Goal: Share content: Share content

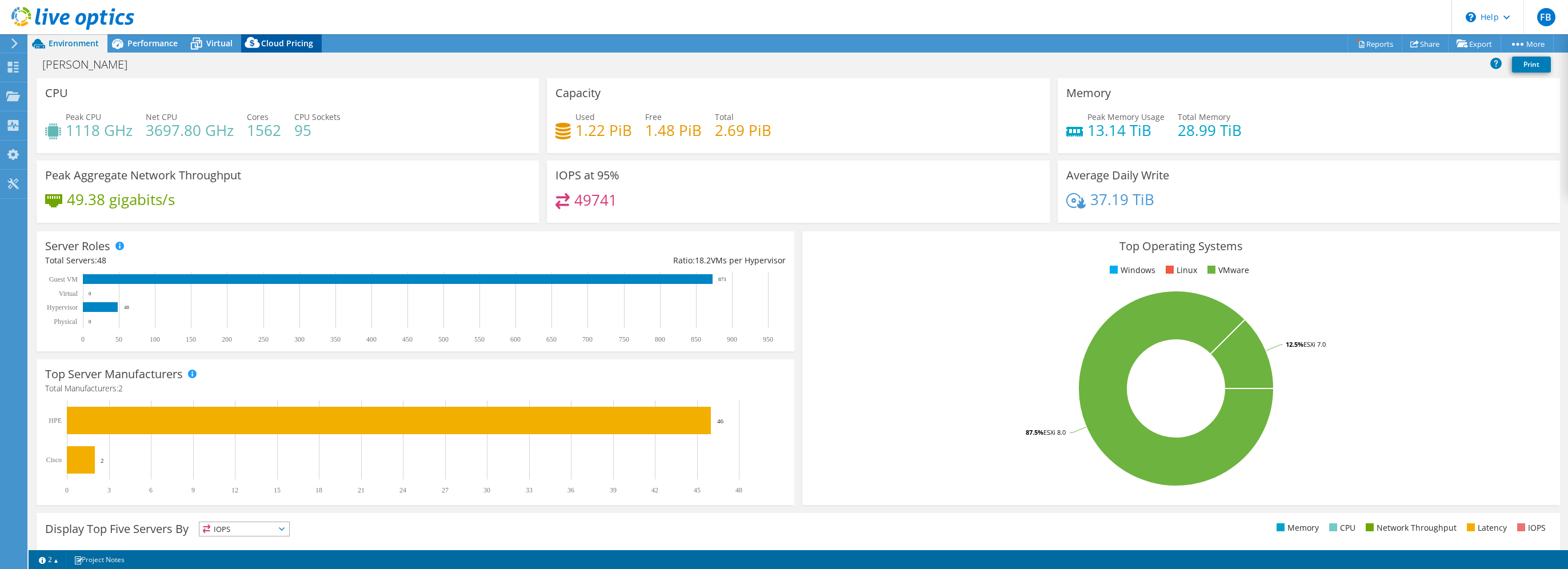
click at [278, 46] on span "Cloud Pricing" at bounding box center [287, 43] width 52 height 11
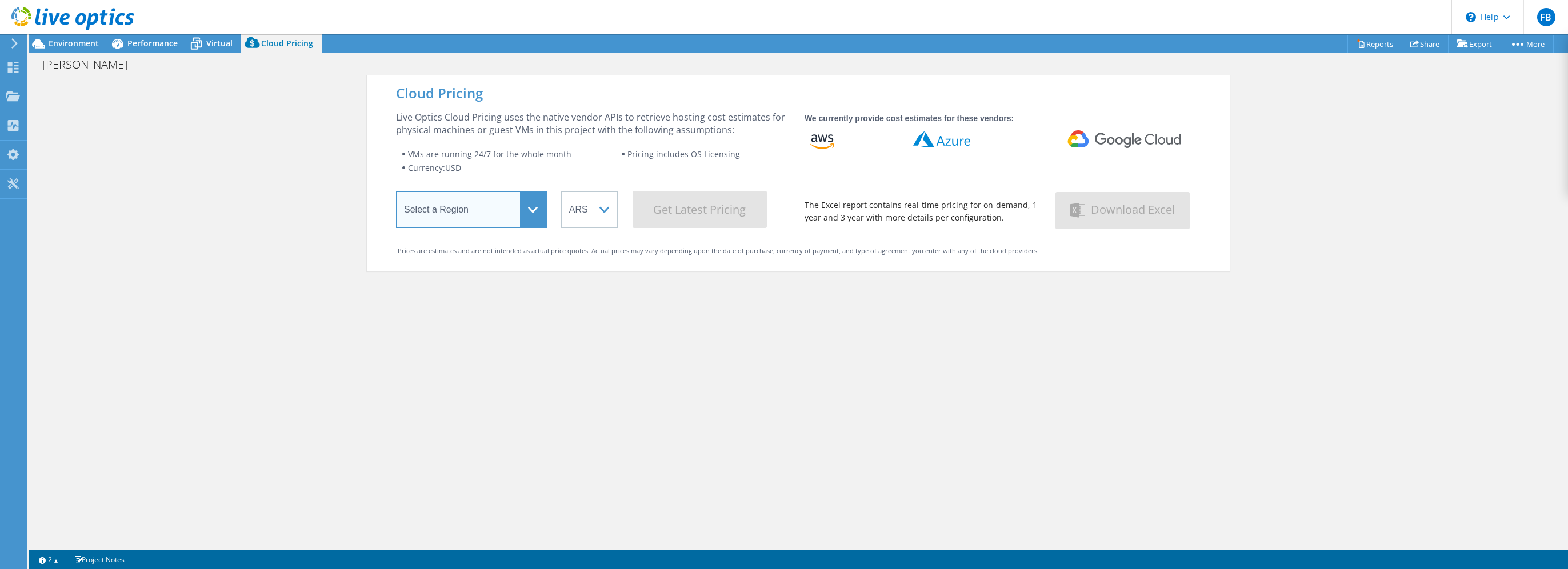
click at [522, 212] on select "Select a Region Asia Pacific (Hong Kong) Asia Pacific (Mumbai) Asia Pacific (Se…" at bounding box center [471, 210] width 151 height 37
select select "USEast"
click at [396, 193] on select "Select a Region Asia Pacific (Hong Kong) Asia Pacific (Mumbai) Asia Pacific (Se…" at bounding box center [471, 210] width 151 height 37
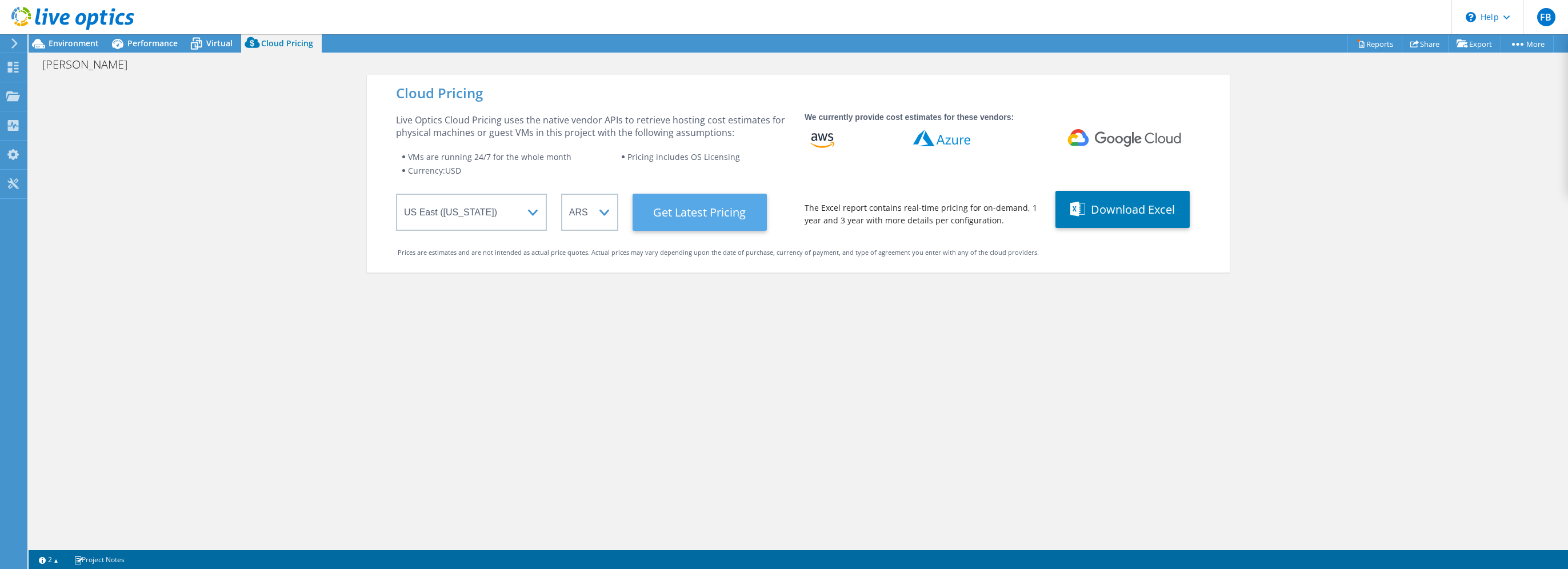
click at [708, 208] on Latest "Get Latest Pricing" at bounding box center [700, 212] width 135 height 37
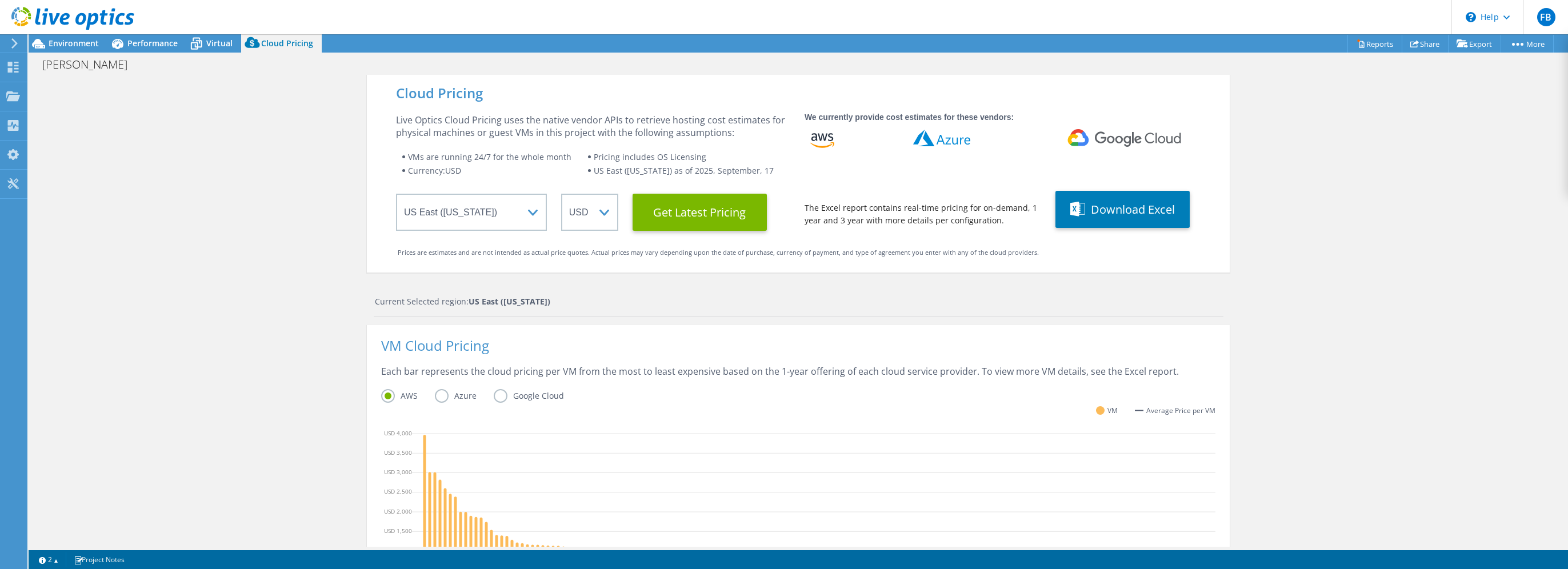
scroll to position [171, 0]
drag, startPoint x: 1229, startPoint y: 290, endPoint x: 1241, endPoint y: 293, distance: 12.4
click at [1229, 290] on div "Cloud Pricing Live Optics Cloud Pricing uses the native vendor APIs to retrieve…" at bounding box center [798, 456] width 1539 height 762
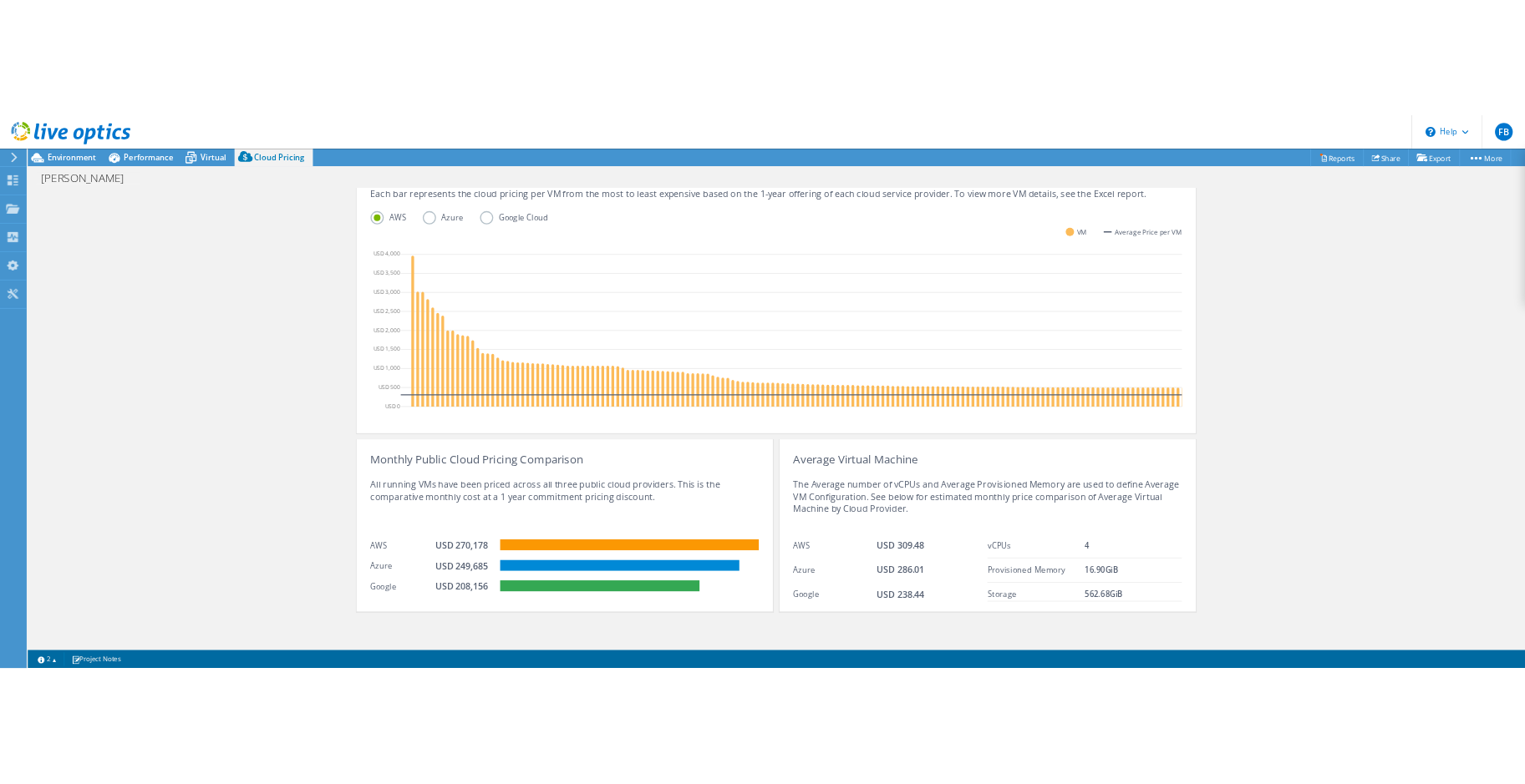
scroll to position [437, 0]
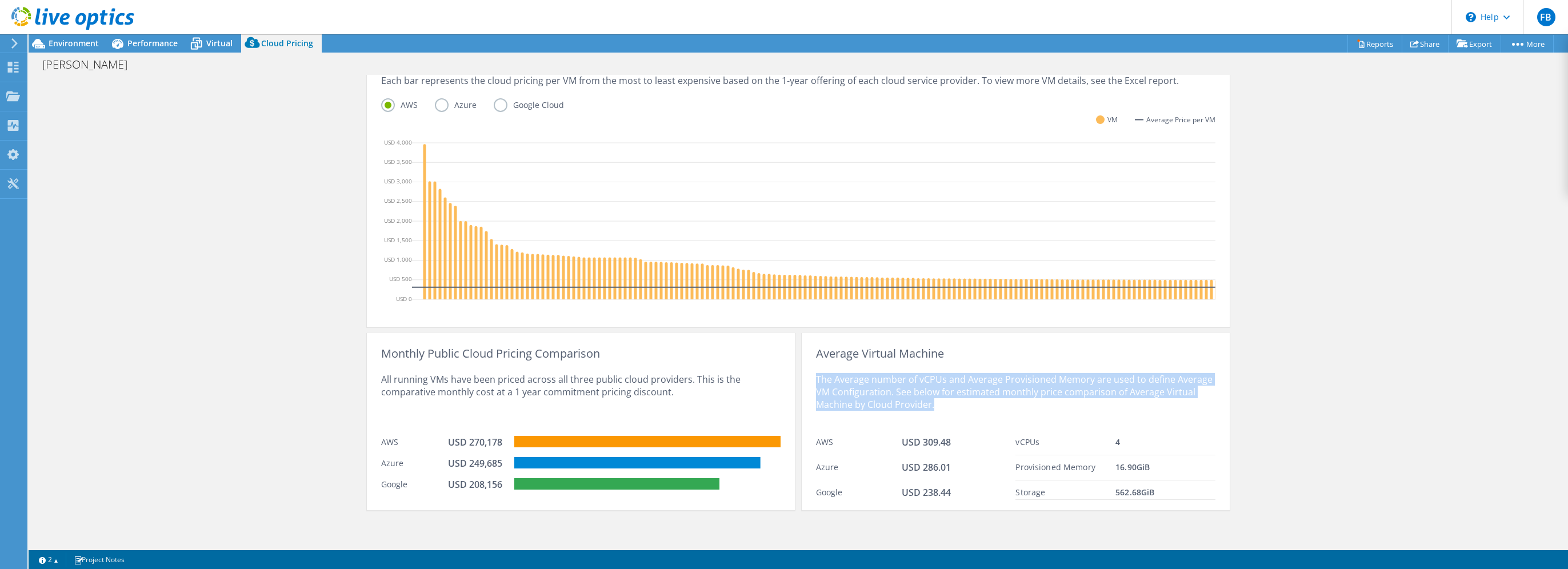
drag, startPoint x: 932, startPoint y: 407, endPoint x: 807, endPoint y: 364, distance: 132.2
click at [807, 364] on div "Average Virtual Machine The Average number of vCPUs and Average Provisioned Mem…" at bounding box center [1016, 421] width 428 height 177
drag, startPoint x: 807, startPoint y: 364, endPoint x: 978, endPoint y: 366, distance: 171.0
click at [978, 366] on div "The Average number of vCPUs and Average Provisioned Memory are used to define A…" at bounding box center [1016, 394] width 399 height 70
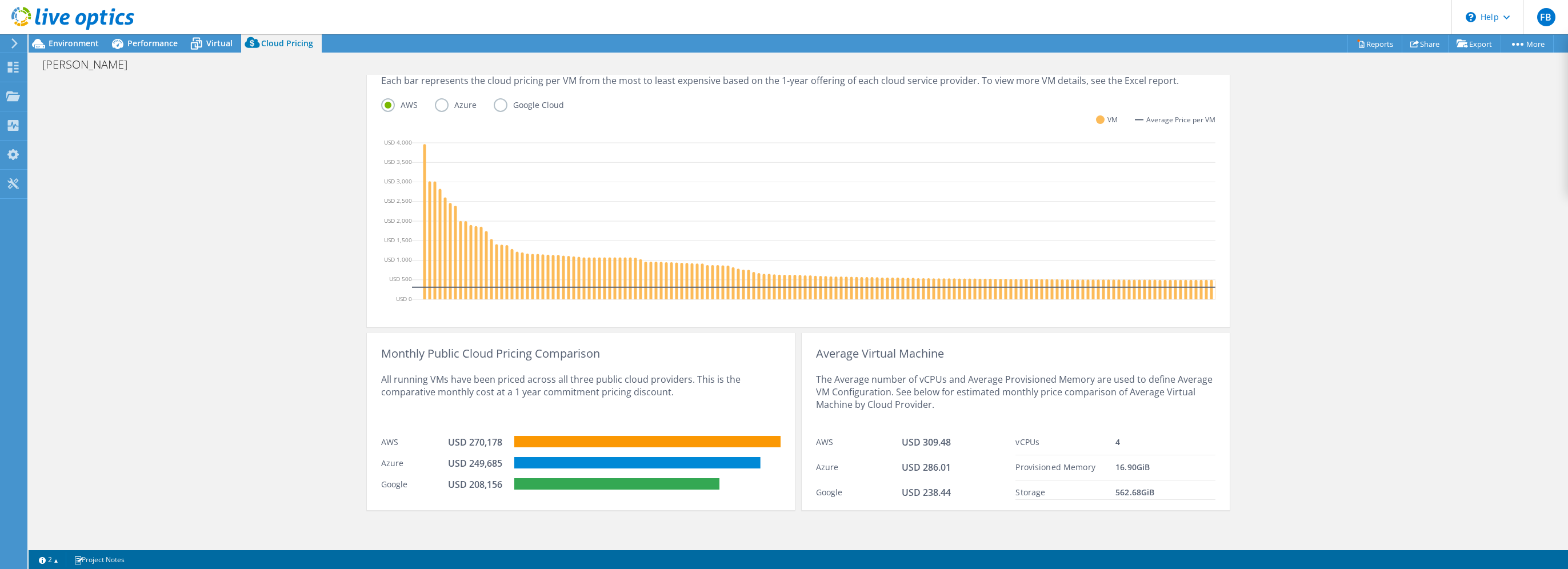
click at [1071, 360] on div "The Average number of vCPUs and Average Provisioned Memory are used to define A…" at bounding box center [1016, 394] width 399 height 70
click at [435, 98] on label "Azure" at bounding box center [464, 105] width 59 height 14
click at [0, 0] on input "Azure" at bounding box center [0, 0] width 0 height 0
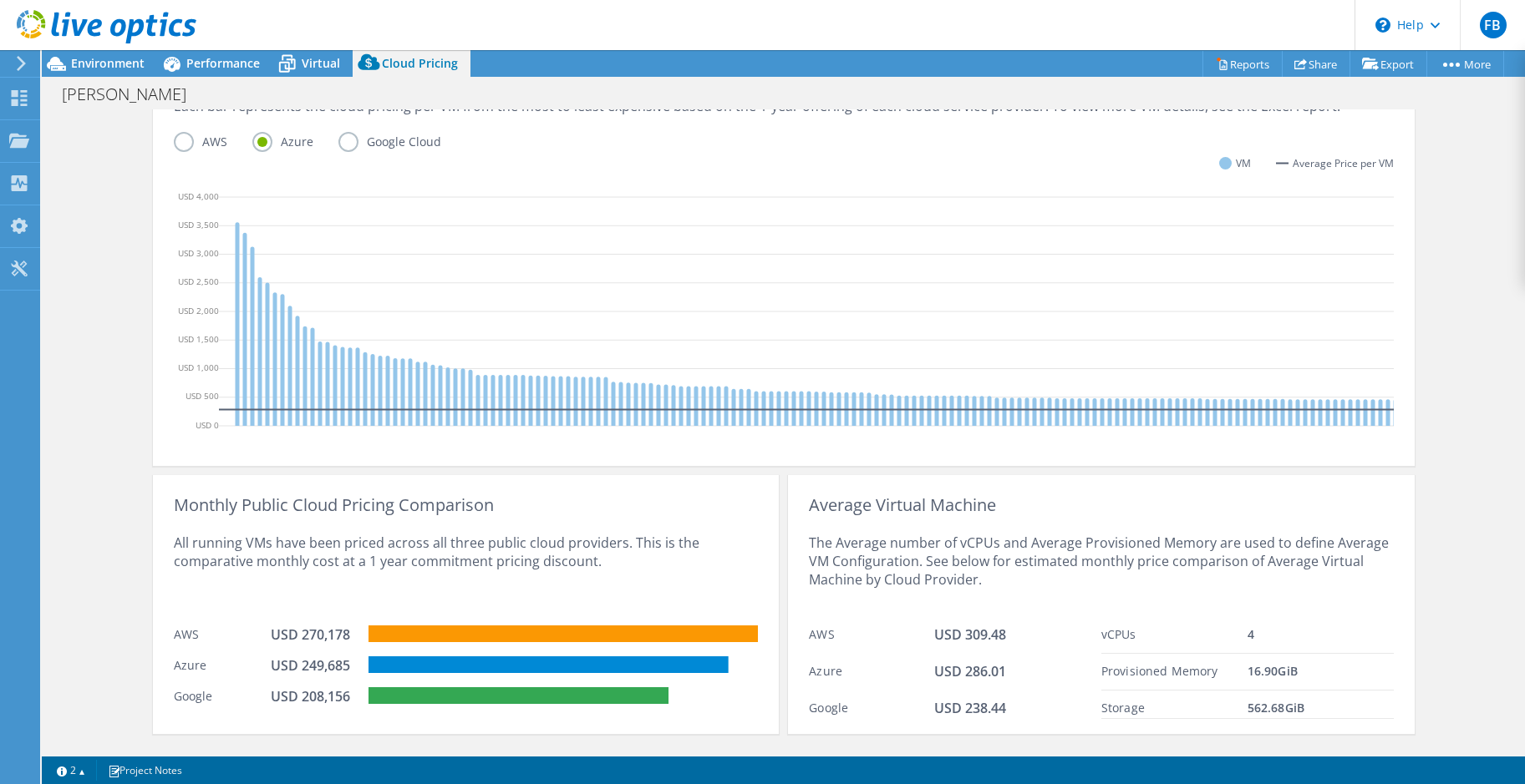
scroll to position [383, 0]
click at [21, 99] on icon at bounding box center [19, 99] width 20 height 16
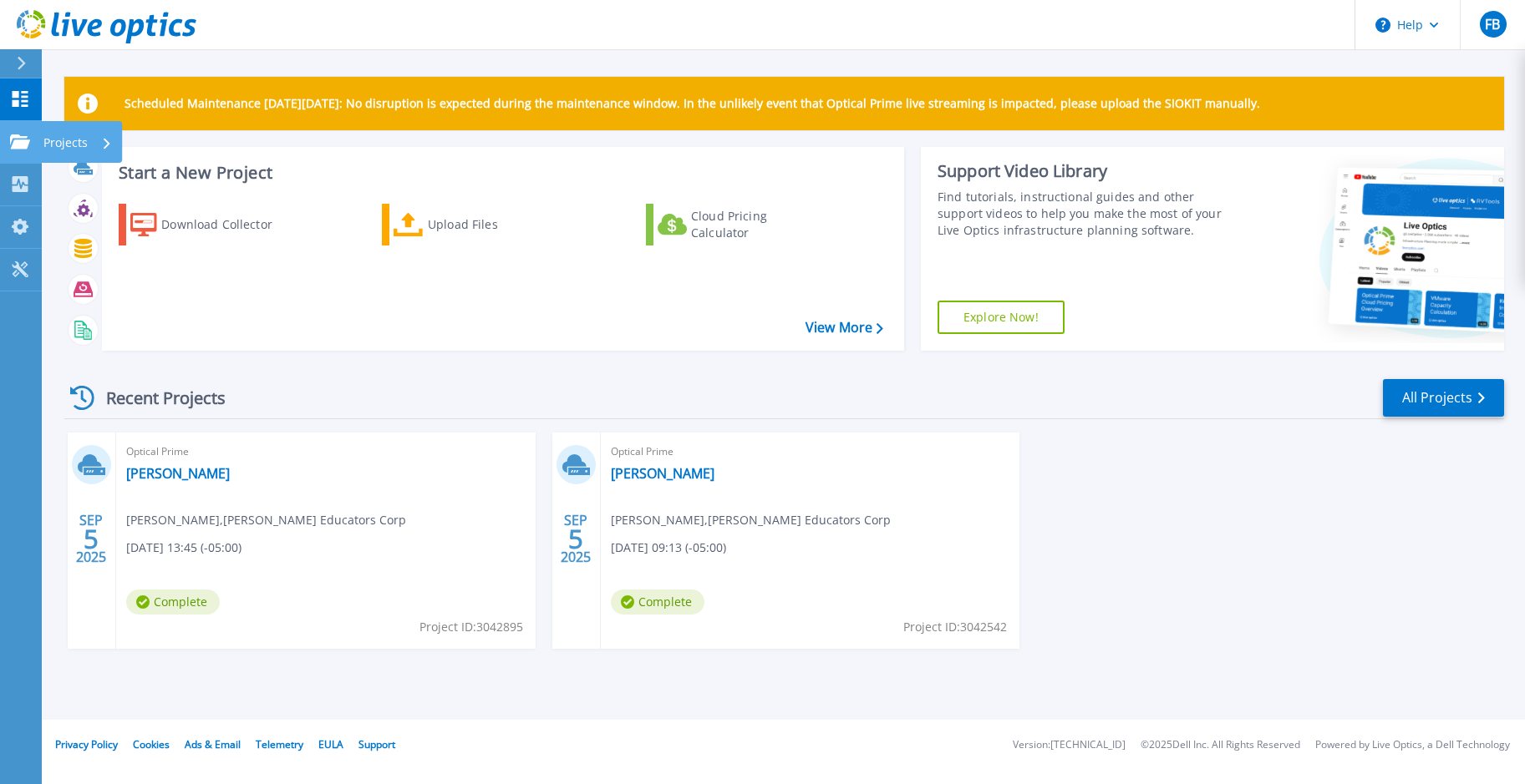
click at [23, 143] on icon at bounding box center [20, 141] width 20 height 15
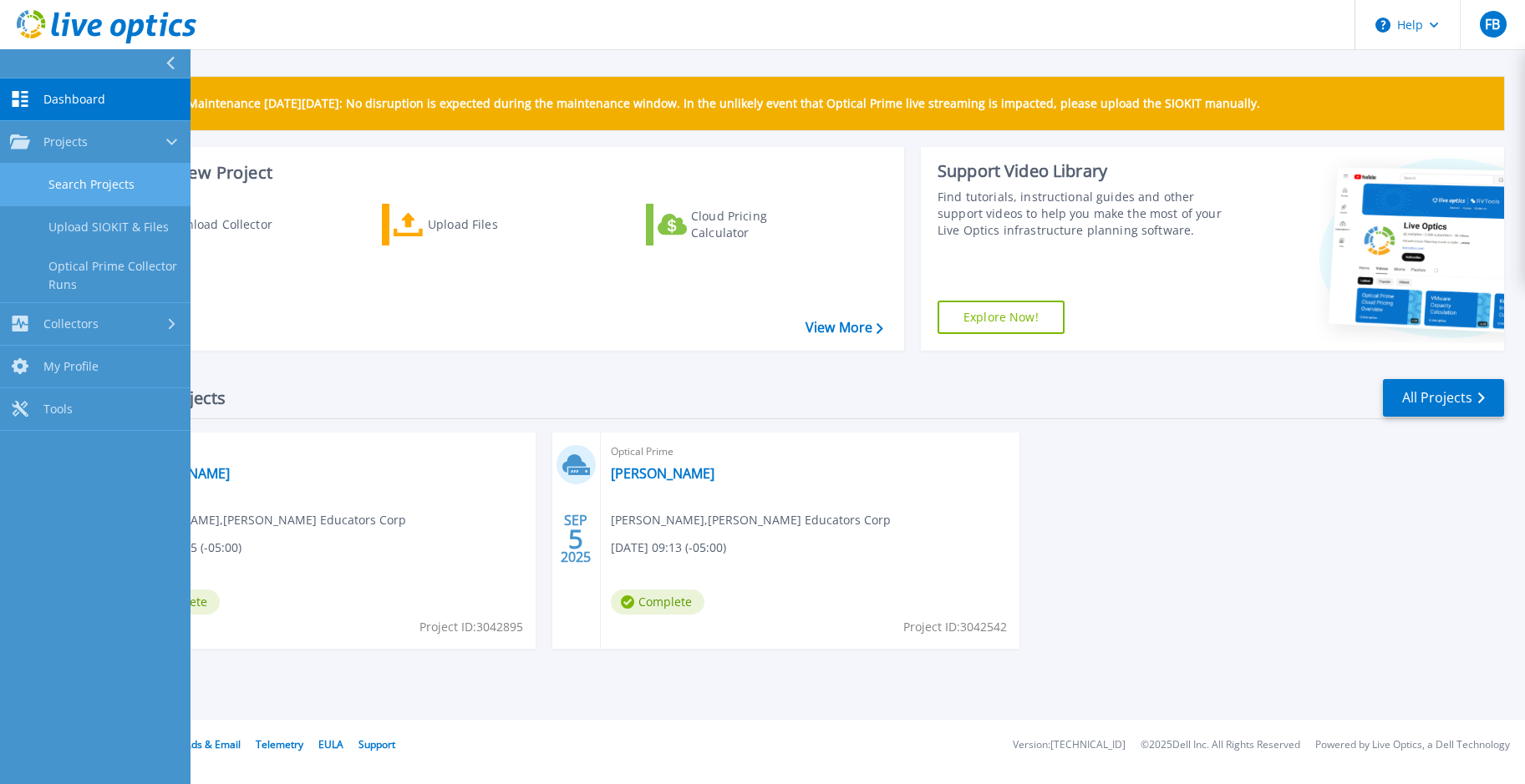
click at [131, 195] on link "Search Projects" at bounding box center [95, 185] width 190 height 43
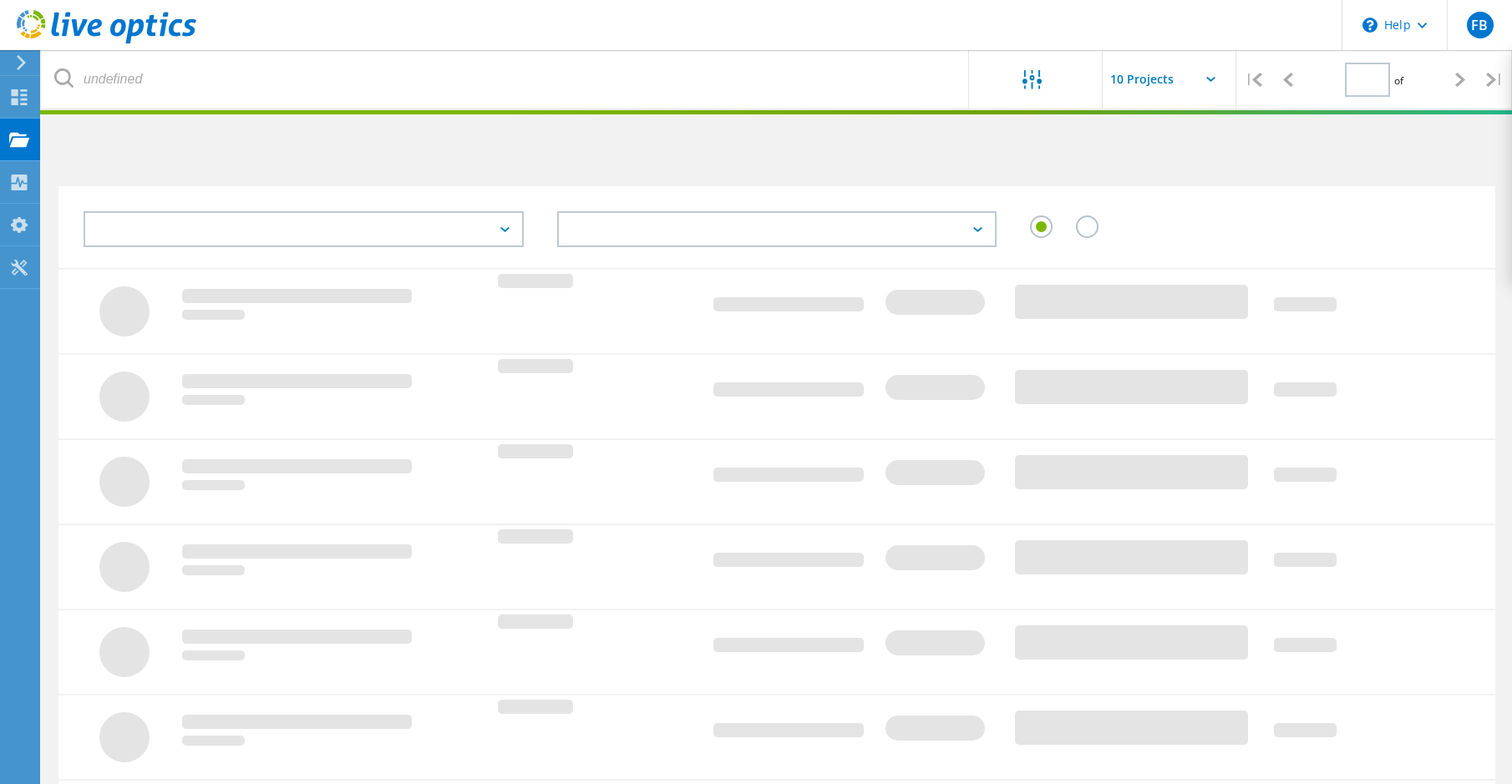
type input "1"
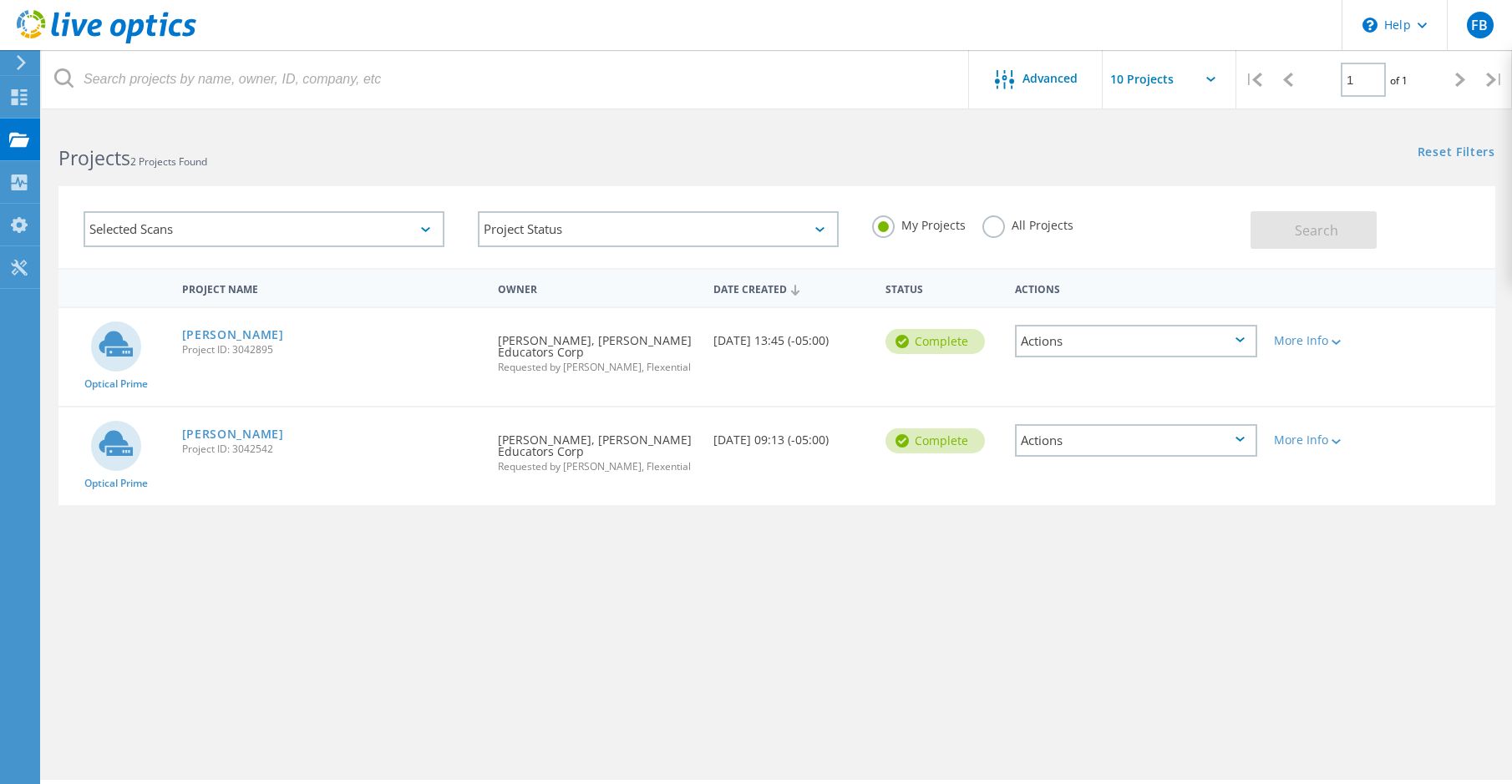
click at [1238, 438] on icon at bounding box center [1240, 440] width 9 height 5
click at [1074, 451] on div "Share" at bounding box center [1136, 454] width 239 height 26
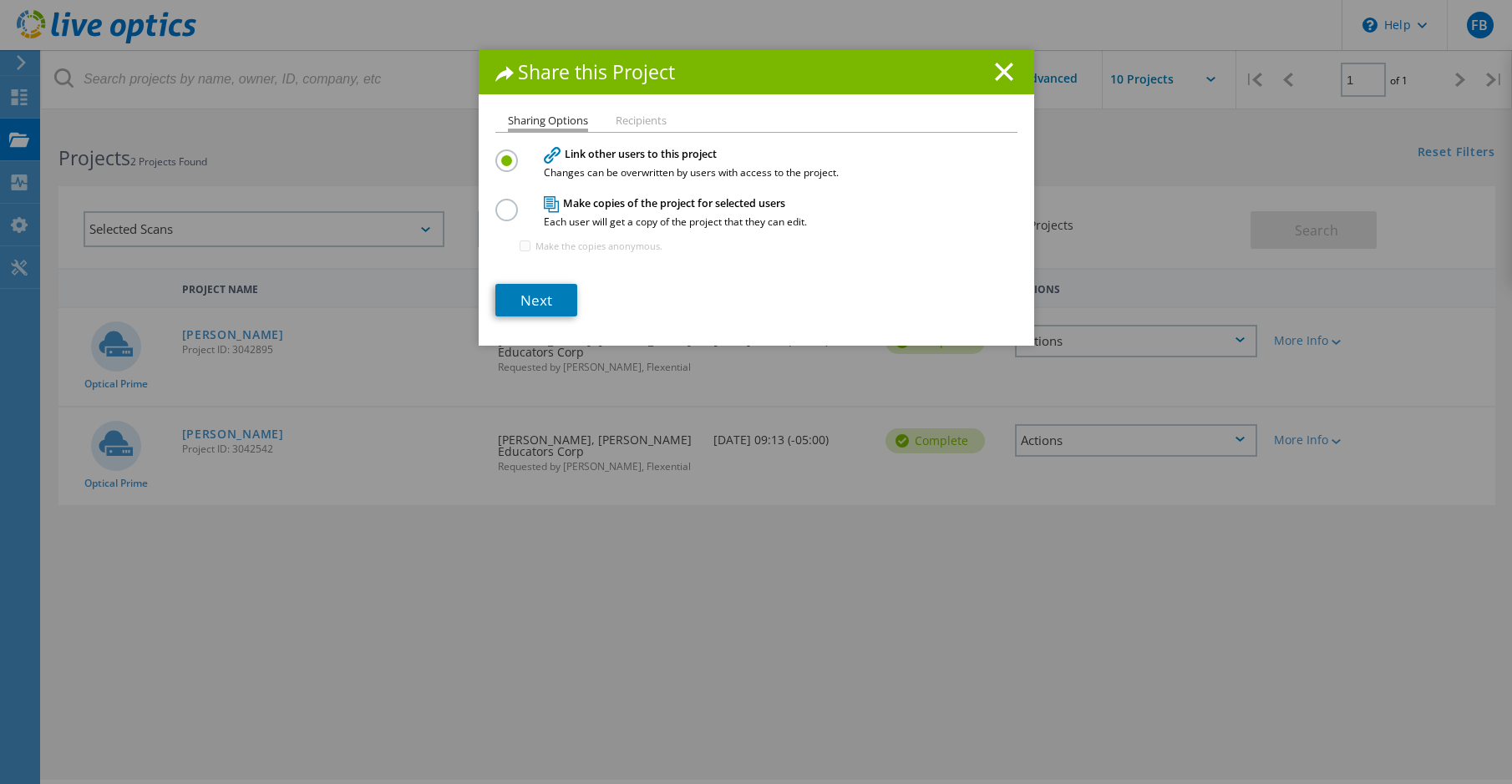
click at [502, 203] on label at bounding box center [509, 200] width 29 height 5
click at [0, 0] on input "radio" at bounding box center [0, 0] width 0 height 0
click at [530, 295] on link "Next" at bounding box center [536, 300] width 82 height 33
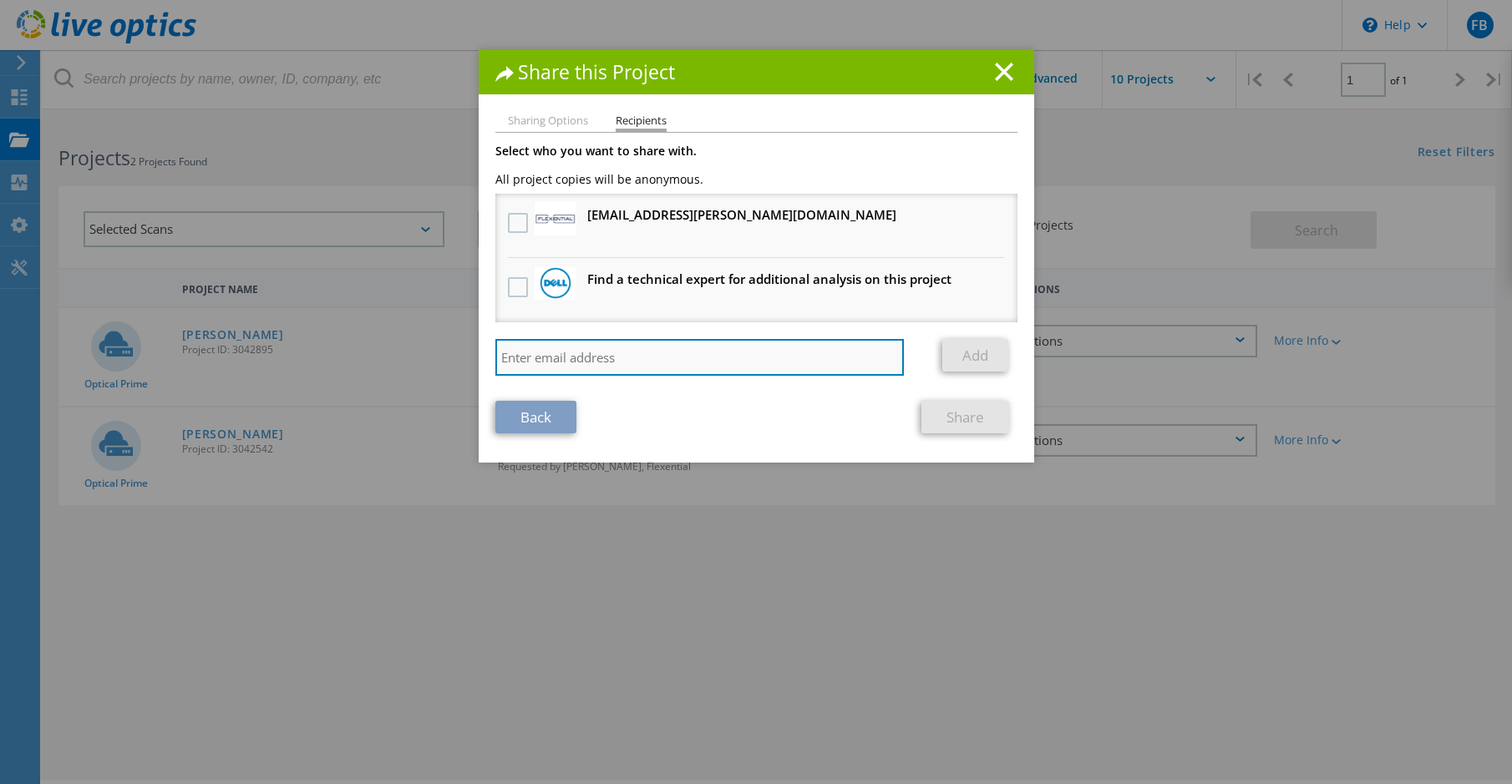
click at [526, 356] on input "search" at bounding box center [699, 357] width 409 height 37
type input "s"
type input "rsharma@lamtechnology.com"
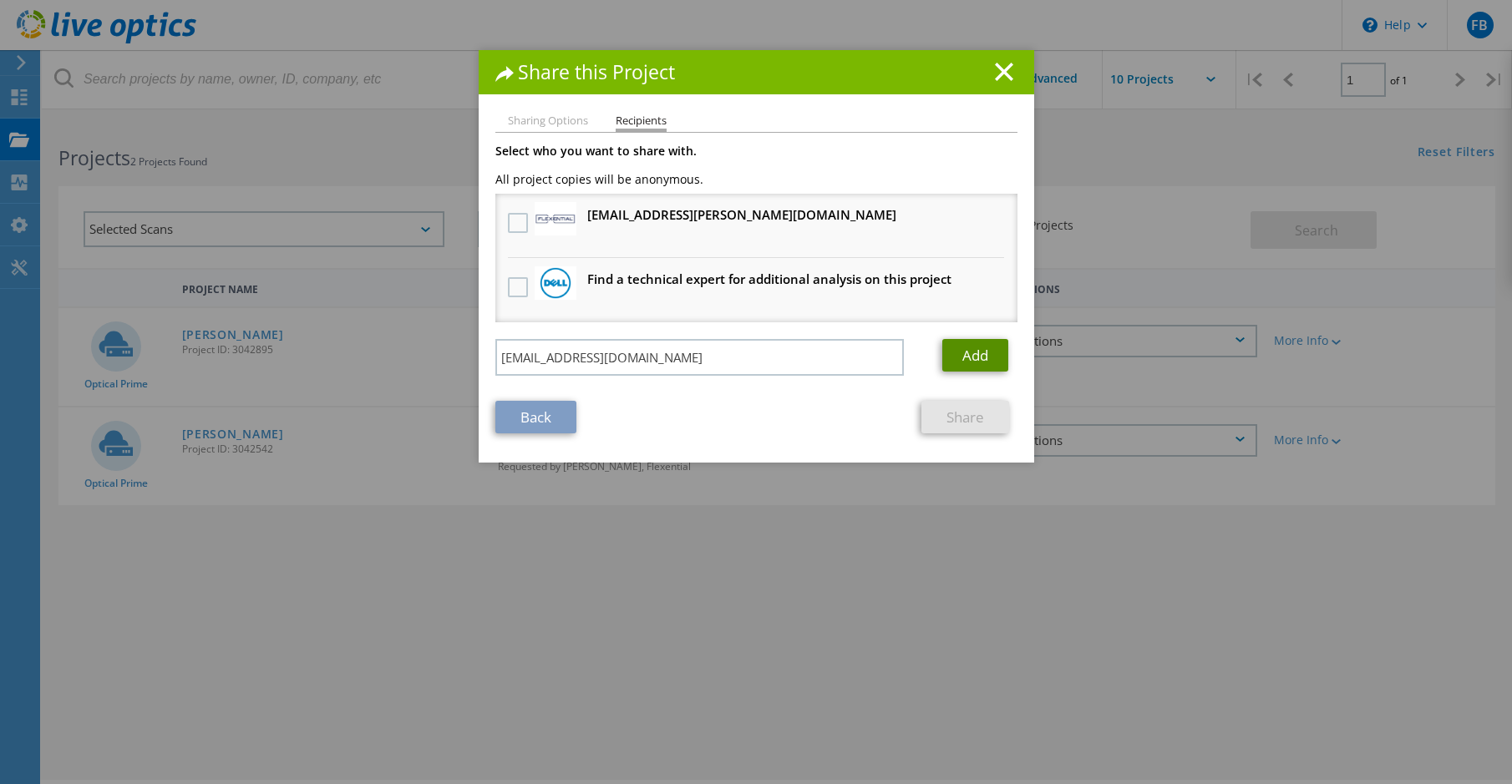
click at [963, 347] on link "Add" at bounding box center [974, 355] width 66 height 33
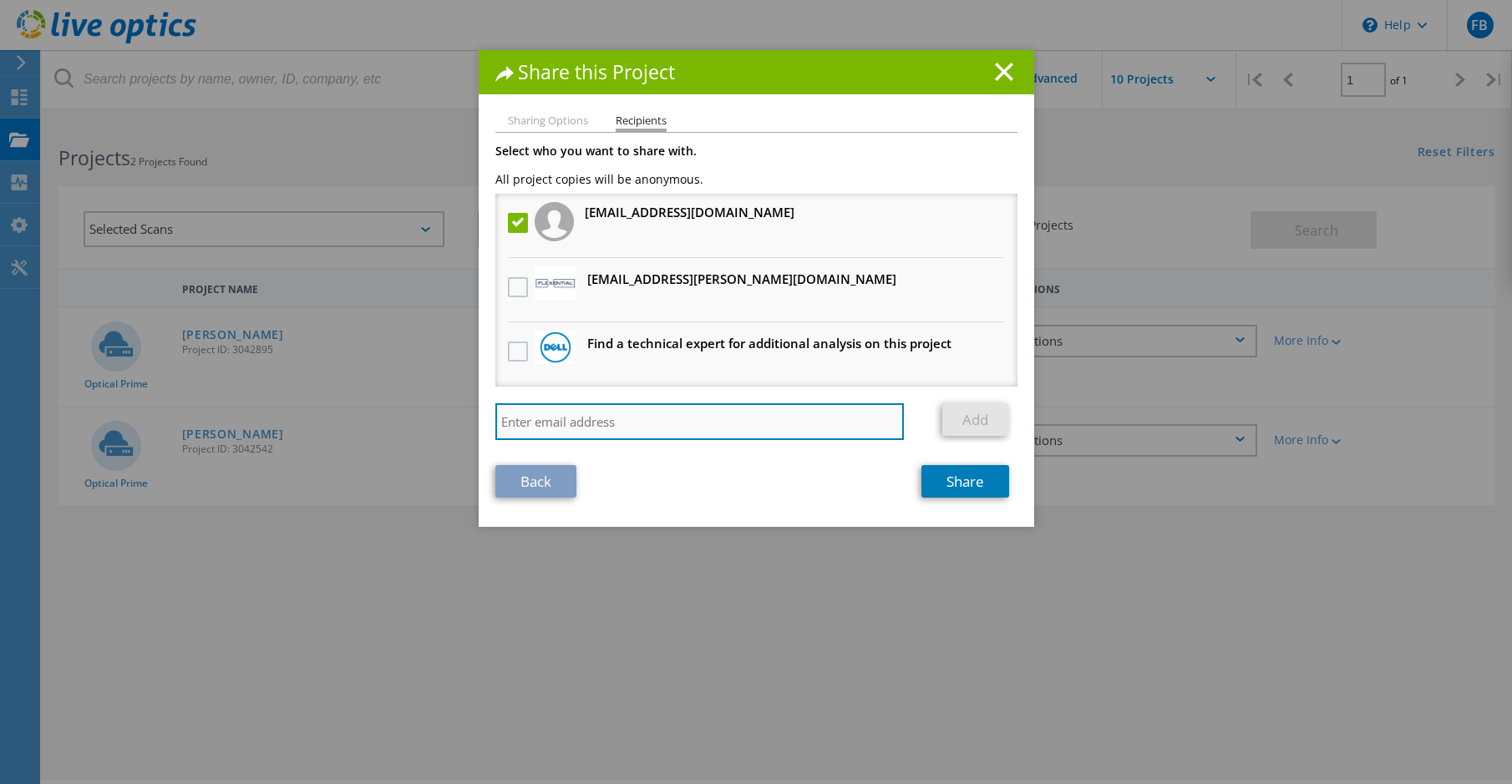
click at [684, 430] on input "search" at bounding box center [699, 421] width 409 height 37
drag, startPoint x: 564, startPoint y: 419, endPoint x: 577, endPoint y: 419, distance: 13.0
click at [564, 419] on input "search" at bounding box center [699, 421] width 409 height 37
paste input "Jason.Charlton@expedient.com>"
type input "Jason.Charlton@expedient.com"
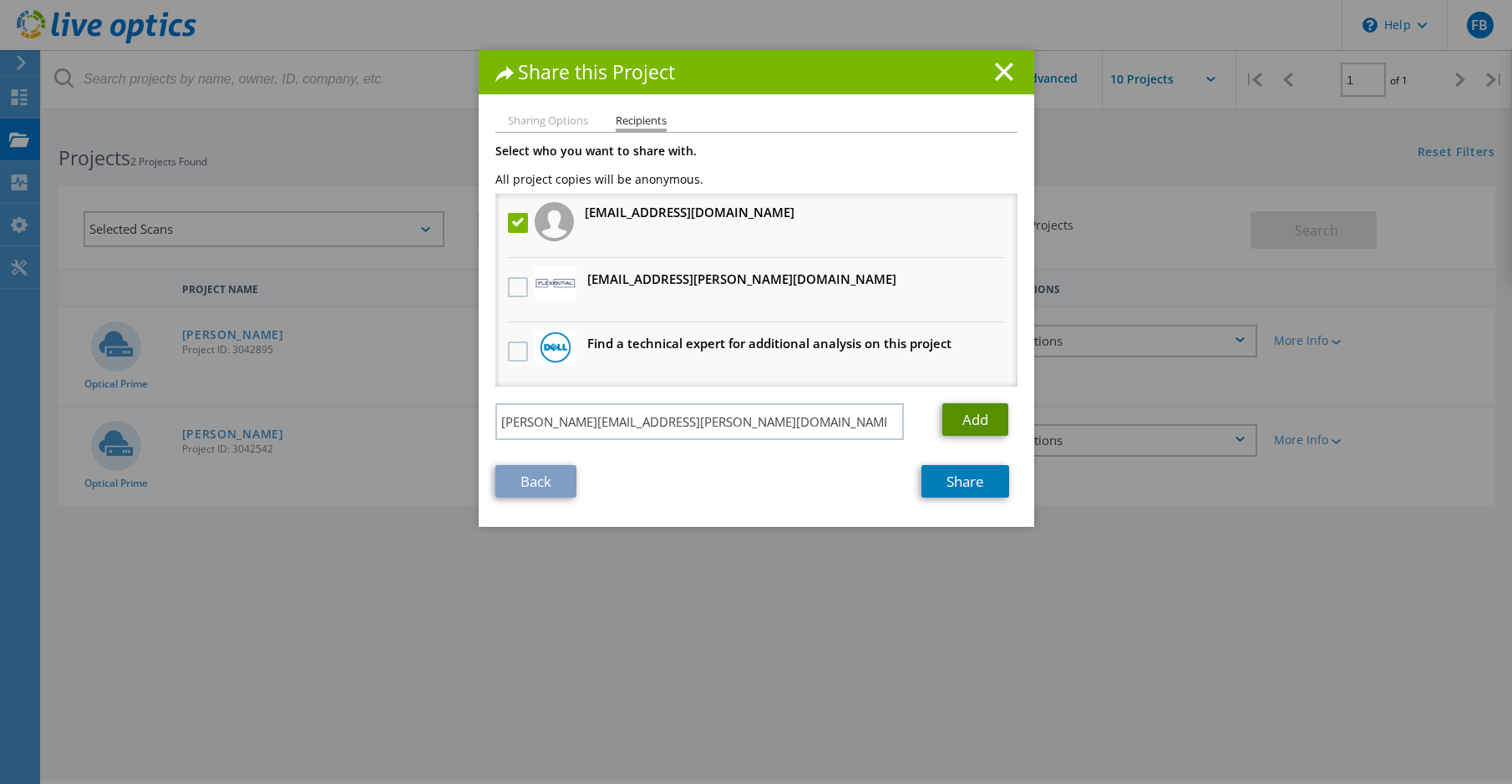
drag, startPoint x: 952, startPoint y: 423, endPoint x: 968, endPoint y: 422, distance: 16.0
click at [952, 423] on link "Add" at bounding box center [974, 420] width 66 height 33
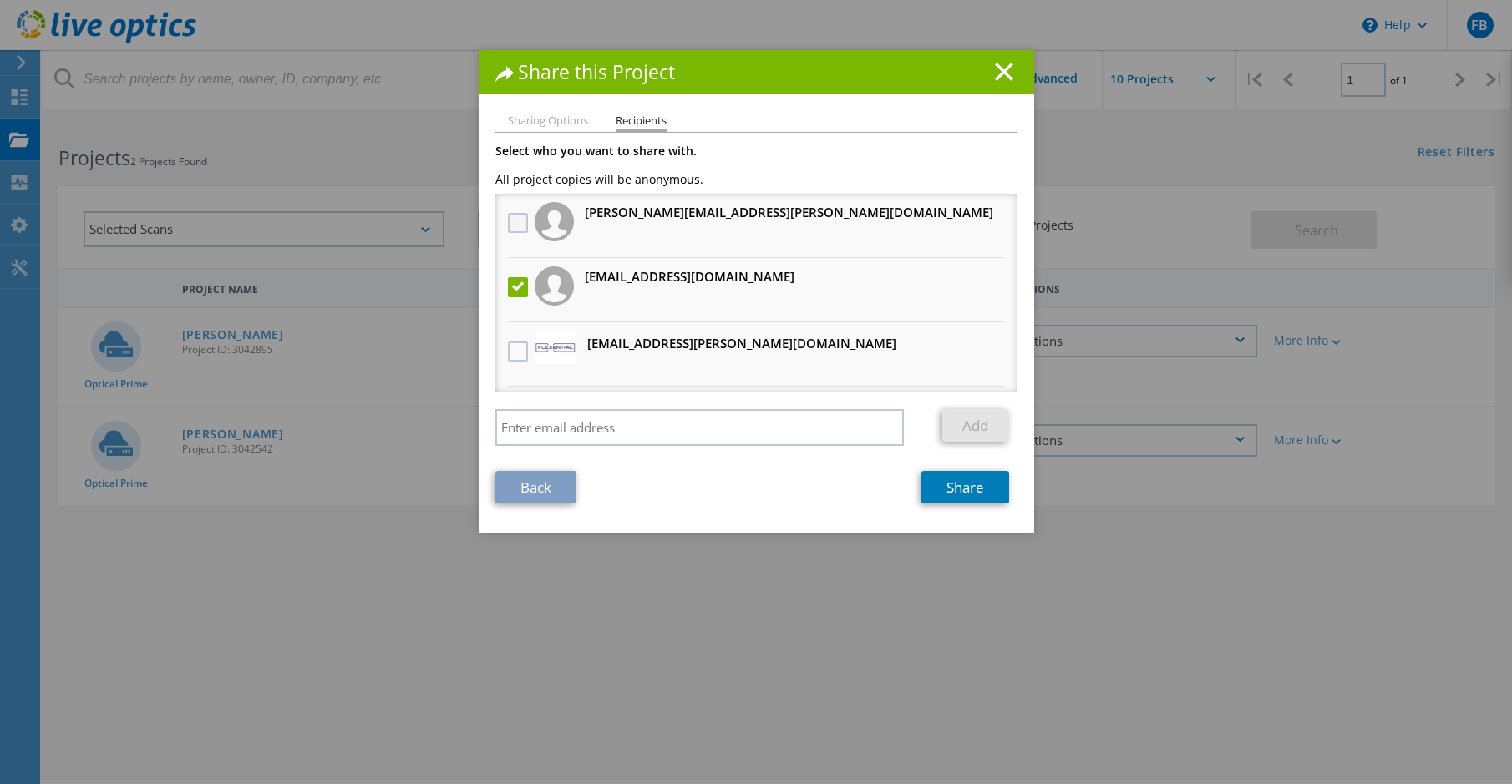
click at [515, 214] on label at bounding box center [519, 223] width 24 height 20
click at [0, 0] on "] "checkbox" at bounding box center [0, 0] width 0 height 0
click at [571, 431] on input "search" at bounding box center [699, 427] width 409 height 37
paste input "Anthony.Estelle@expedient.com"
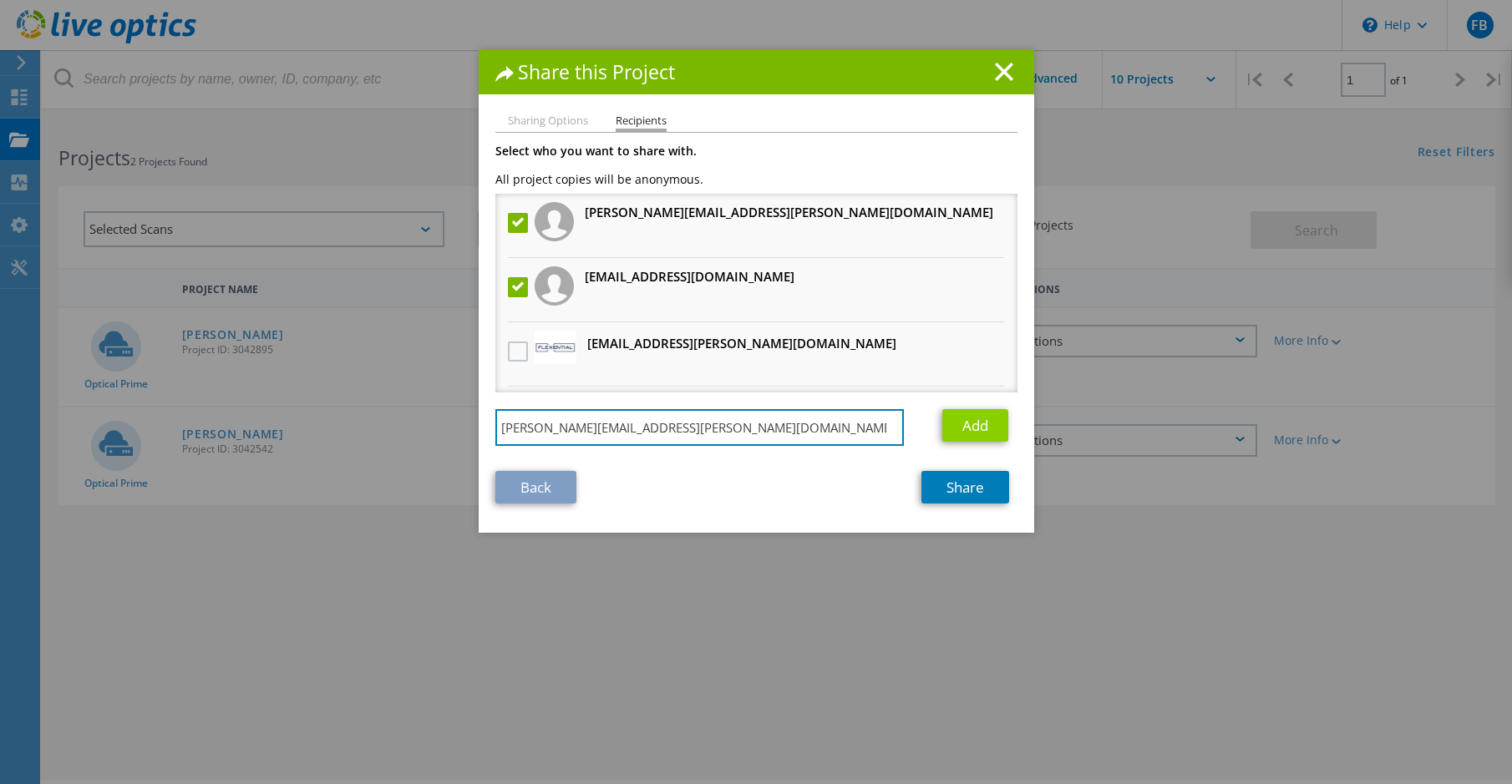
type input "Anthony.Estelle@expedient.com"
click at [971, 421] on link "Add" at bounding box center [974, 425] width 66 height 33
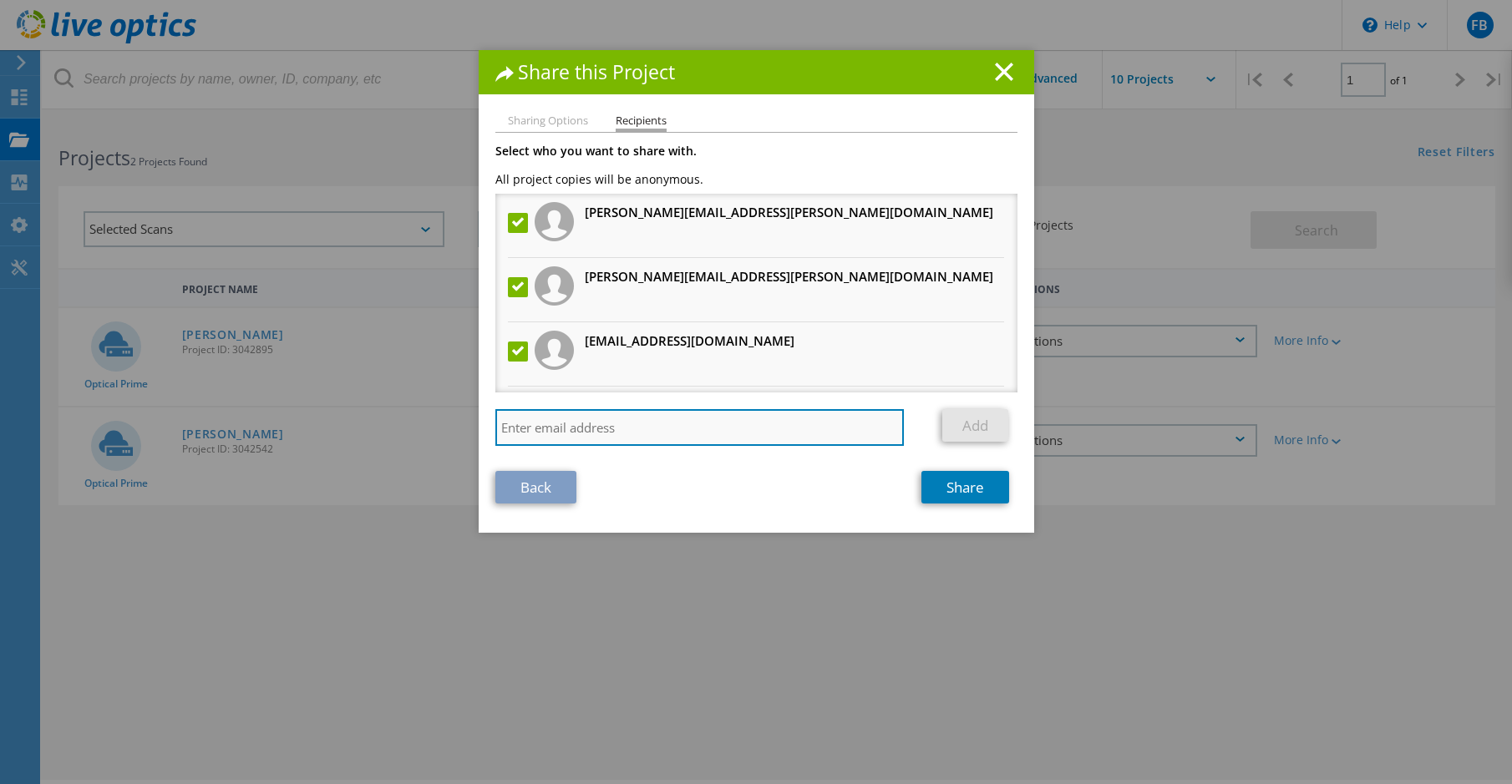
click at [574, 431] on input "search" at bounding box center [699, 427] width 409 height 37
paste input "drew.carter@Expedient.com"
type input "drew.carter@Expedient.com"
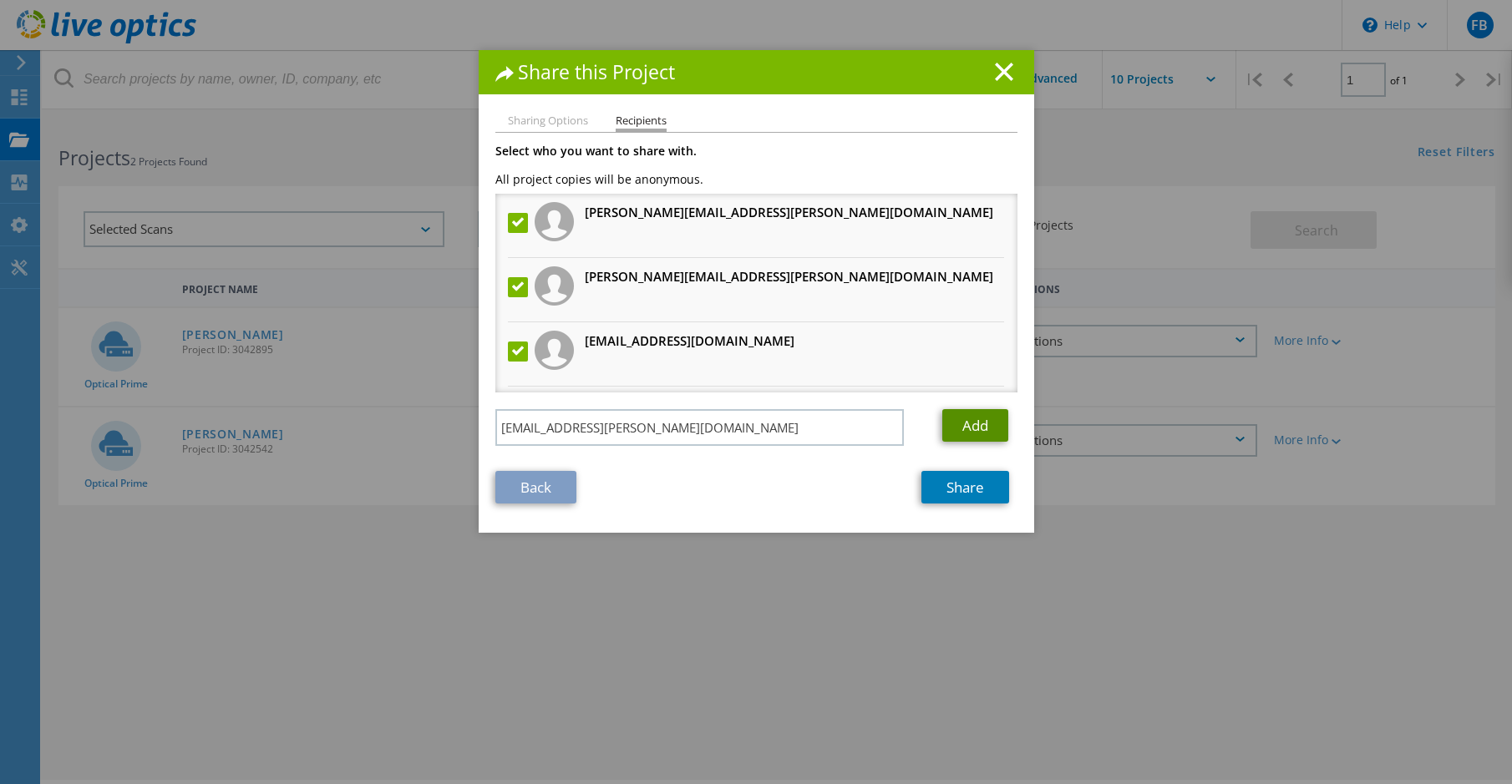
click at [992, 420] on link "Add" at bounding box center [974, 425] width 66 height 33
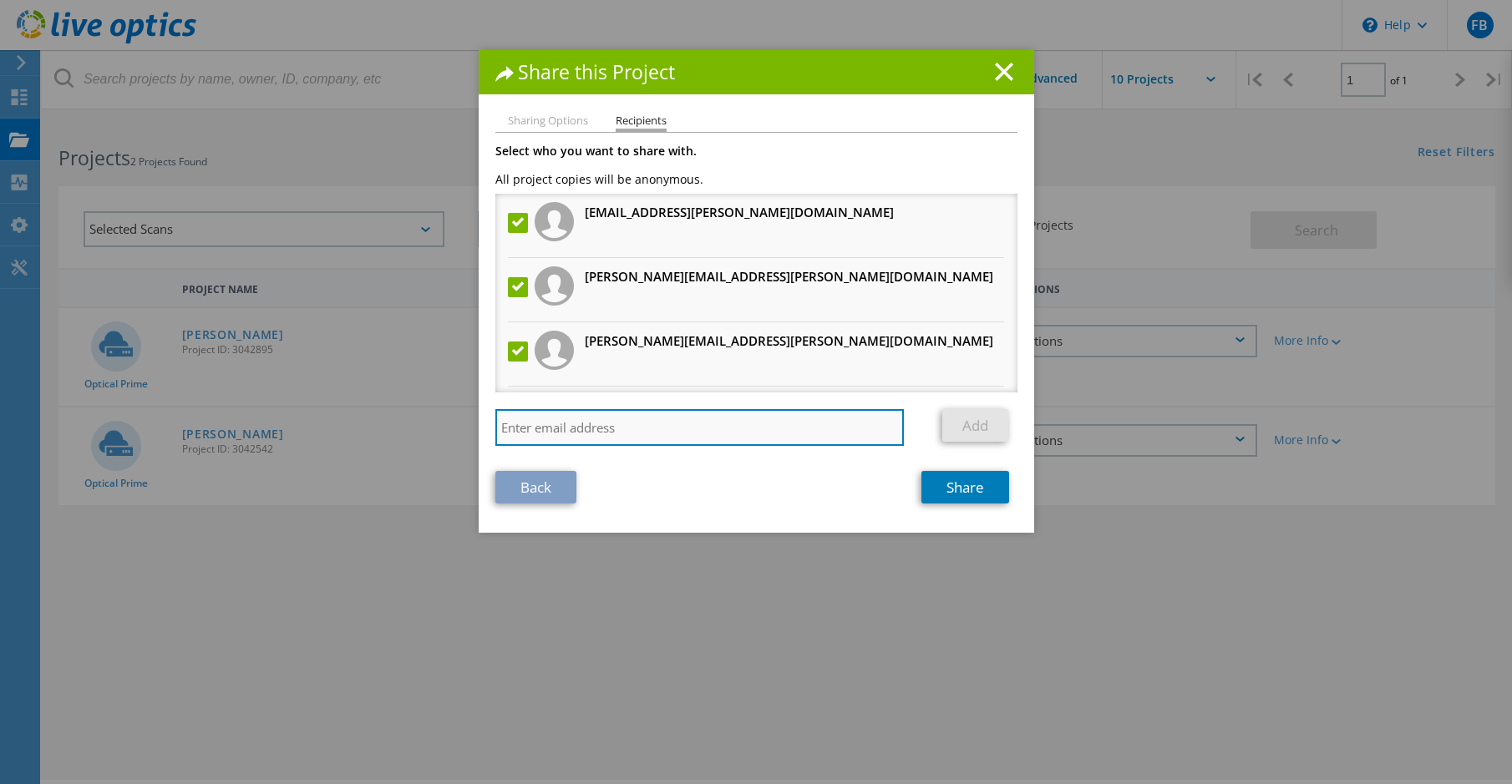
click at [526, 437] on input "search" at bounding box center [699, 427] width 409 height 37
paste input "keith.cadieux@Expedient.com"
type input "keith.cadieux@Expedient.com"
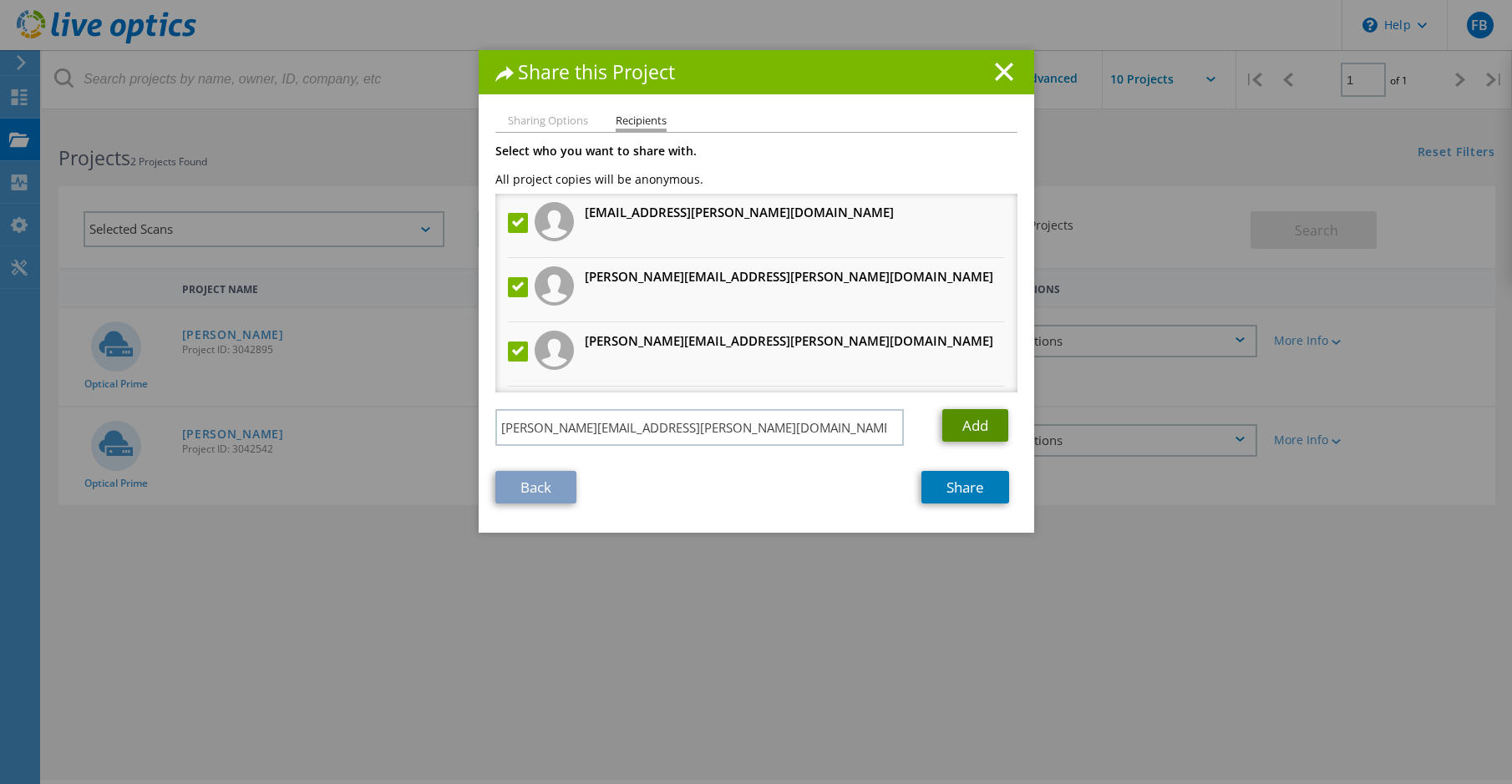
click at [981, 420] on link "Add" at bounding box center [974, 425] width 66 height 33
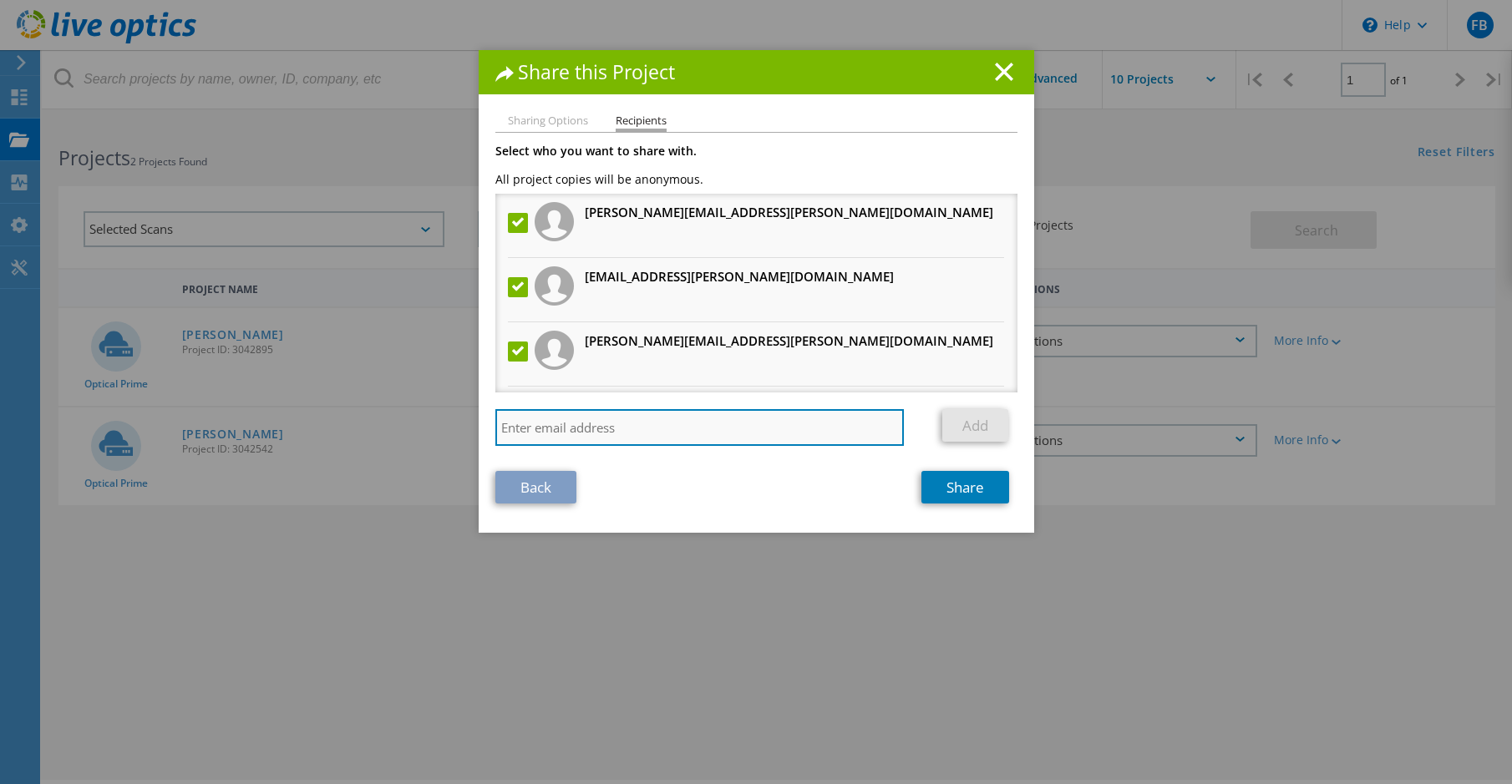
click at [548, 424] on input "search" at bounding box center [699, 427] width 409 height 37
type input "[PERSON_NAME][EMAIL_ADDRESS][PERSON_NAME][DOMAIN_NAME]"
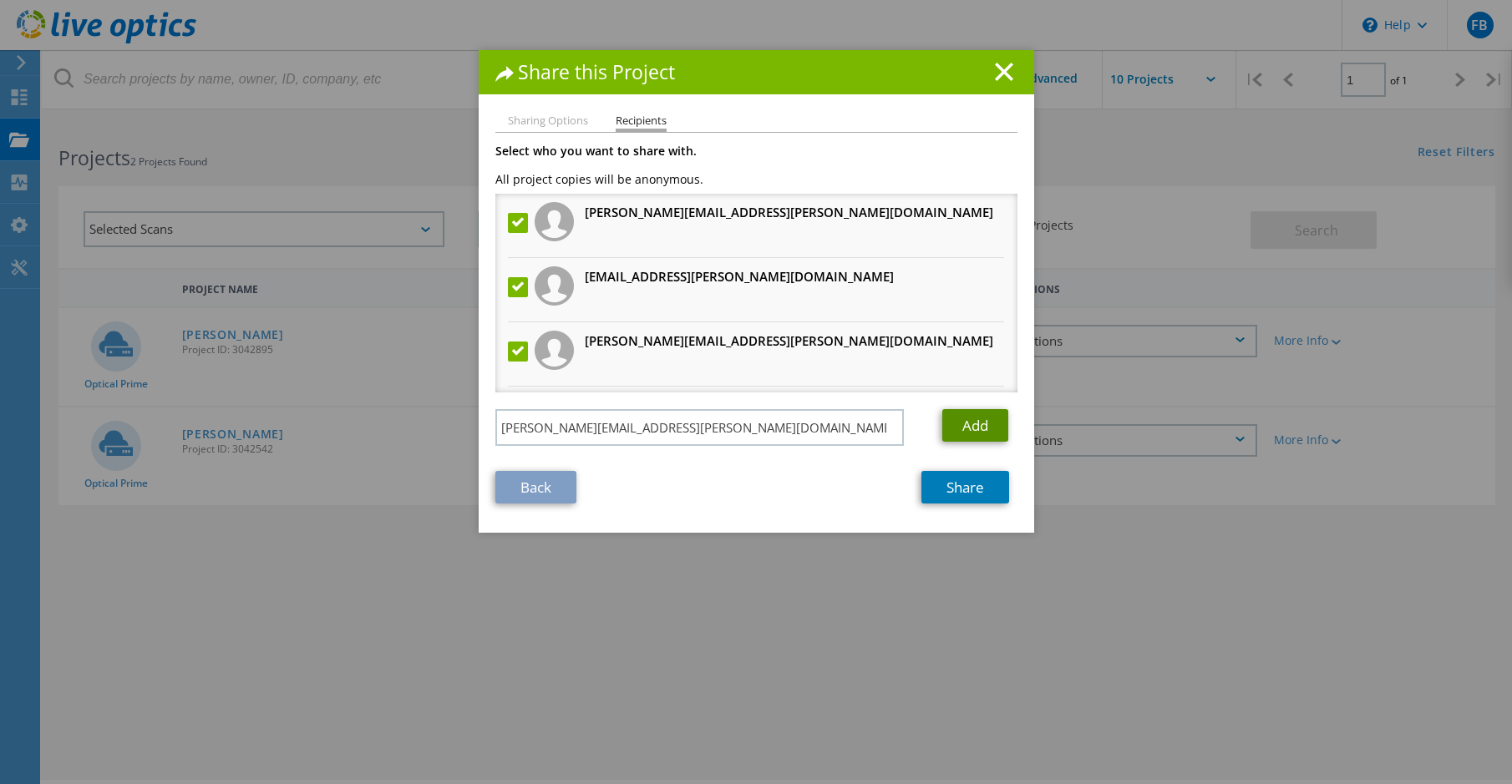
click at [970, 430] on link "Add" at bounding box center [974, 425] width 66 height 33
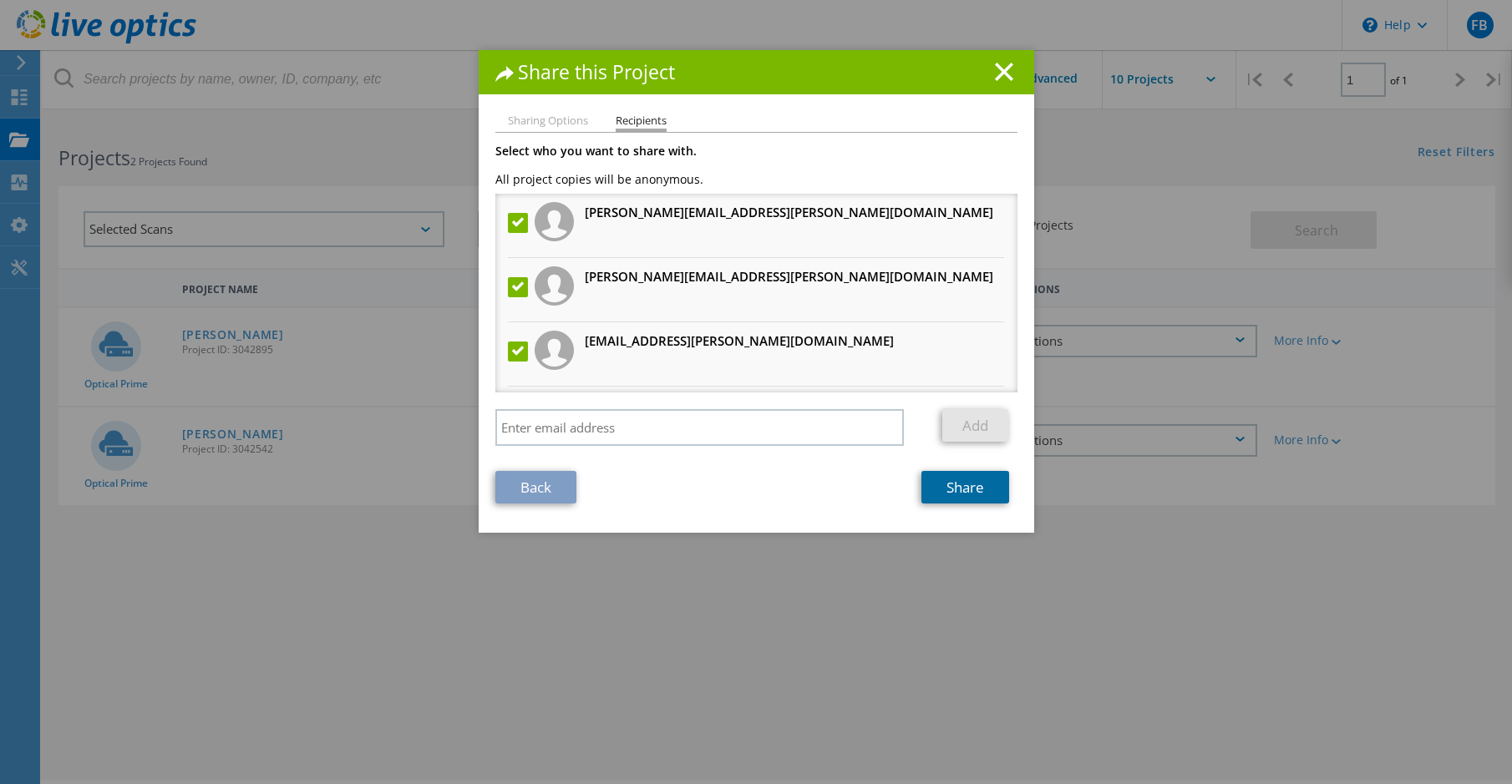
click at [972, 489] on link "Share" at bounding box center [964, 488] width 88 height 33
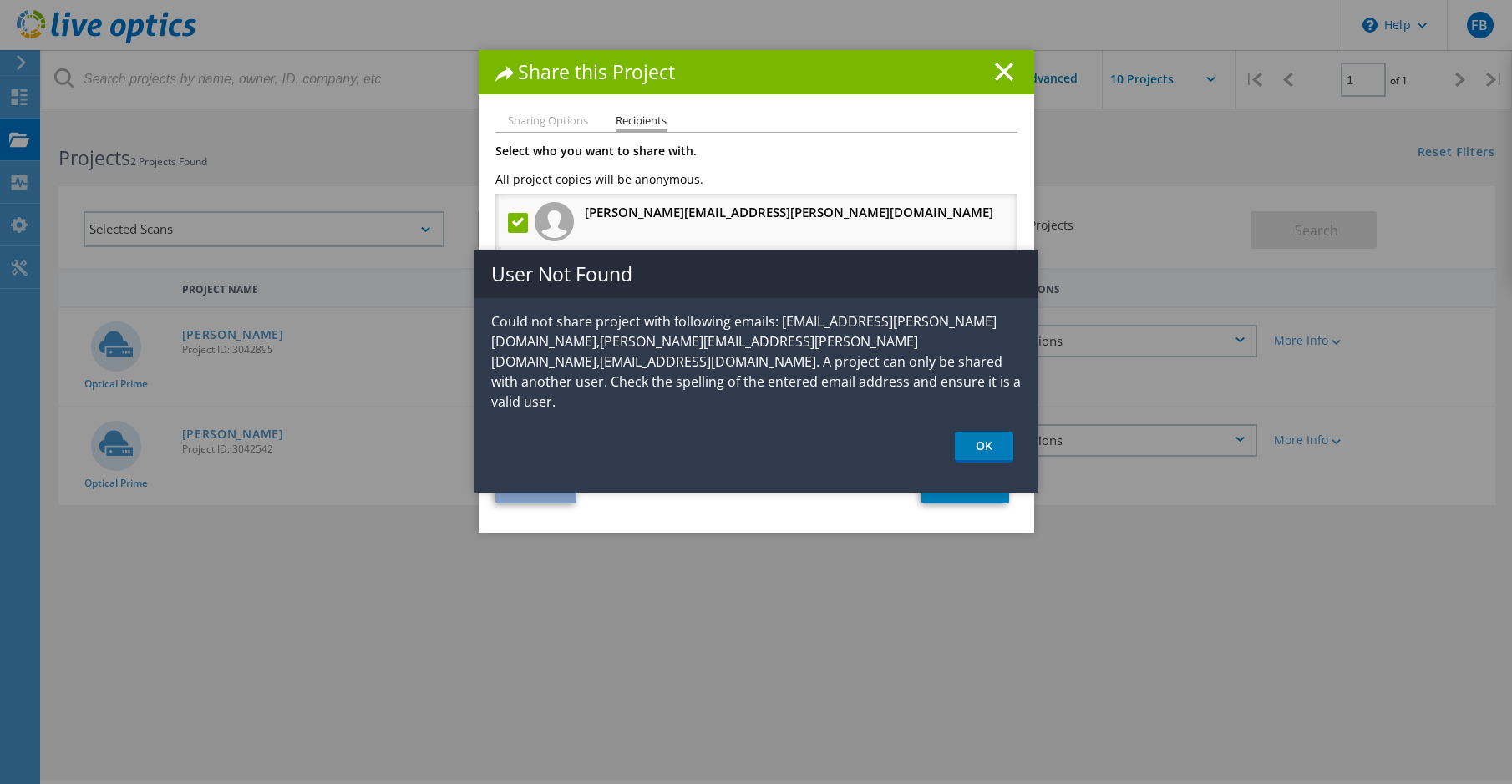
drag, startPoint x: 771, startPoint y: 381, endPoint x: 781, endPoint y: 378, distance: 10.4
click at [771, 381] on p "Could not share project with following emails: drew.carter@Expedient.com,Anthon…" at bounding box center [756, 362] width 564 height 101
click at [787, 377] on p "Could not share project with following emails: drew.carter@Expedient.com,Anthon…" at bounding box center [756, 362] width 564 height 101
click at [804, 377] on p "Could not share project with following emails: drew.carter@Expedient.com,Anthon…" at bounding box center [756, 362] width 564 height 101
drag, startPoint x: 899, startPoint y: 357, endPoint x: 926, endPoint y: 356, distance: 27.0
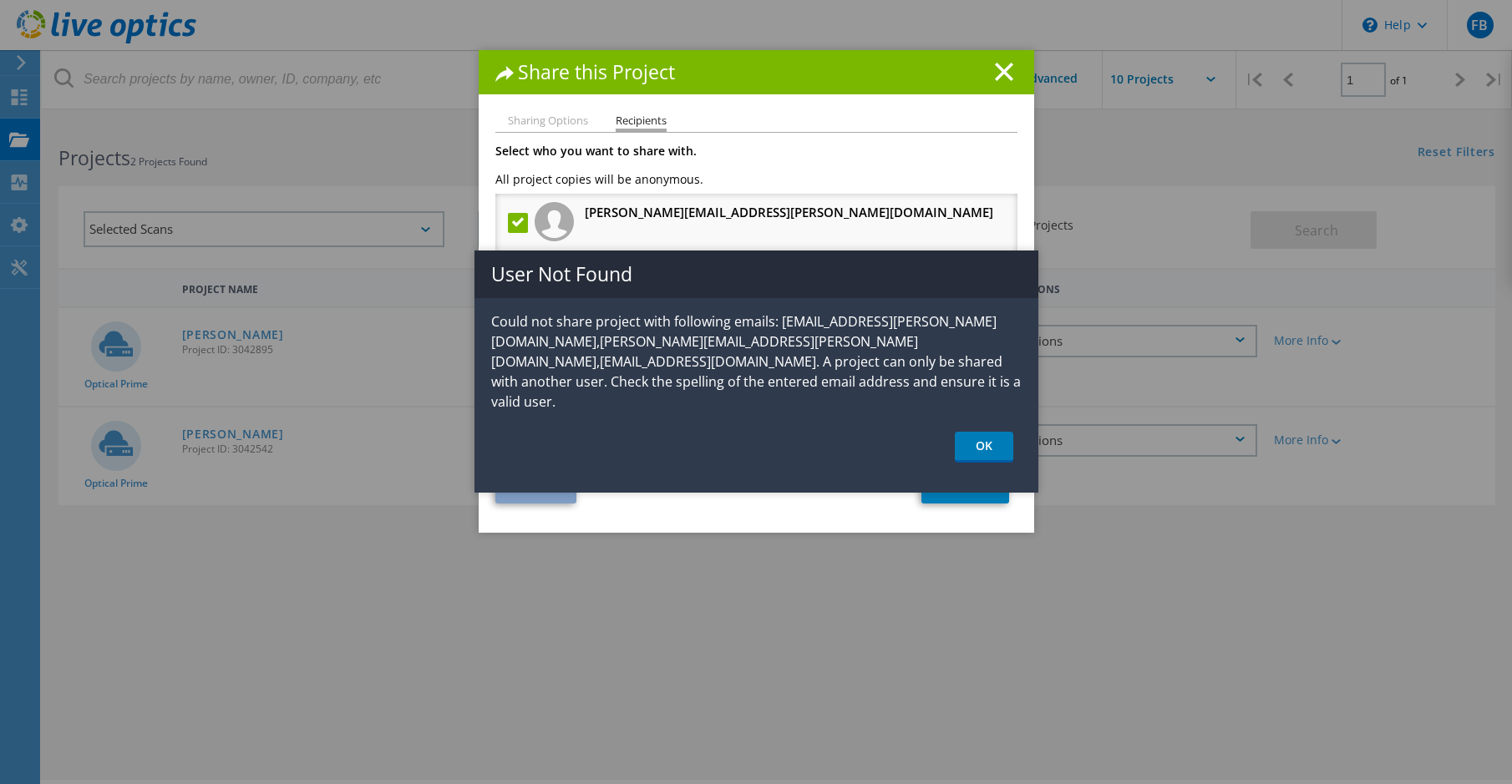
click at [906, 356] on p "Could not share project with following emails: drew.carter@Expedient.com,Anthon…" at bounding box center [756, 362] width 564 height 101
click at [941, 356] on p "Could not share project with following emails: drew.carter@Expedient.com,Anthon…" at bounding box center [756, 362] width 564 height 101
click at [991, 431] on link "OK" at bounding box center [984, 447] width 58 height 31
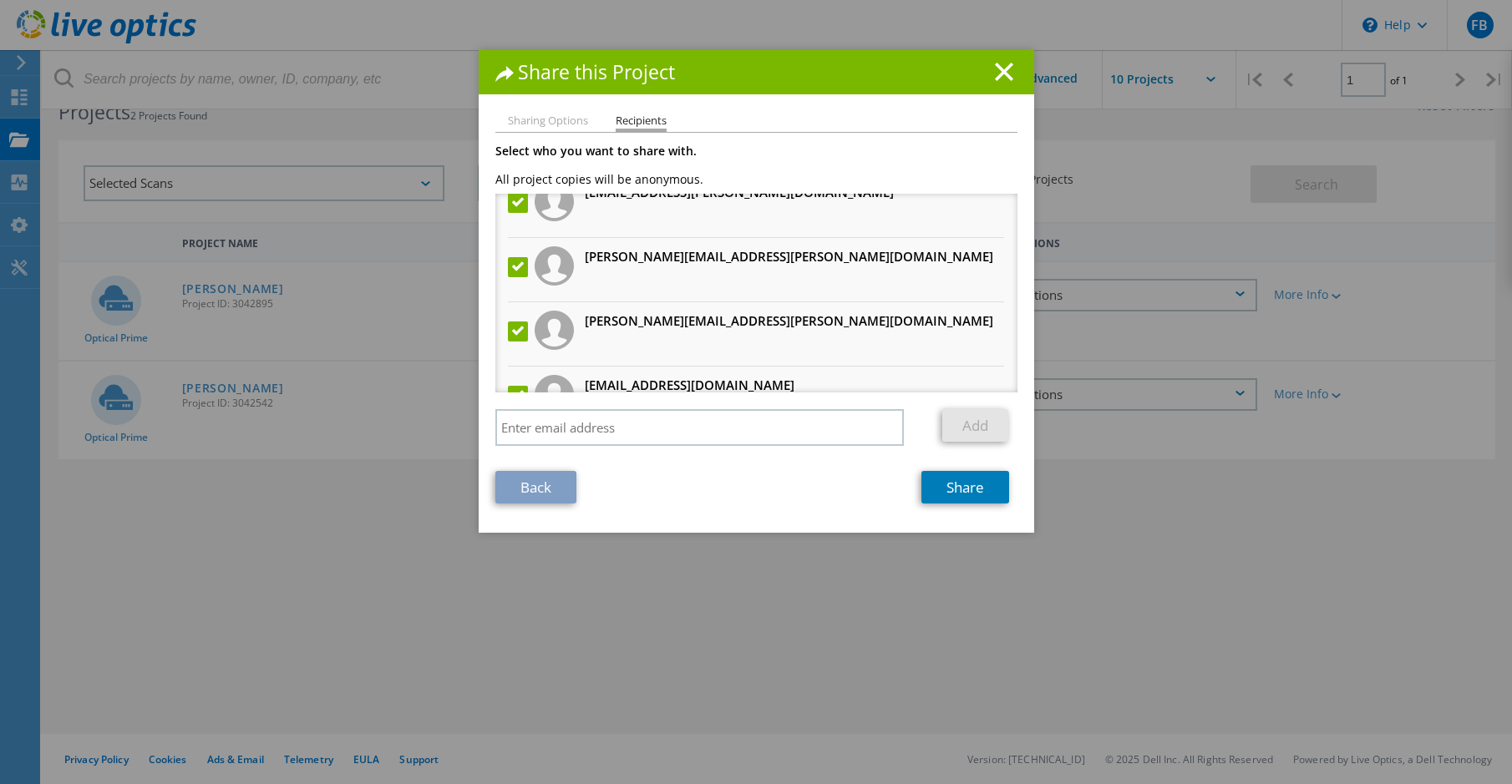
scroll to position [232, 0]
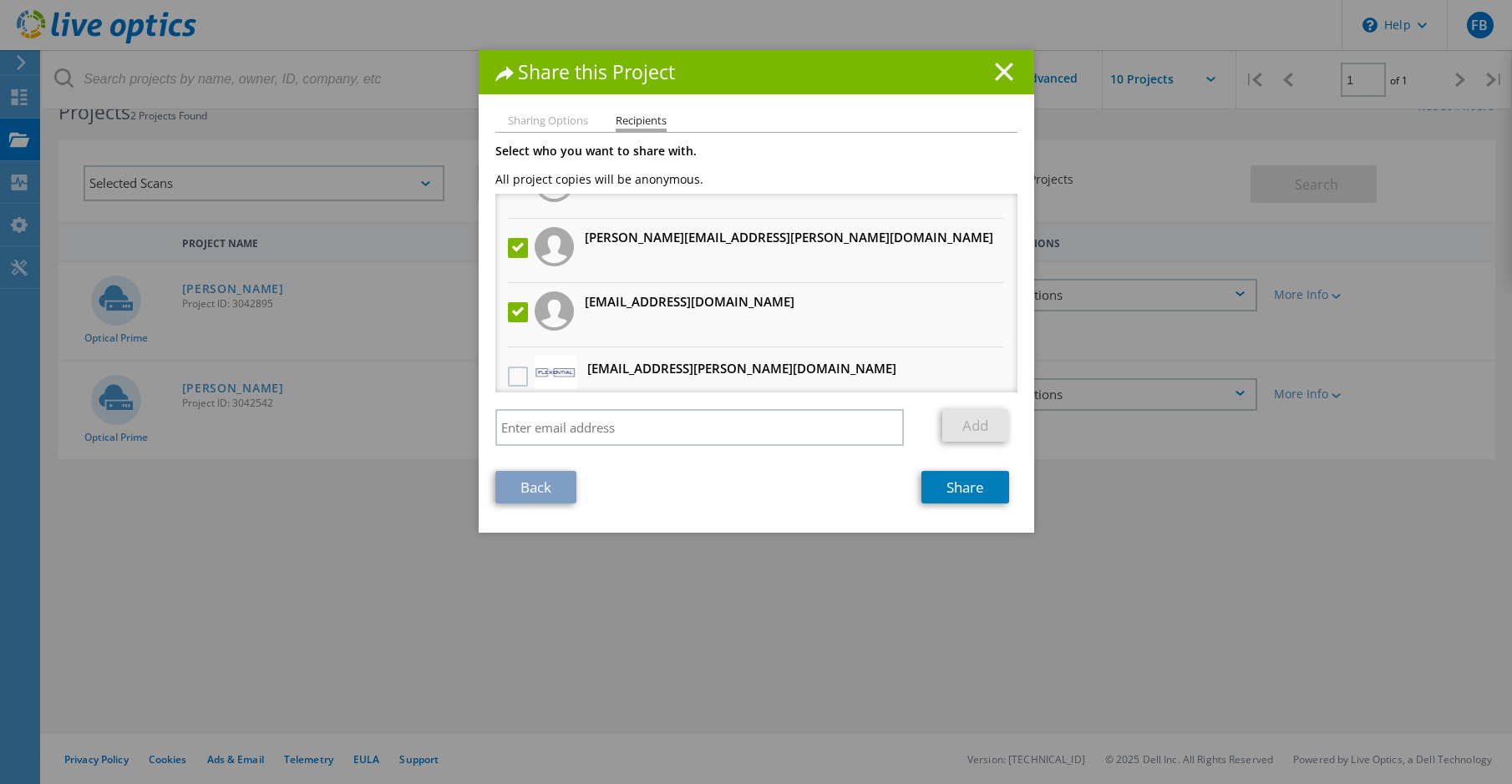
click at [995, 75] on line at bounding box center [1003, 72] width 16 height 16
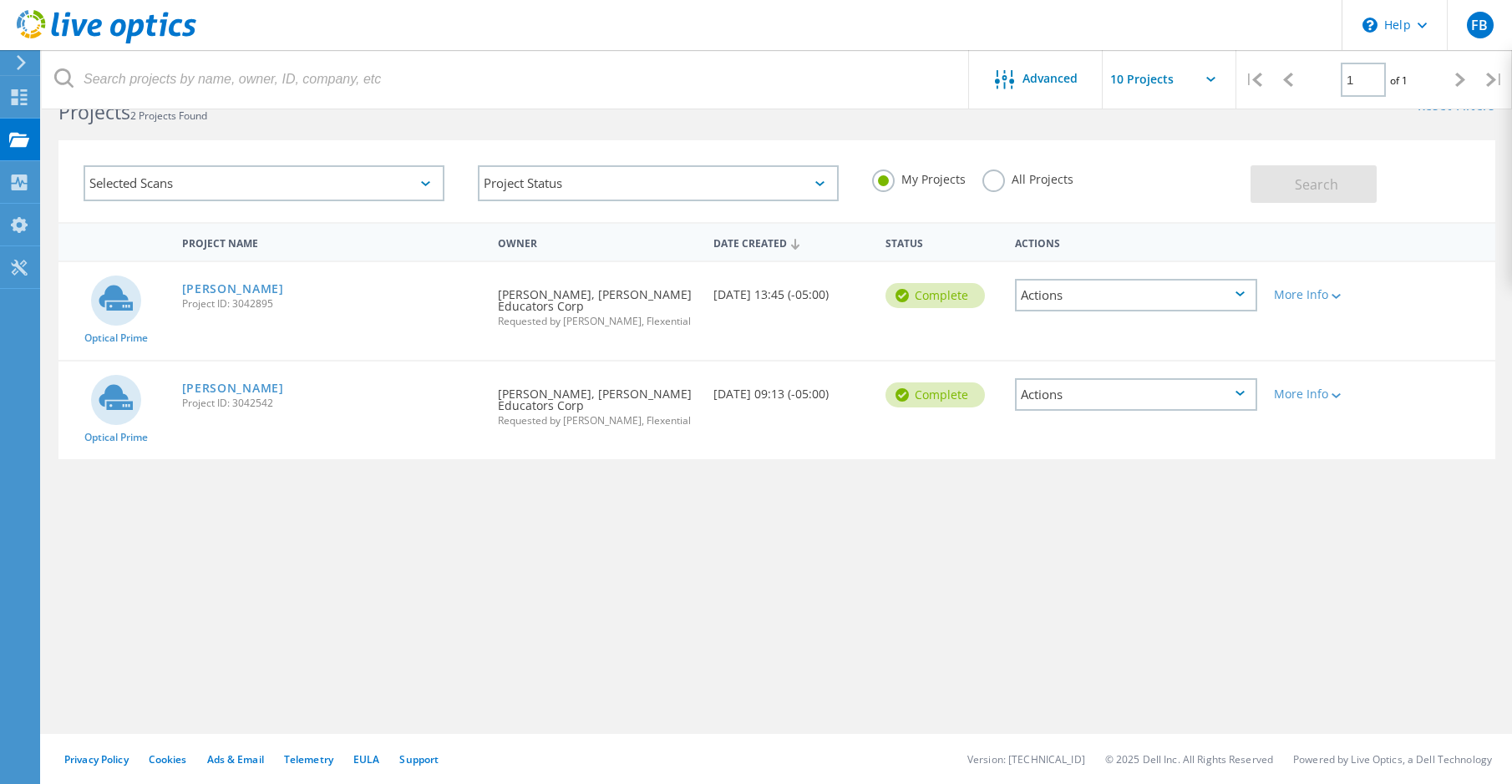
click at [1223, 395] on div "Actions" at bounding box center [1136, 394] width 242 height 33
click at [708, 326] on div "Optical Prime HORACE MANN Project ID: 3042895 Requested By FRED BASKETT, Horace…" at bounding box center [776, 311] width 1437 height 98
click at [1241, 294] on icon at bounding box center [1240, 295] width 9 height 5
click at [1072, 308] on div "Share" at bounding box center [1136, 308] width 239 height 26
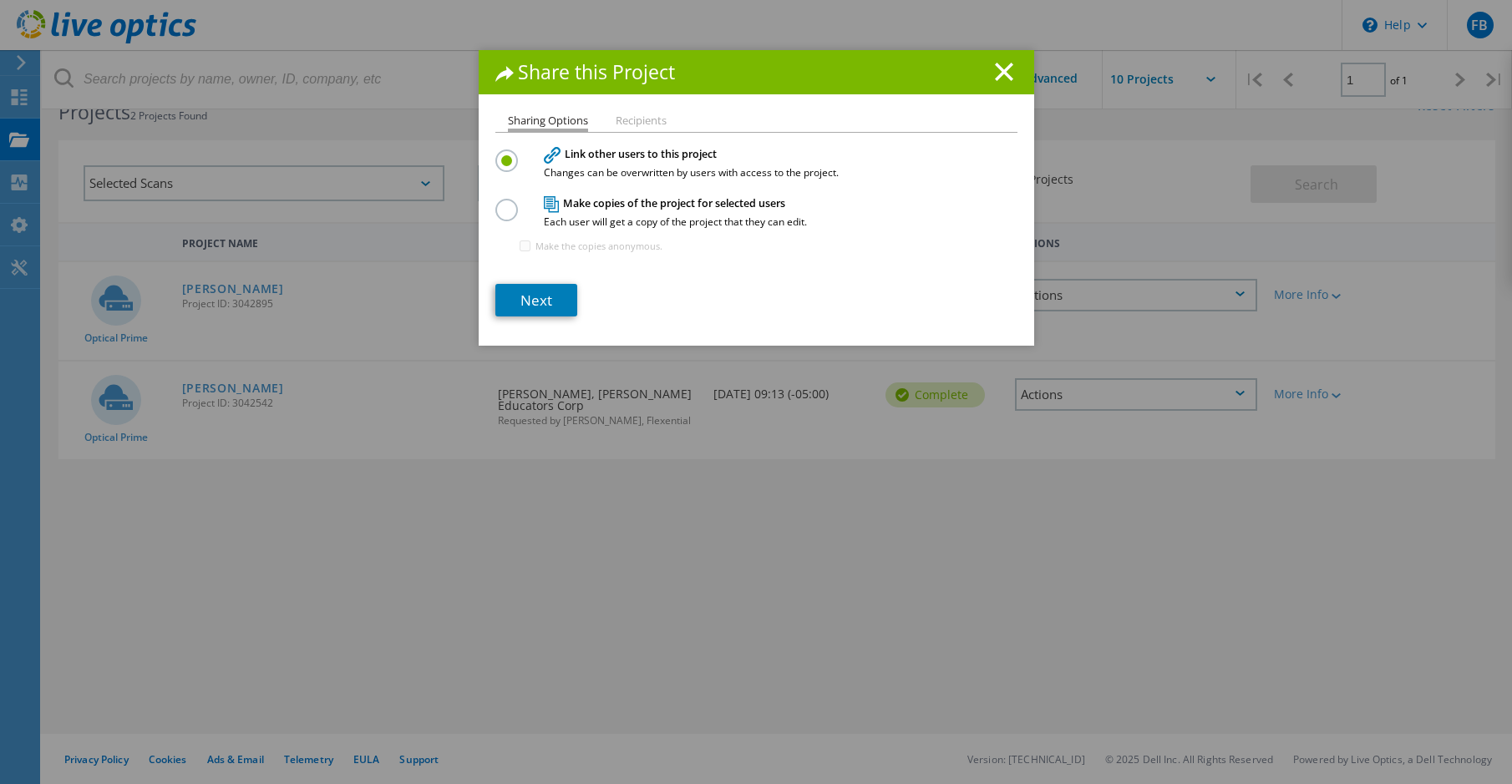
click at [504, 203] on label at bounding box center [509, 200] width 29 height 5
click at [0, 0] on input "radio" at bounding box center [0, 0] width 0 height 0
click at [519, 245] on input "Make the copies anonymous." at bounding box center [525, 246] width 11 height 11
click at [524, 247] on div "Make the copies anonymous." at bounding box center [588, 246] width 146 height 26
click at [526, 245] on div "Make the copies anonymous." at bounding box center [588, 246] width 146 height 26
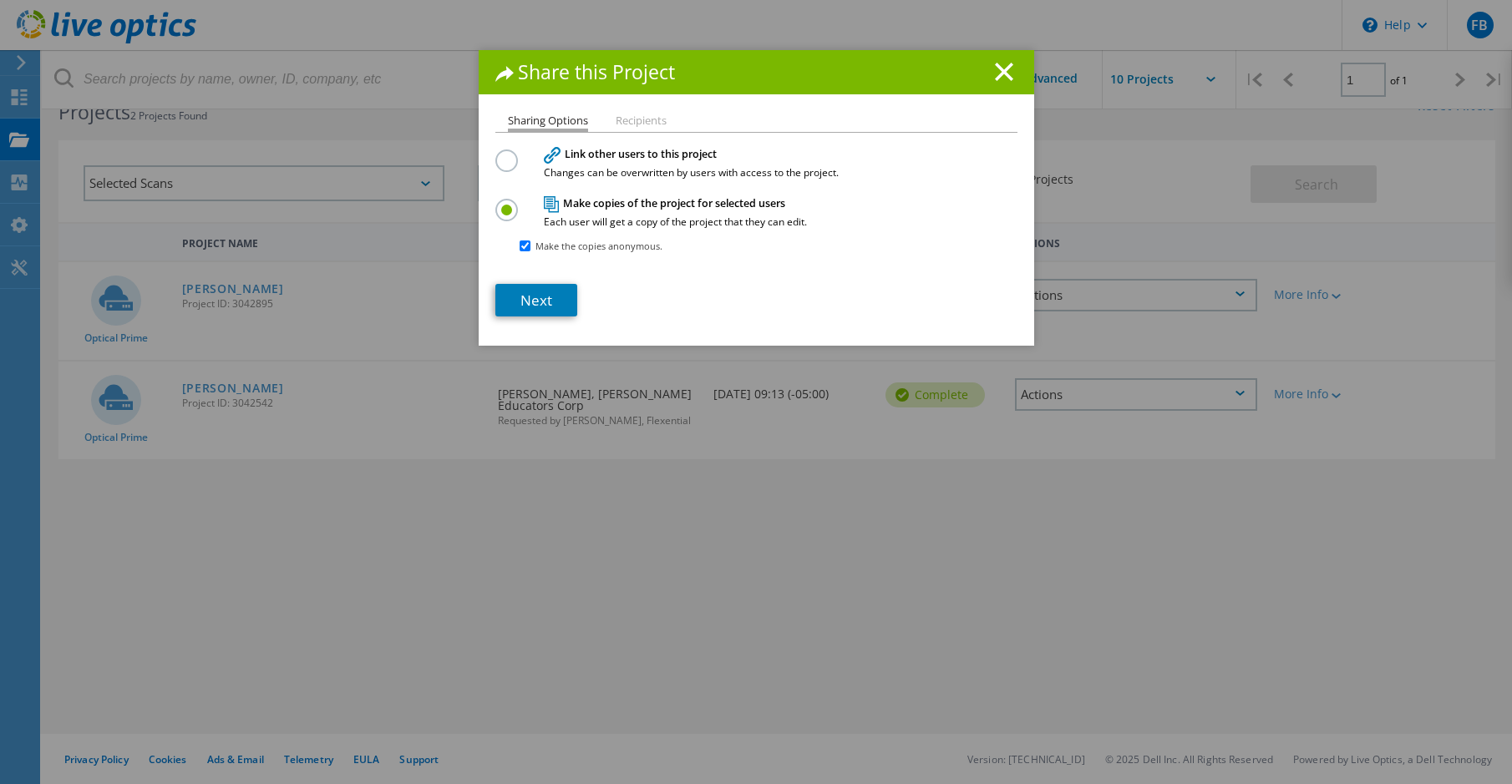
click at [520, 246] on input "Make the copies anonymous." at bounding box center [525, 246] width 11 height 11
checkbox input "false"
click at [647, 124] on li "Recipients" at bounding box center [641, 121] width 51 height 14
click at [536, 313] on link "Next" at bounding box center [536, 300] width 82 height 33
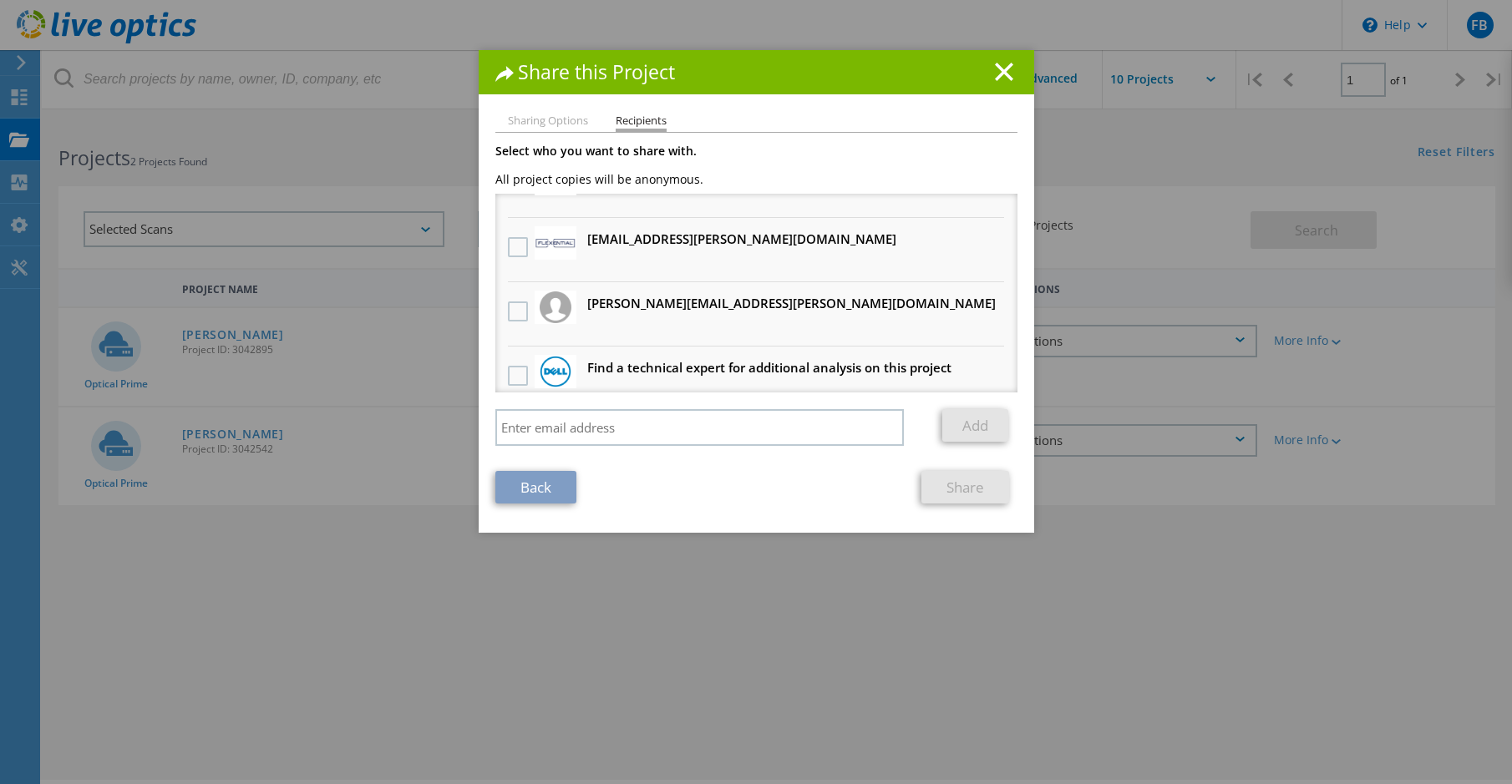
scroll to position [122, 0]
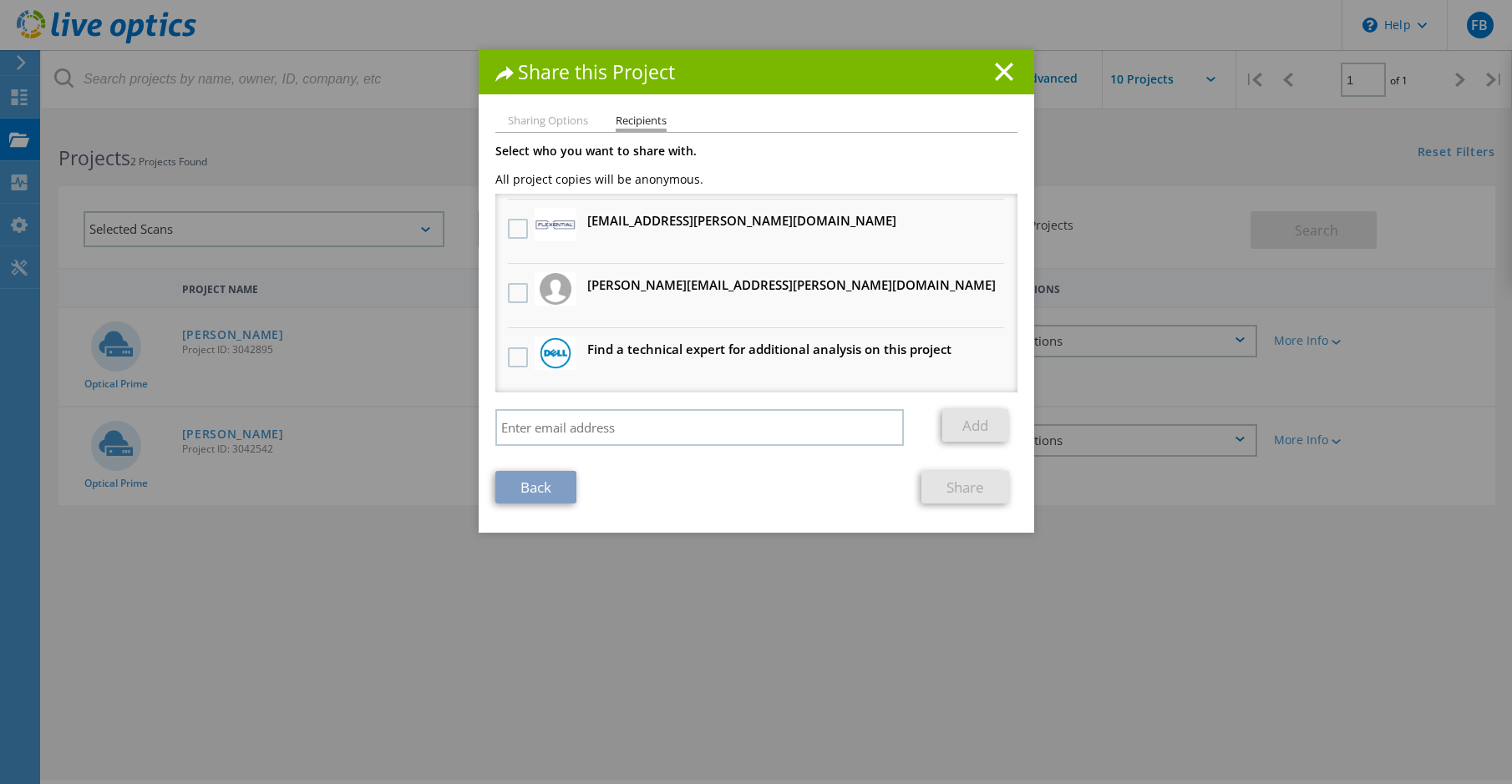
drag, startPoint x: 513, startPoint y: 289, endPoint x: 543, endPoint y: 295, distance: 30.6
click at [518, 289] on label at bounding box center [519, 293] width 24 height 20
click at [0, 0] on input "checkbox" at bounding box center [0, 0] width 0 height 0
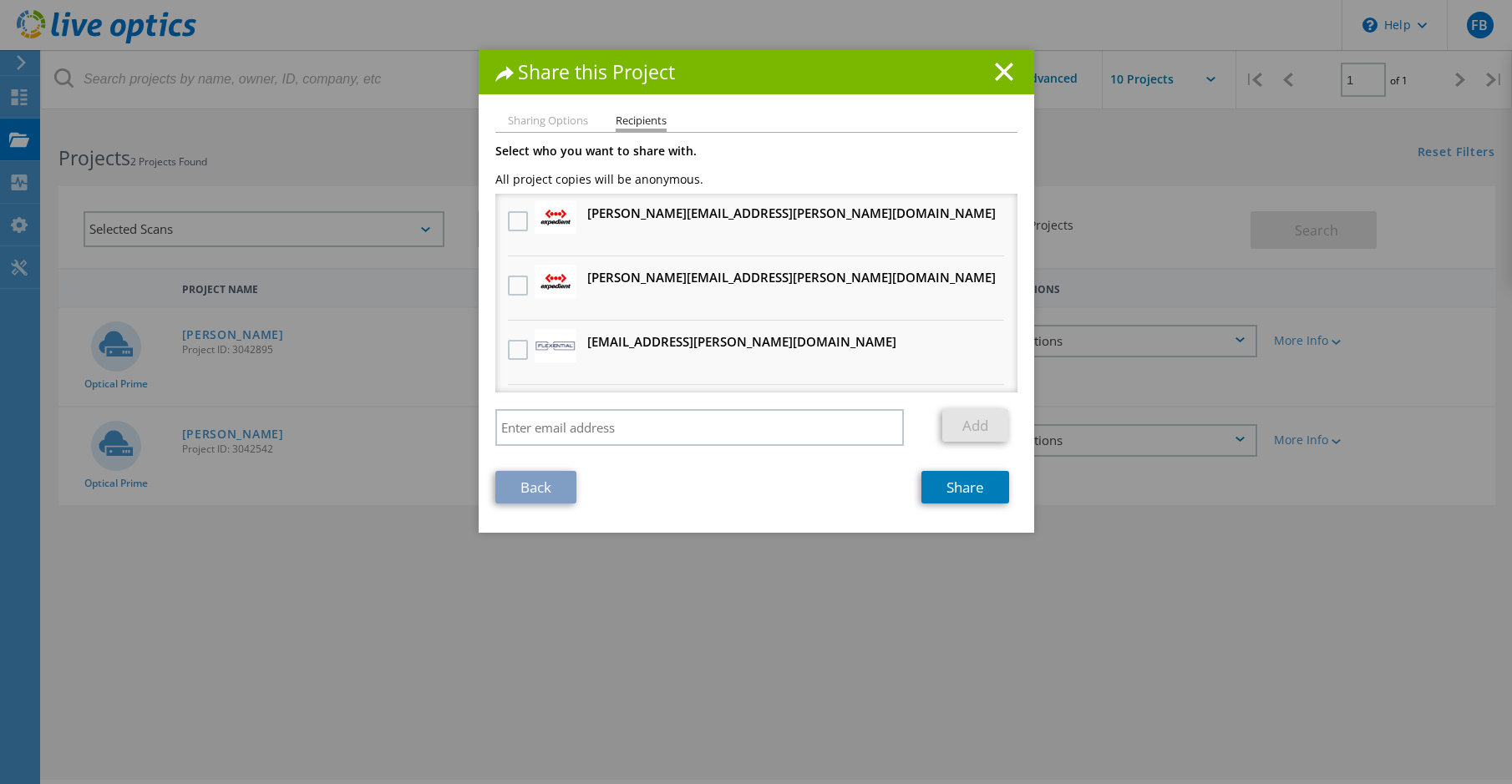
scroll to position [0, 0]
click at [517, 218] on label at bounding box center [519, 223] width 24 height 20
click at [0, 0] on input "checkbox" at bounding box center [0, 0] width 0 height 0
drag, startPoint x: 513, startPoint y: 274, endPoint x: 560, endPoint y: 302, distance: 54.7
click at [513, 276] on div at bounding box center [518, 288] width 28 height 35
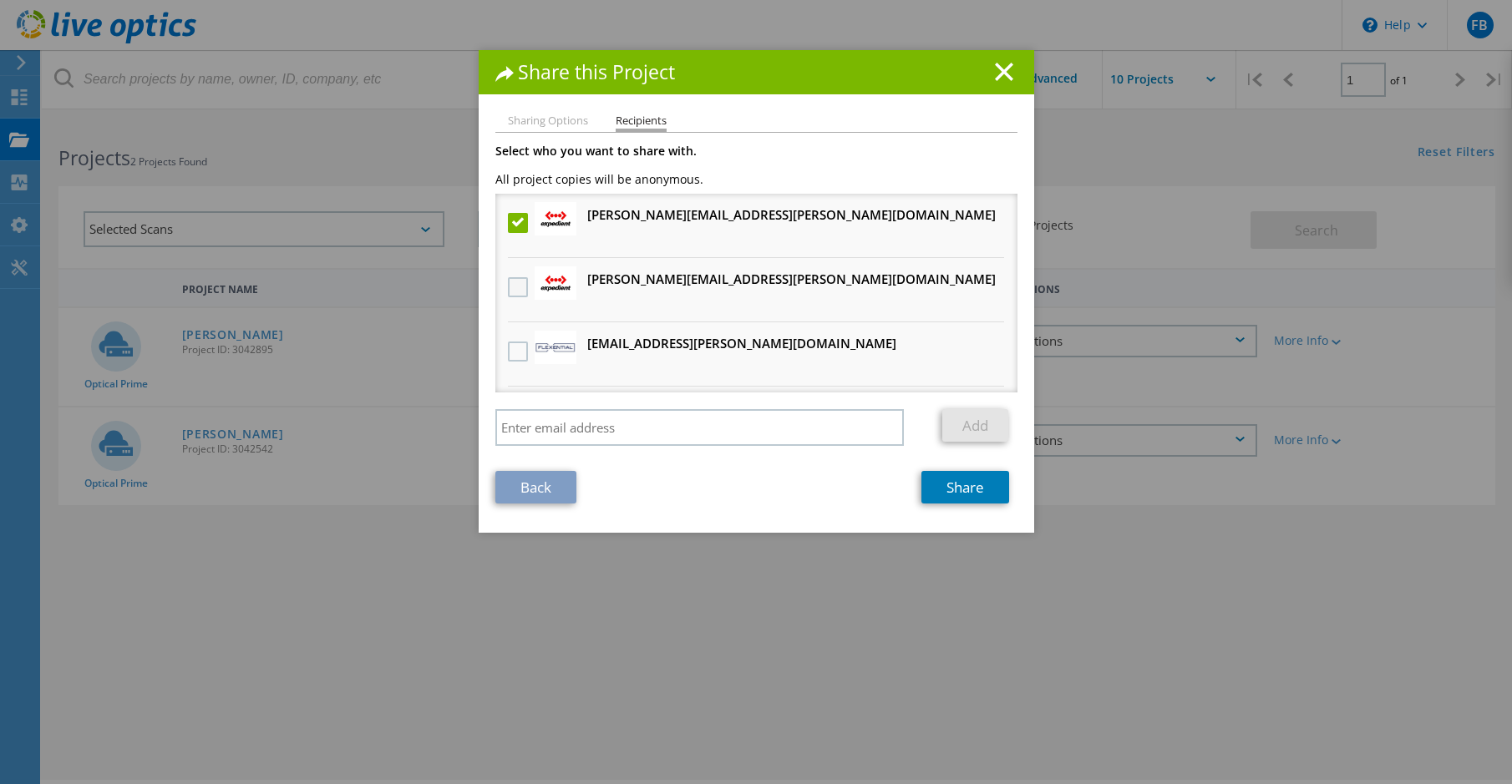
click at [509, 286] on label at bounding box center [519, 287] width 24 height 20
click at [0, 0] on input "checkbox" at bounding box center [0, 0] width 0 height 0
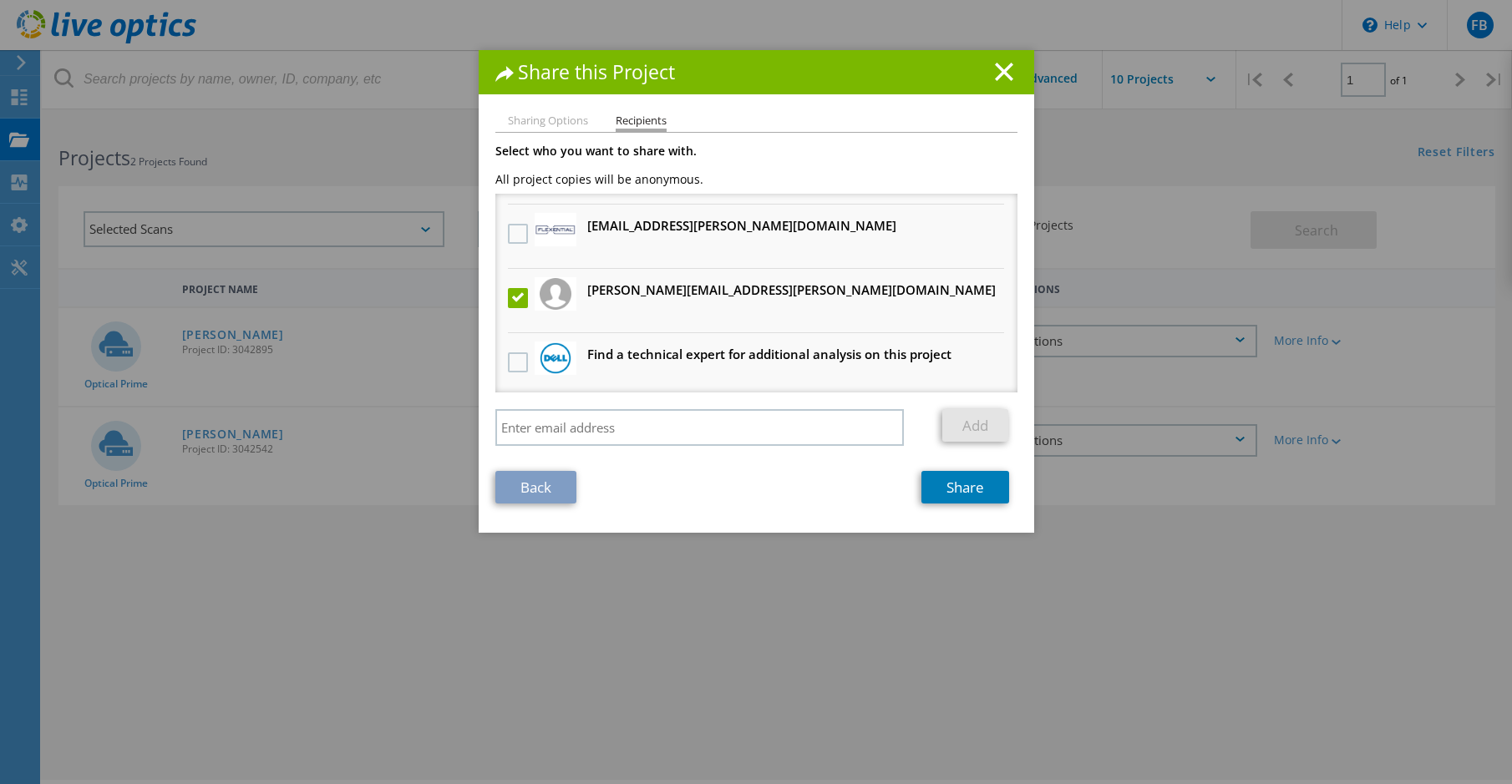
scroll to position [122, 0]
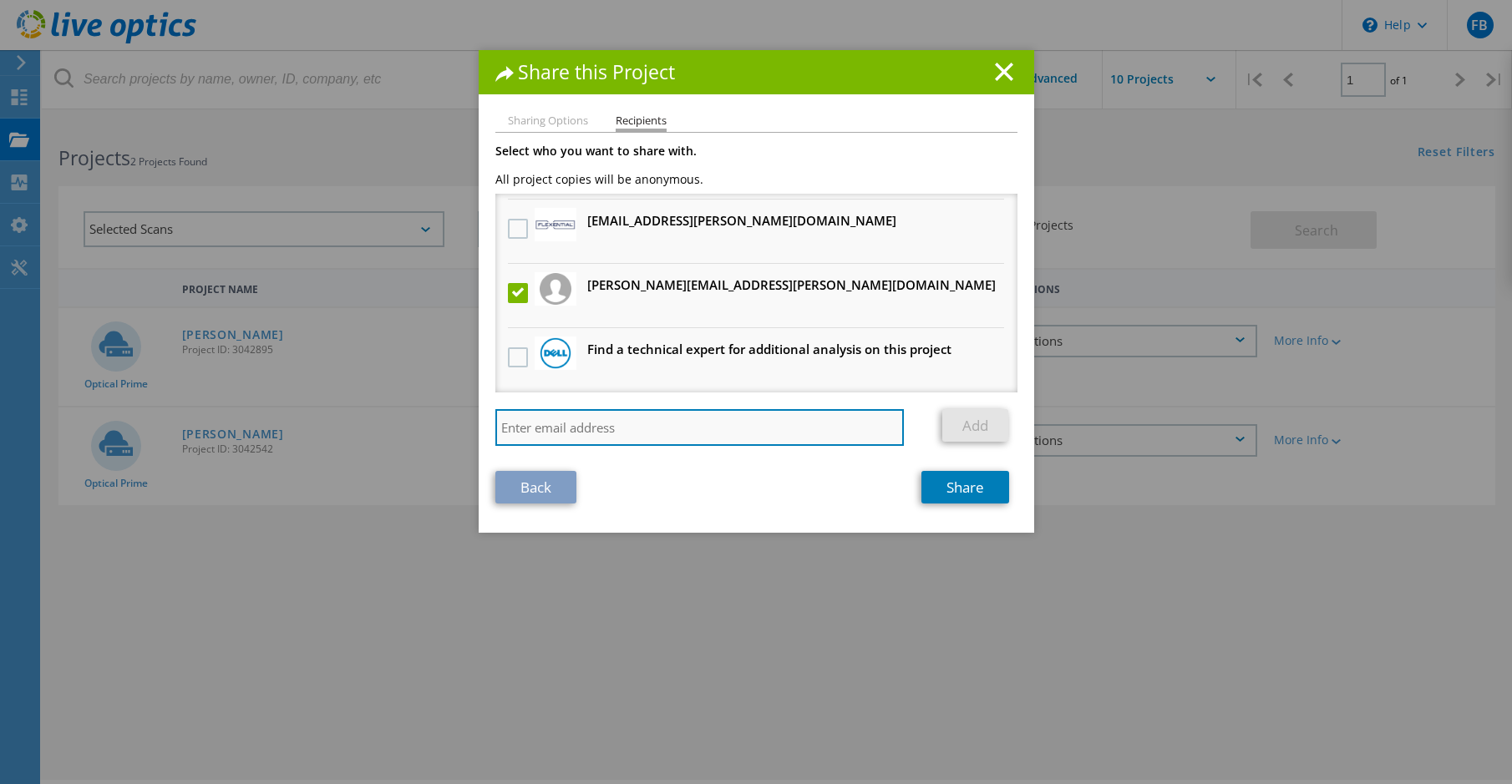
click at [556, 438] on input "search" at bounding box center [699, 427] width 409 height 37
type input "rsharma@lamtechnology.com"
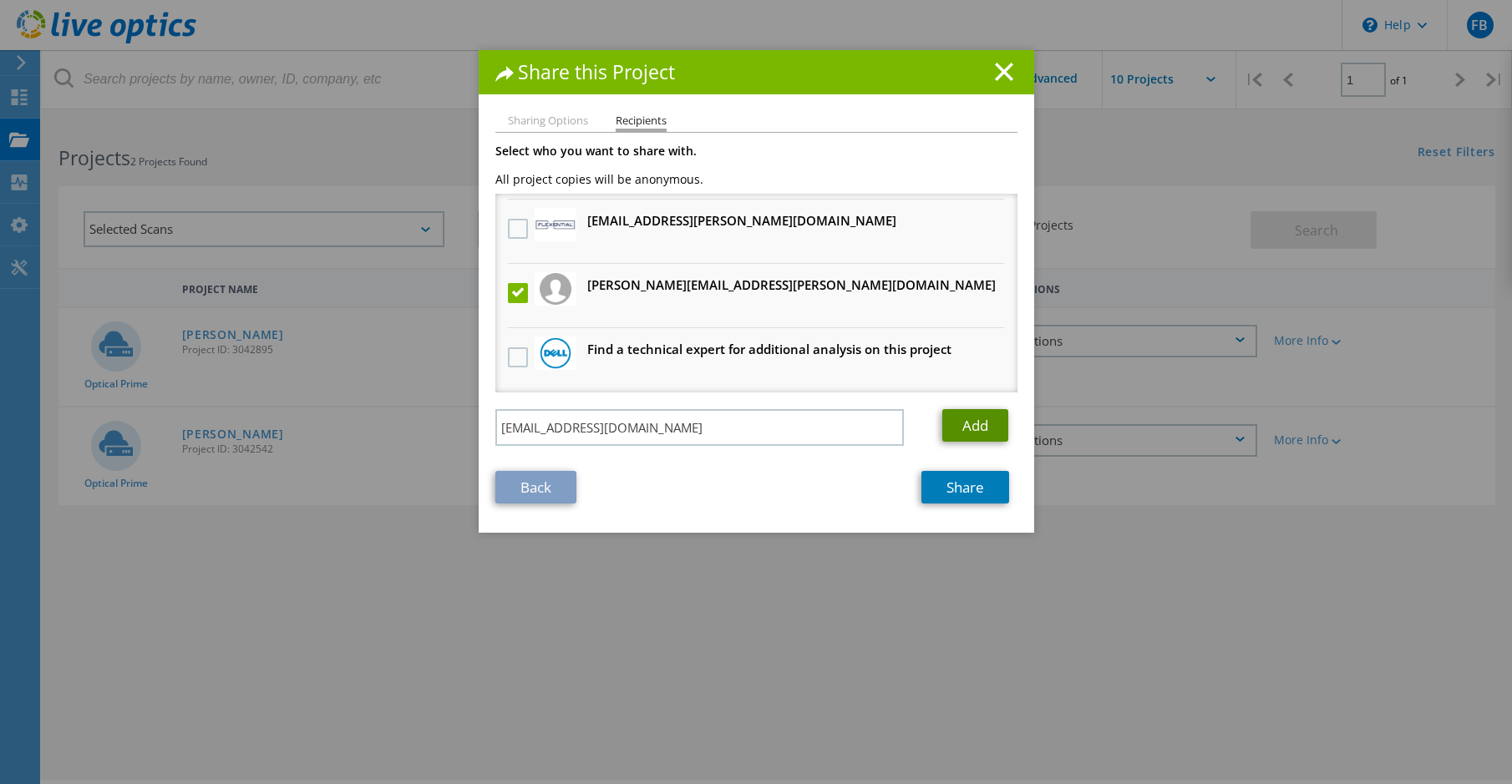
click at [970, 431] on link "Add" at bounding box center [974, 425] width 66 height 33
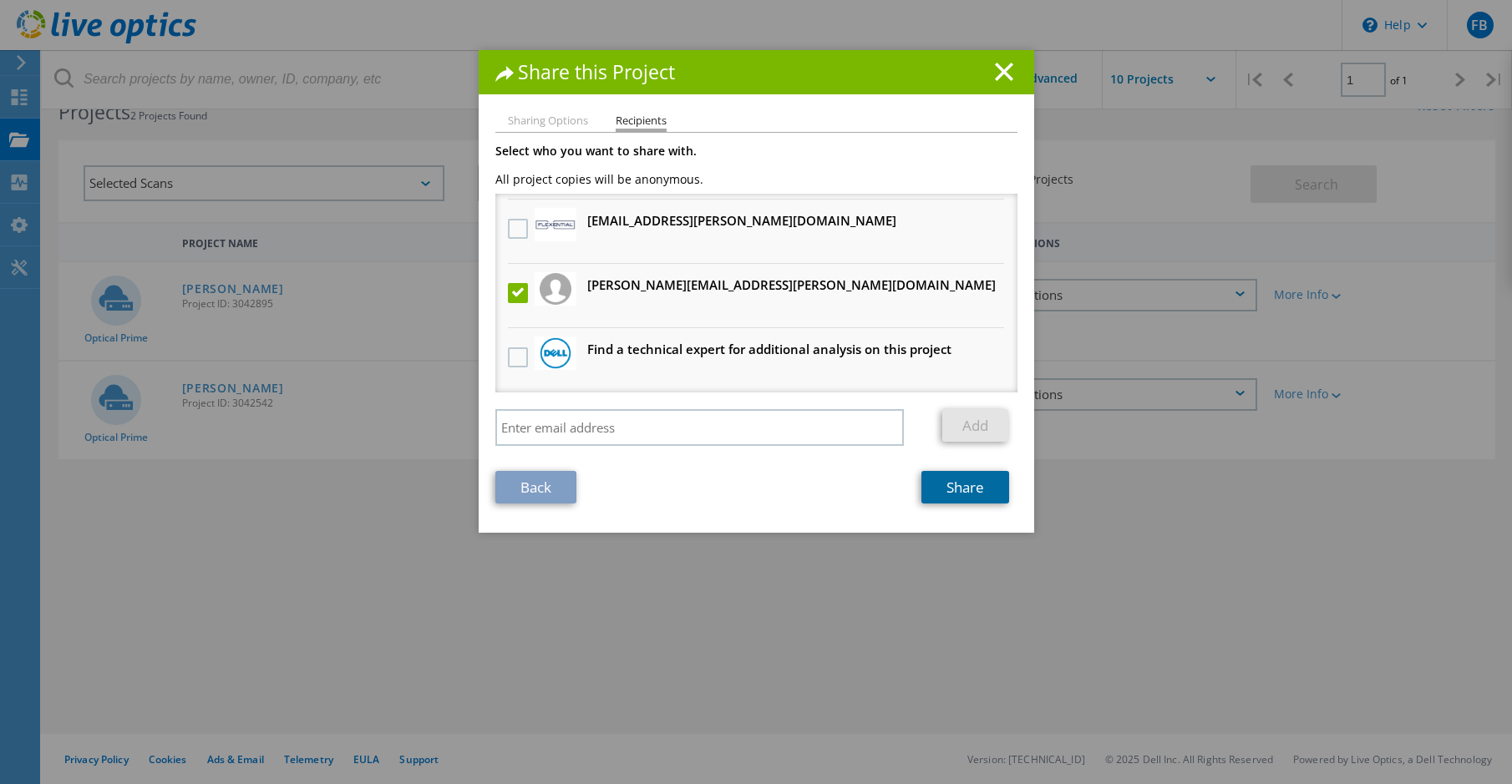
click at [985, 497] on link "Share" at bounding box center [964, 488] width 88 height 33
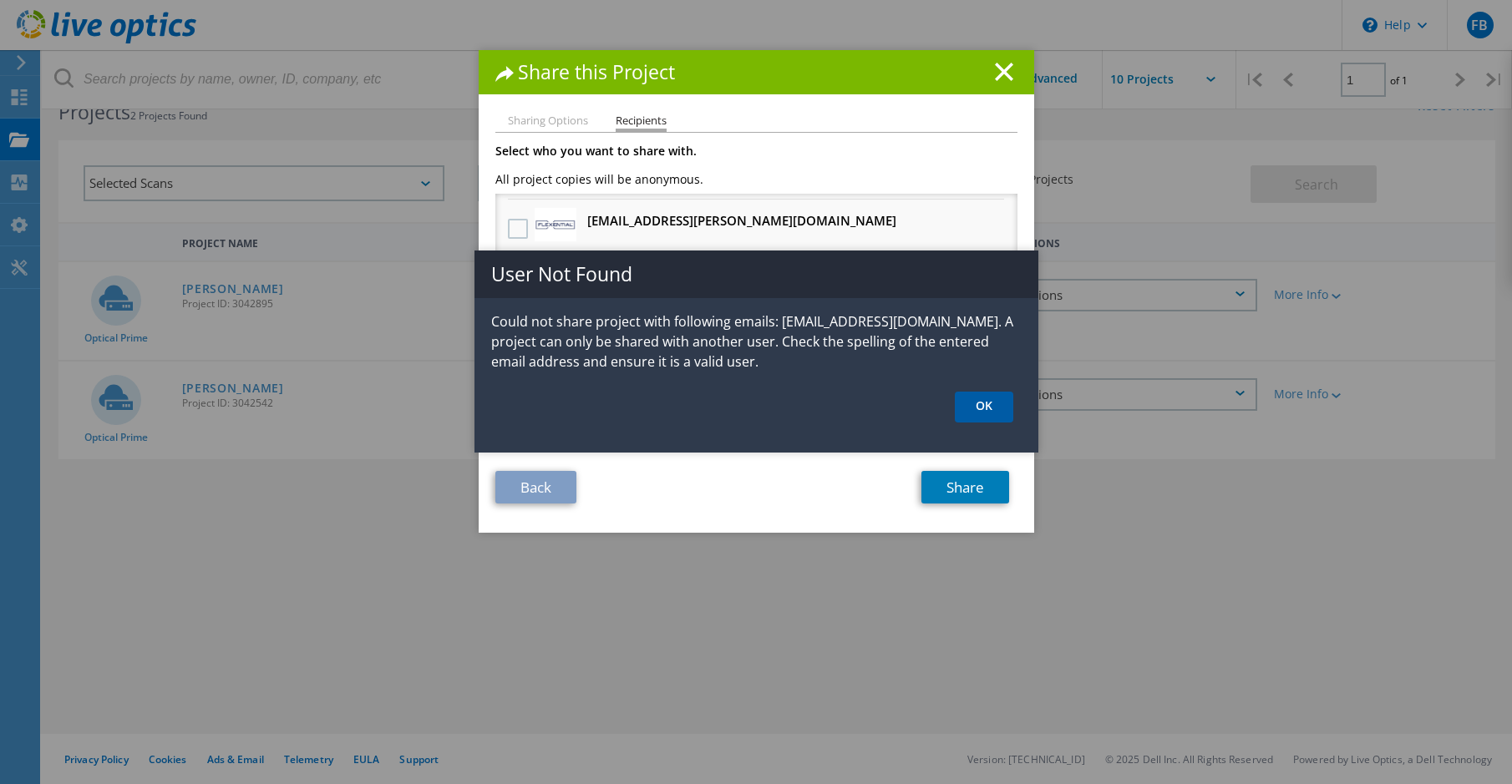
click at [981, 407] on link "OK" at bounding box center [984, 407] width 58 height 31
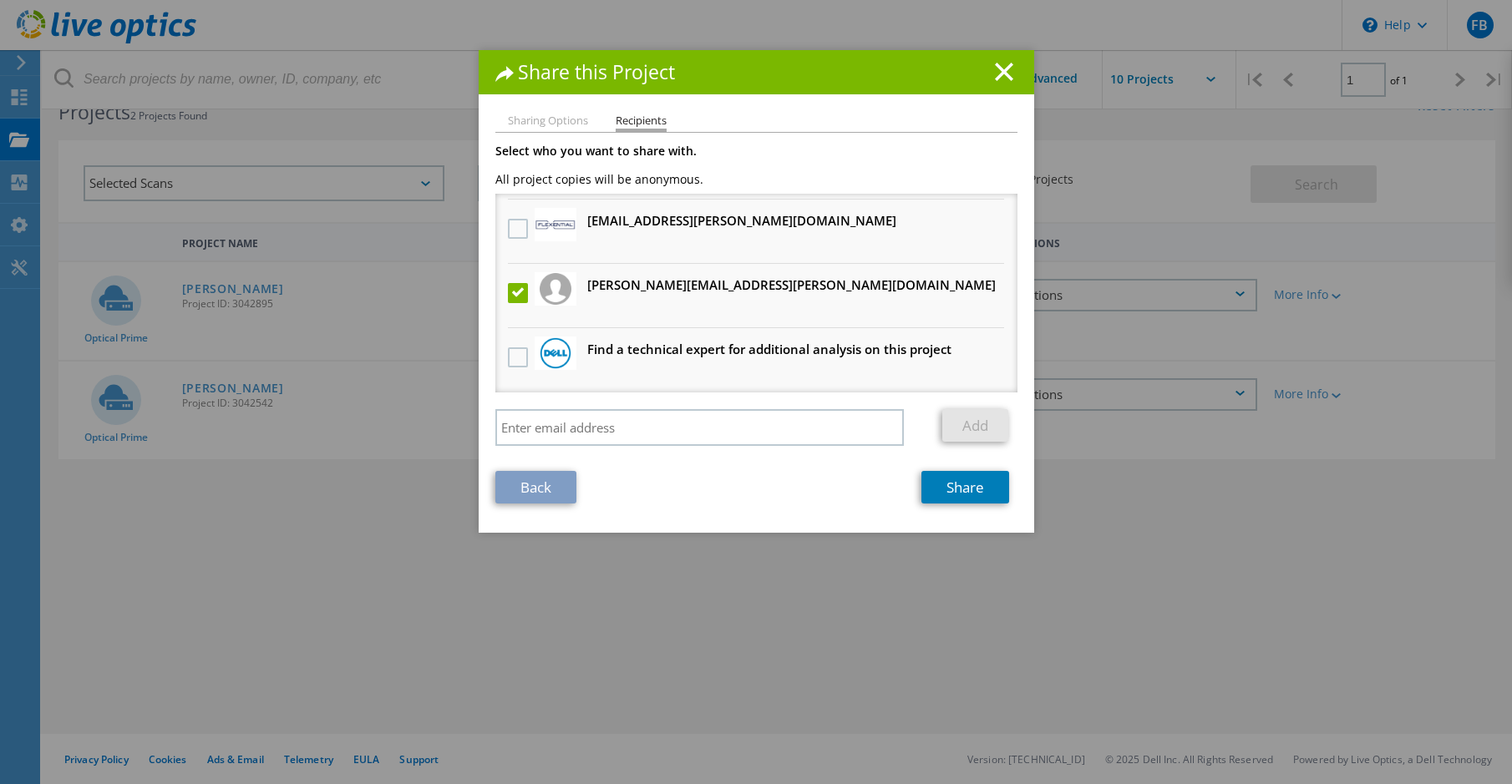
click at [514, 294] on label at bounding box center [519, 293] width 24 height 20
click at [0, 0] on input "checkbox" at bounding box center [0, 0] width 0 height 0
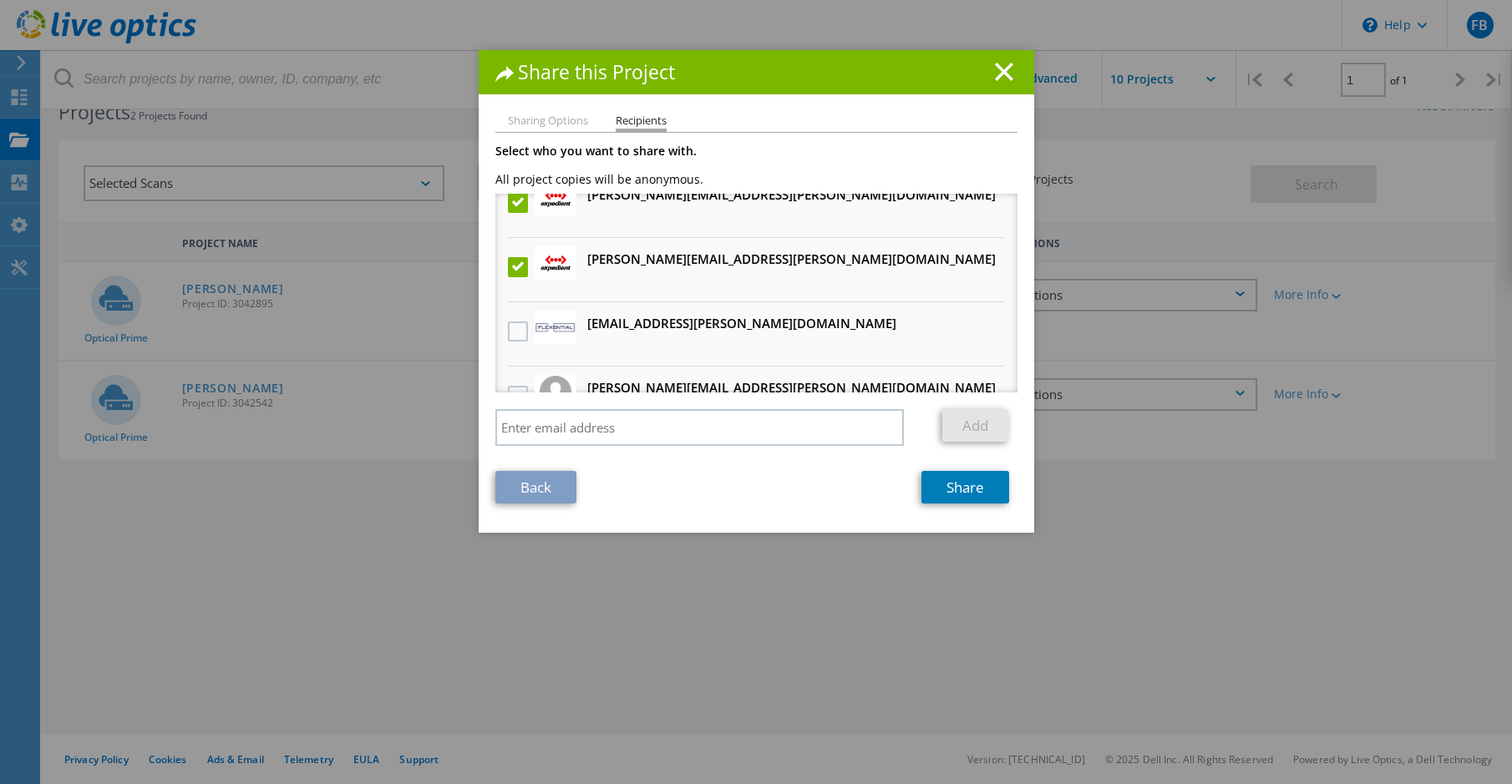
scroll to position [0, 0]
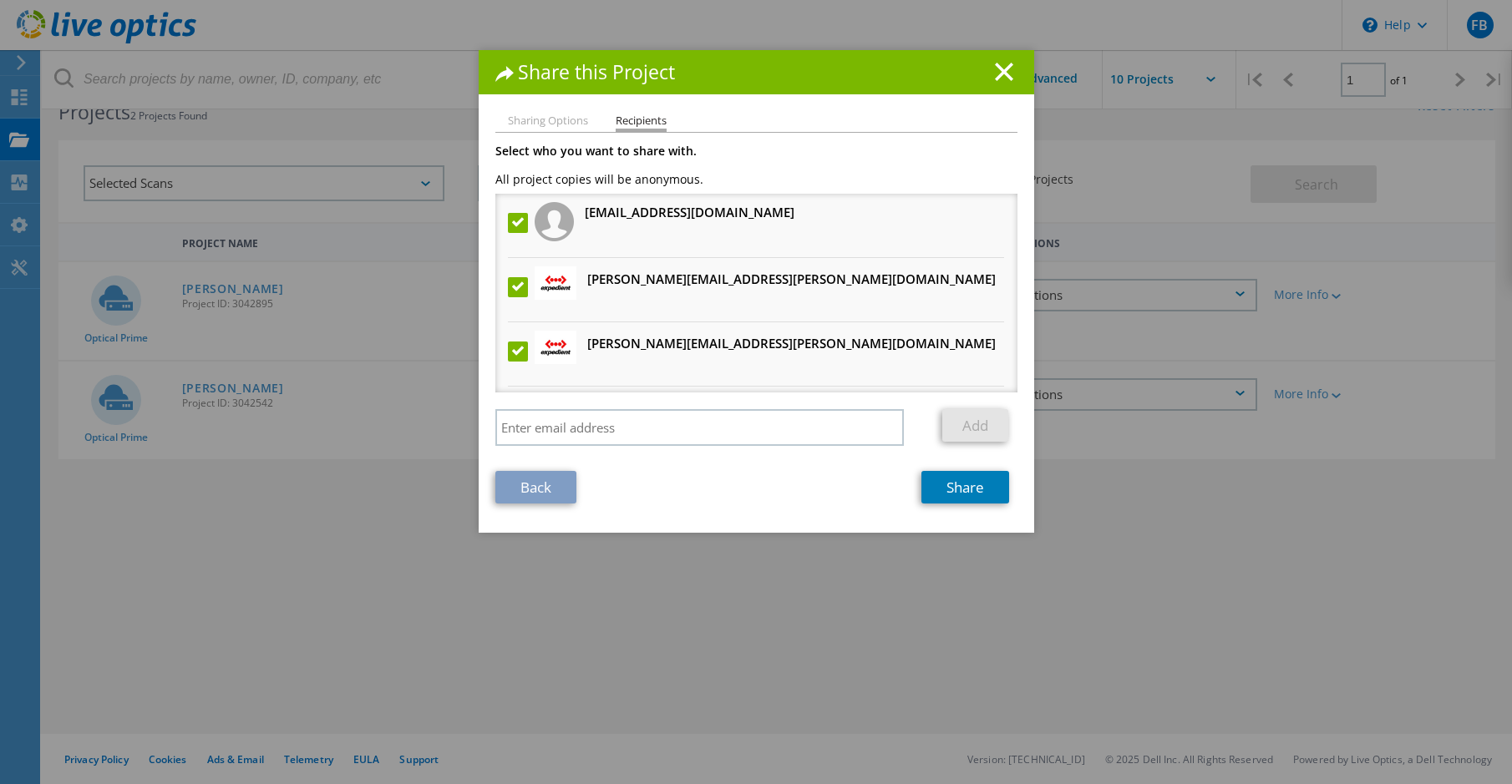
click at [508, 218] on label at bounding box center [519, 223] width 24 height 20
click at [0, 0] on input "checkbox" at bounding box center [0, 0] width 0 height 0
drag, startPoint x: 511, startPoint y: 266, endPoint x: 510, endPoint y: 282, distance: 16.0
click at [510, 268] on li "jason.charlton@Expedient.com Will receive an anonymous copy" at bounding box center [756, 290] width 522 height 64
click at [510, 285] on label at bounding box center [519, 287] width 24 height 20
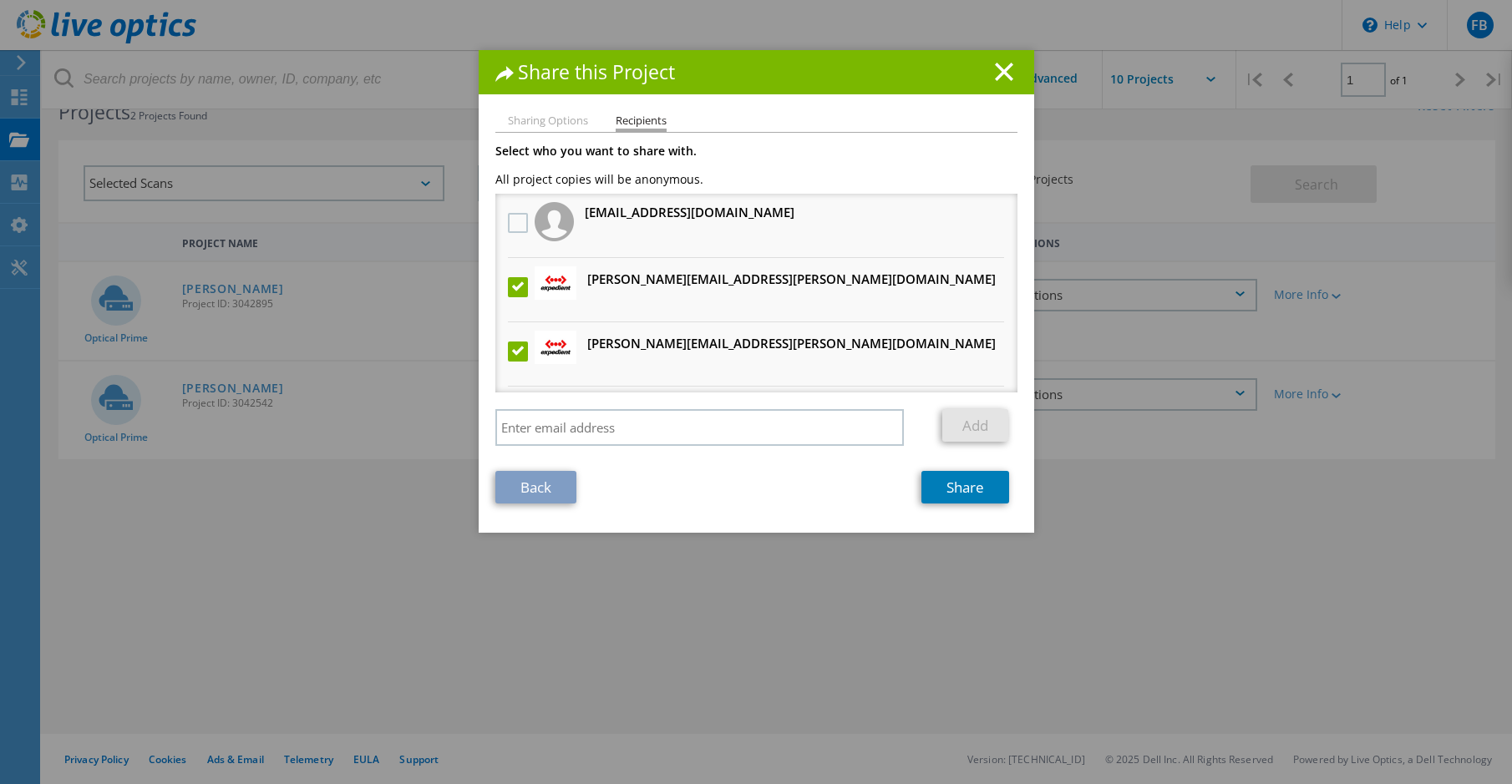
click at [0, 0] on input "checkbox" at bounding box center [0, 0] width 0 height 0
click at [512, 352] on label at bounding box center [519, 352] width 24 height 20
click at [0, 0] on input "checkbox" at bounding box center [0, 0] width 0 height 0
click at [516, 228] on label at bounding box center [519, 223] width 24 height 20
click at [0, 0] on input "checkbox" at bounding box center [0, 0] width 0 height 0
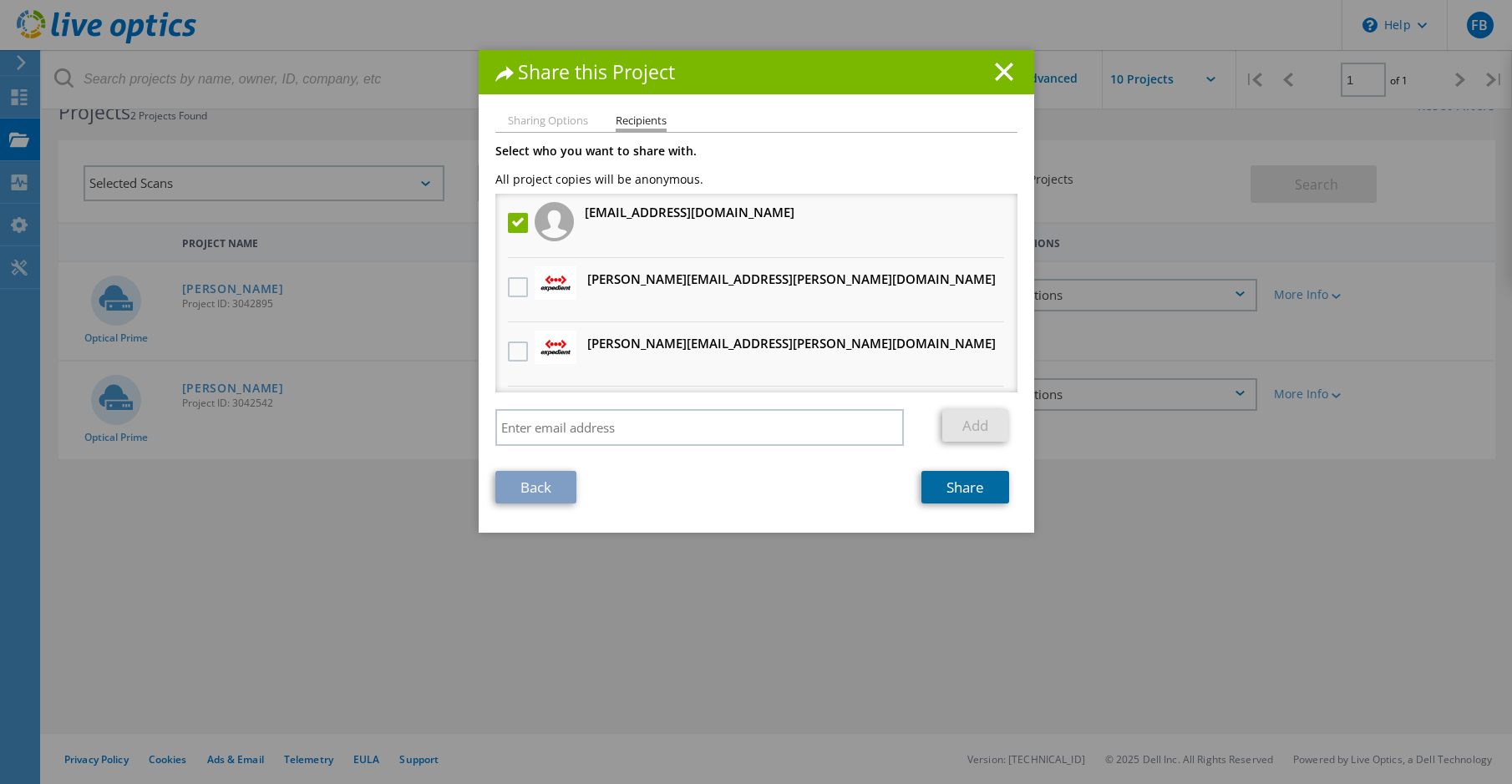
click at [961, 493] on link "Share" at bounding box center [964, 488] width 88 height 33
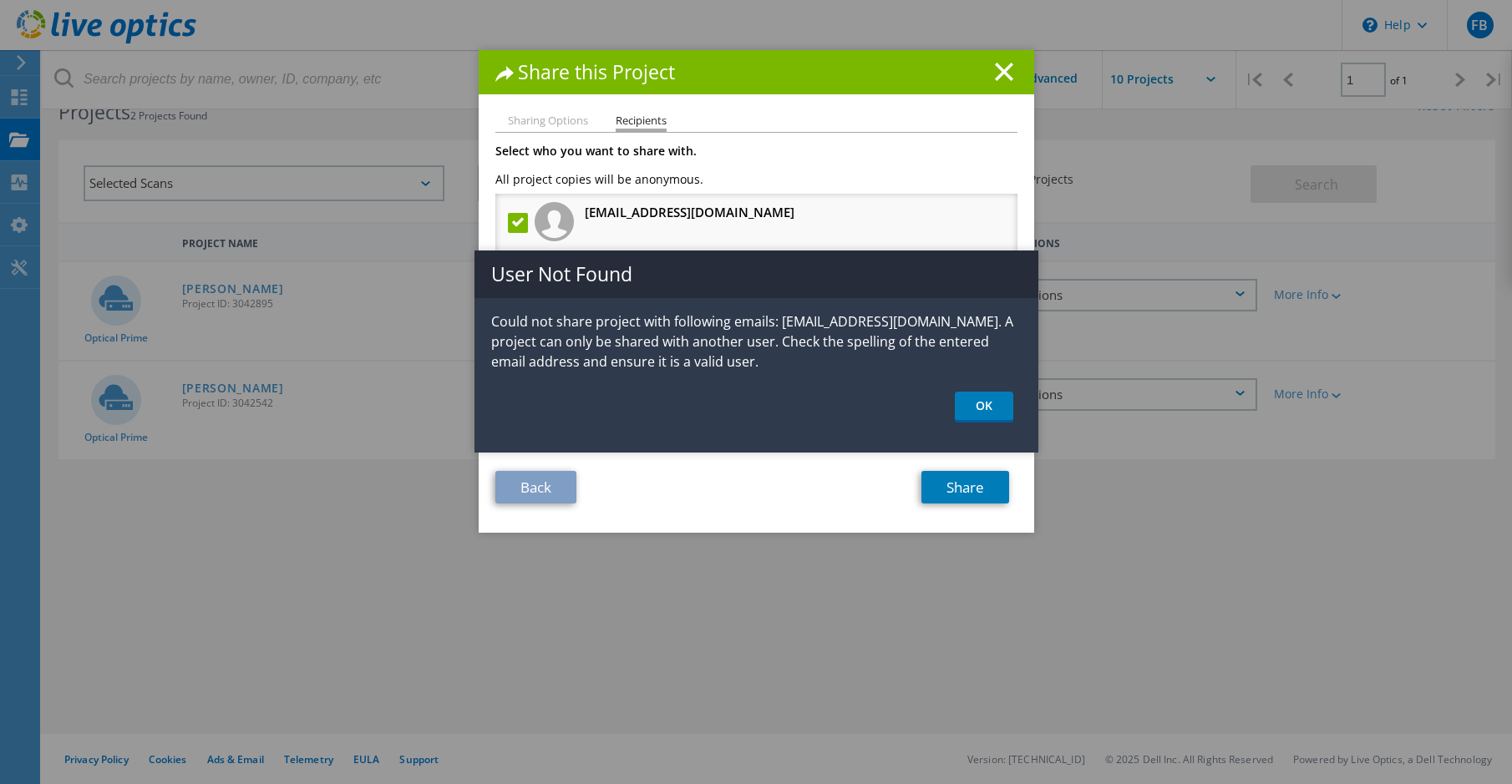
click at [315, 55] on div "Share this Project Sharing Options Recipients Link other users to this project …" at bounding box center [756, 417] width 1512 height 734
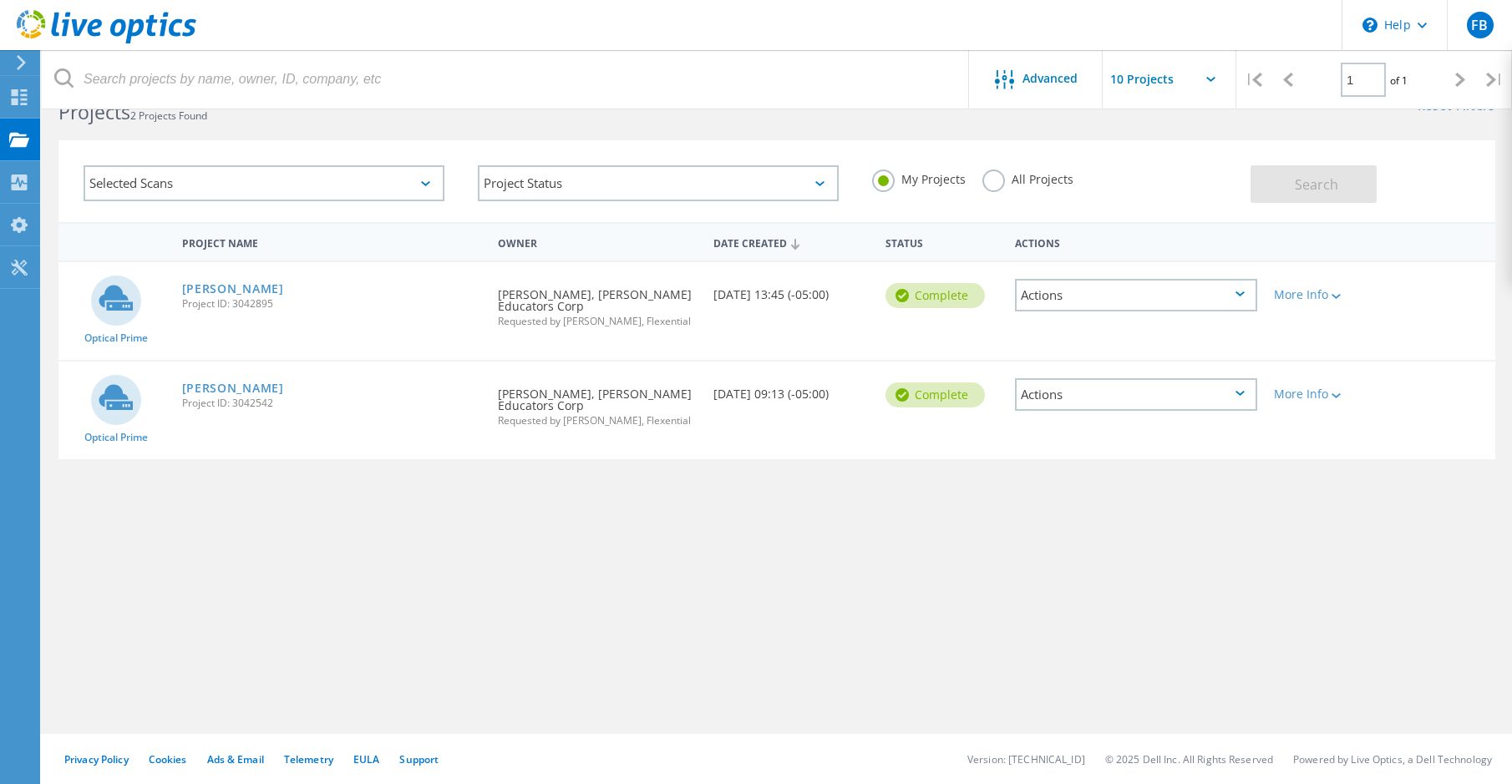
click at [1207, 290] on div "Actions" at bounding box center [1136, 295] width 242 height 33
click at [1081, 316] on div "Share" at bounding box center [1136, 308] width 239 height 26
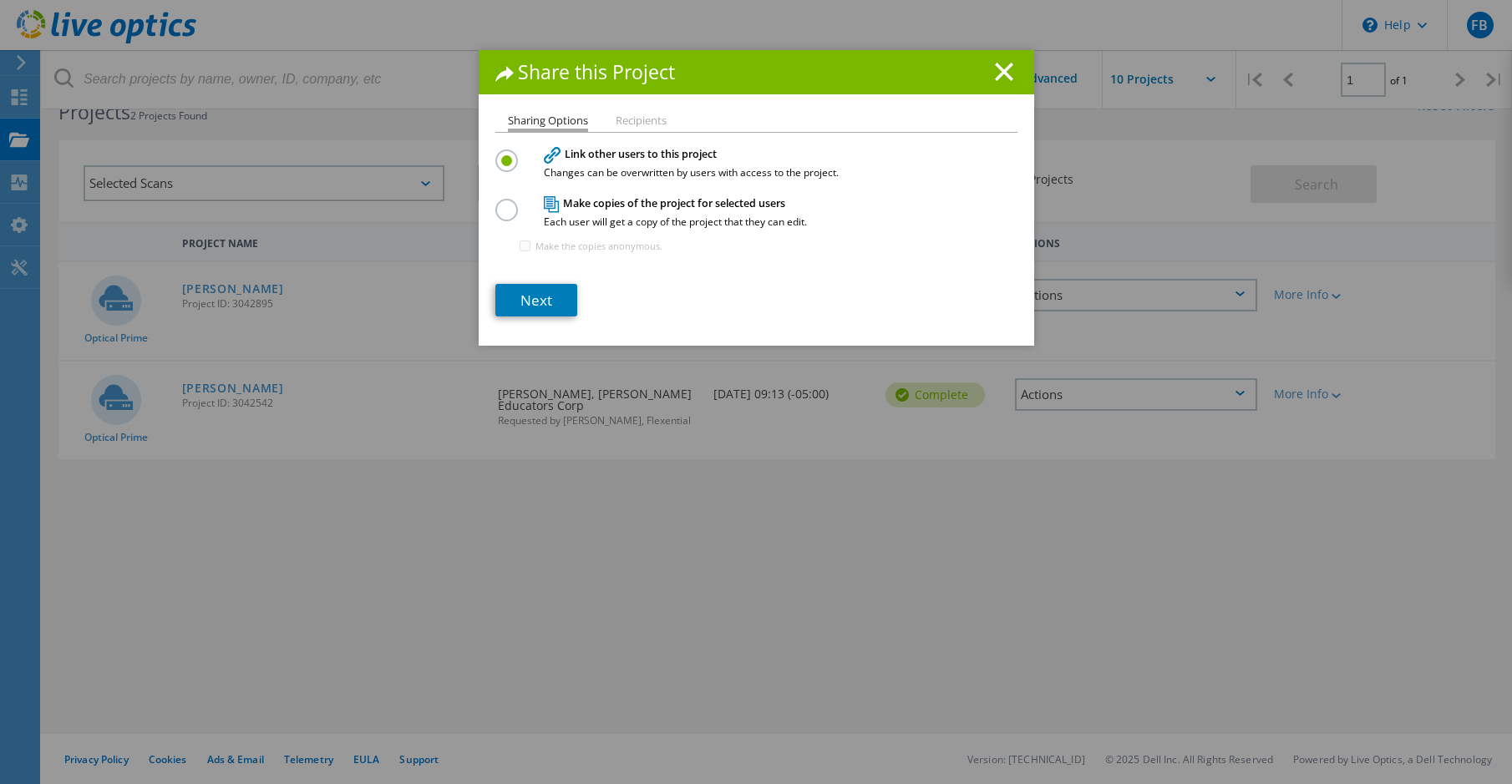
click at [501, 203] on label at bounding box center [509, 200] width 29 height 5
click at [0, 0] on input "radio" at bounding box center [0, 0] width 0 height 0
click at [535, 292] on link "Next" at bounding box center [536, 300] width 82 height 33
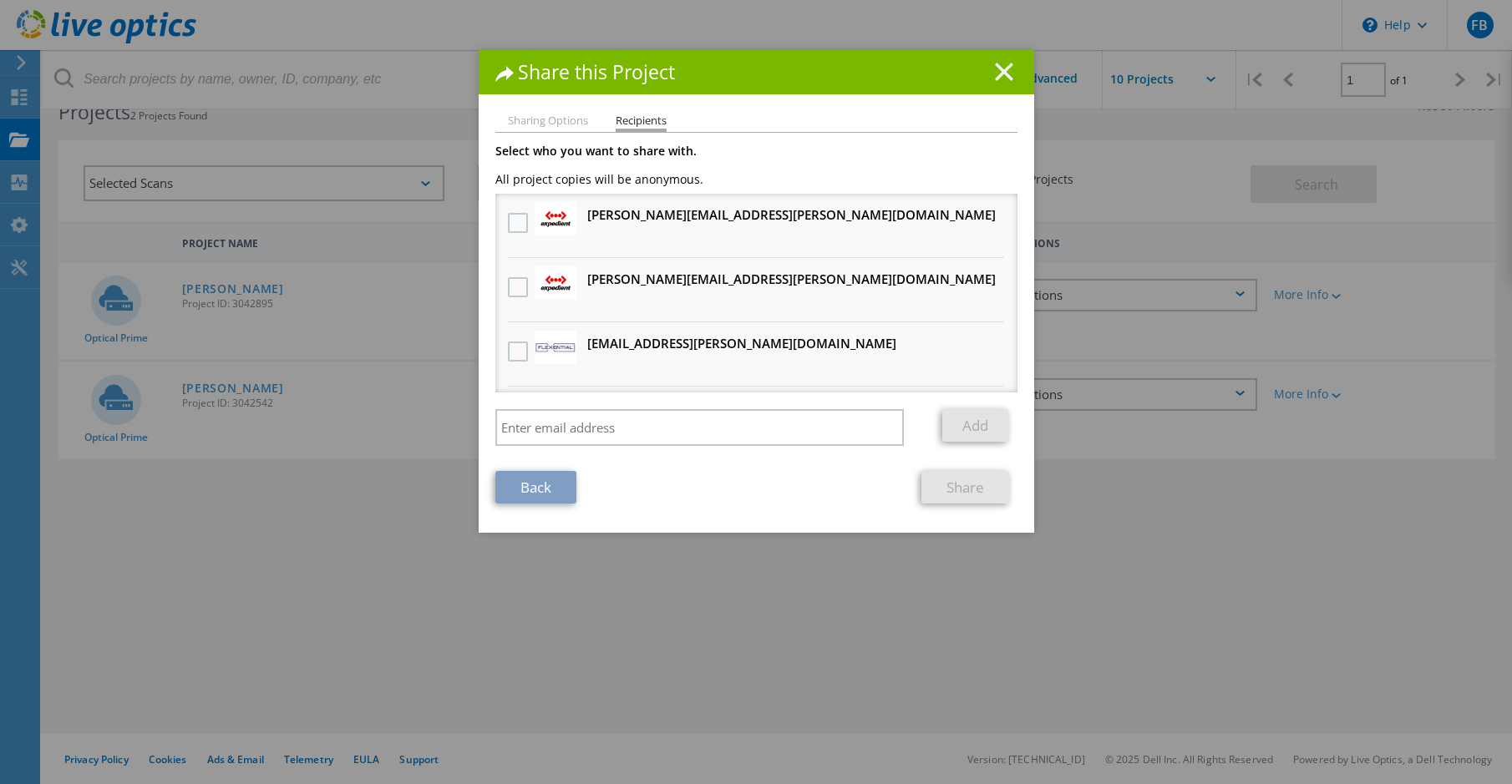
click at [997, 72] on line at bounding box center [1003, 72] width 16 height 16
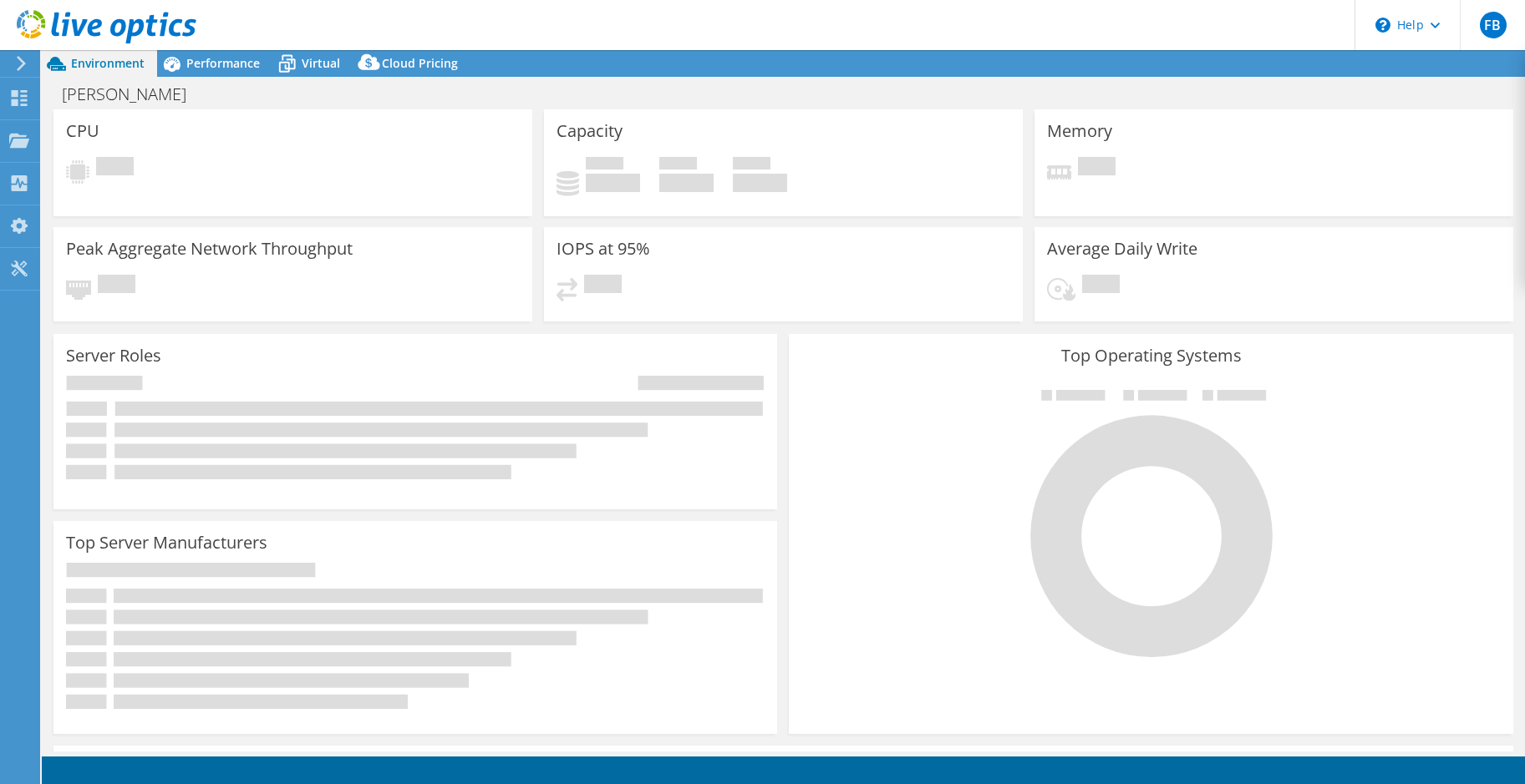
select select "USD"
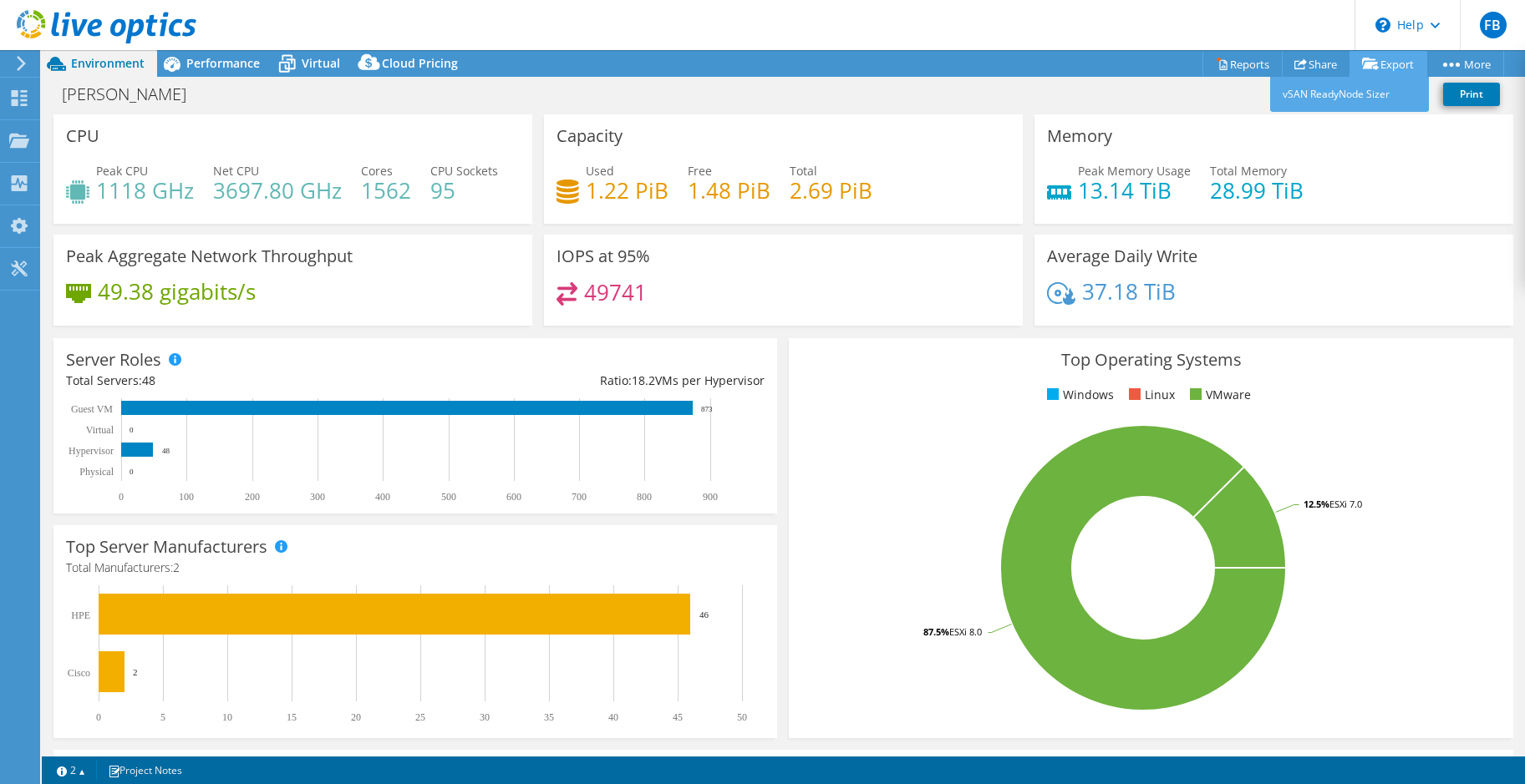
click at [1385, 65] on link "Export" at bounding box center [1388, 63] width 78 height 26
click at [1336, 92] on link "vSAN ReadyNode Sizer" at bounding box center [1349, 94] width 159 height 35
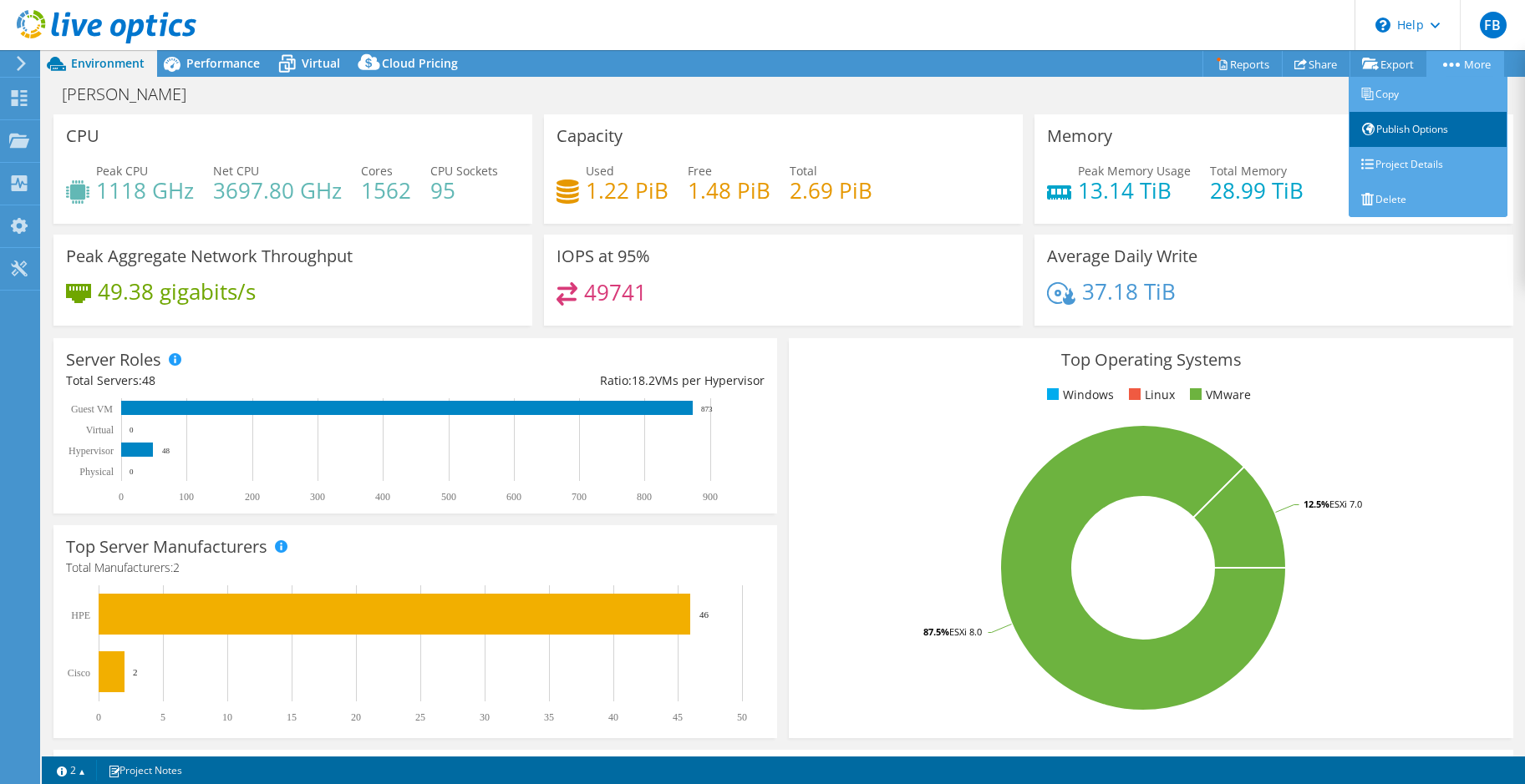
click at [1442, 121] on link "Publish Options" at bounding box center [1427, 129] width 159 height 35
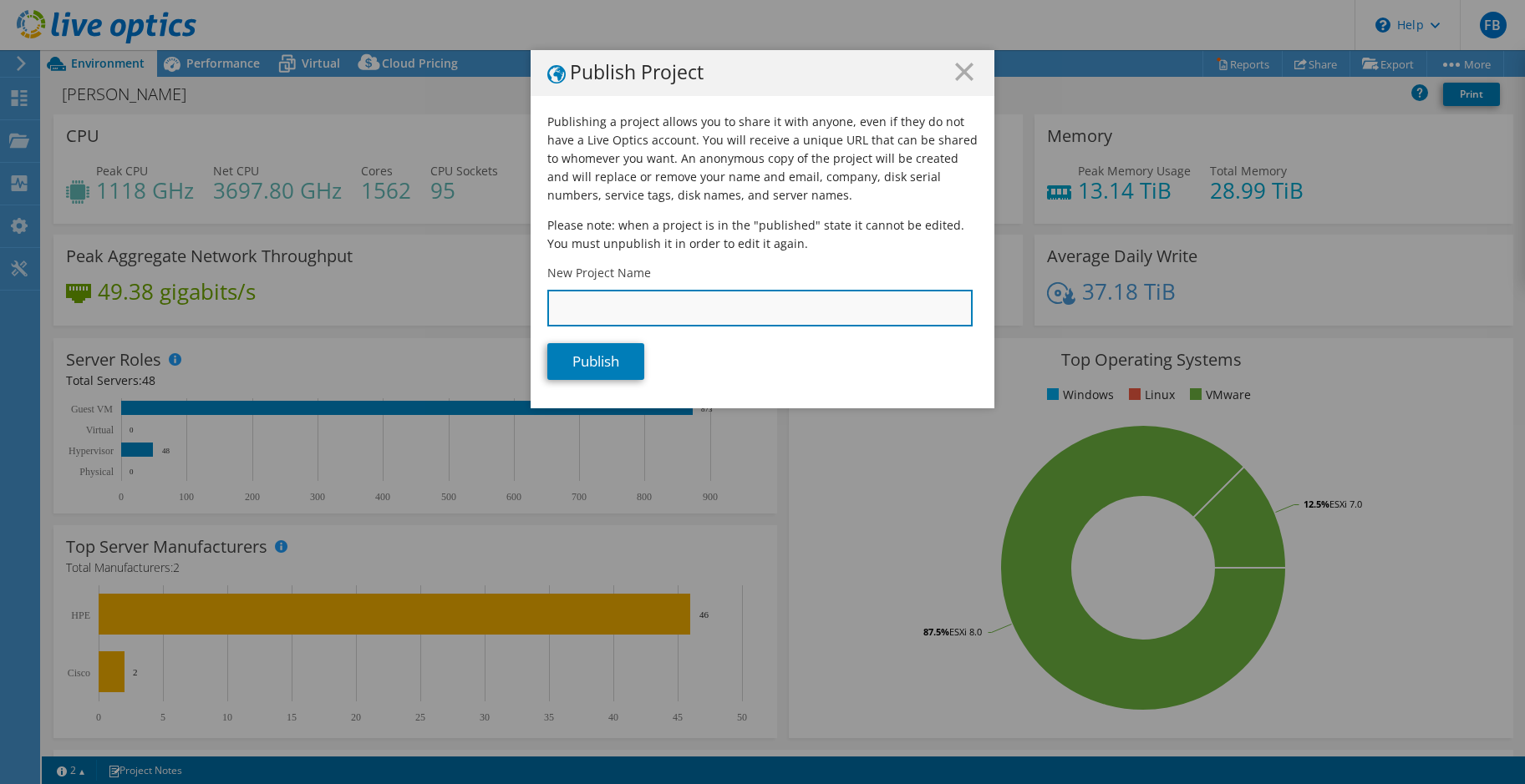
click at [607, 312] on input "New Project Name" at bounding box center [760, 308] width 425 height 37
click at [962, 72] on icon at bounding box center [964, 72] width 18 height 18
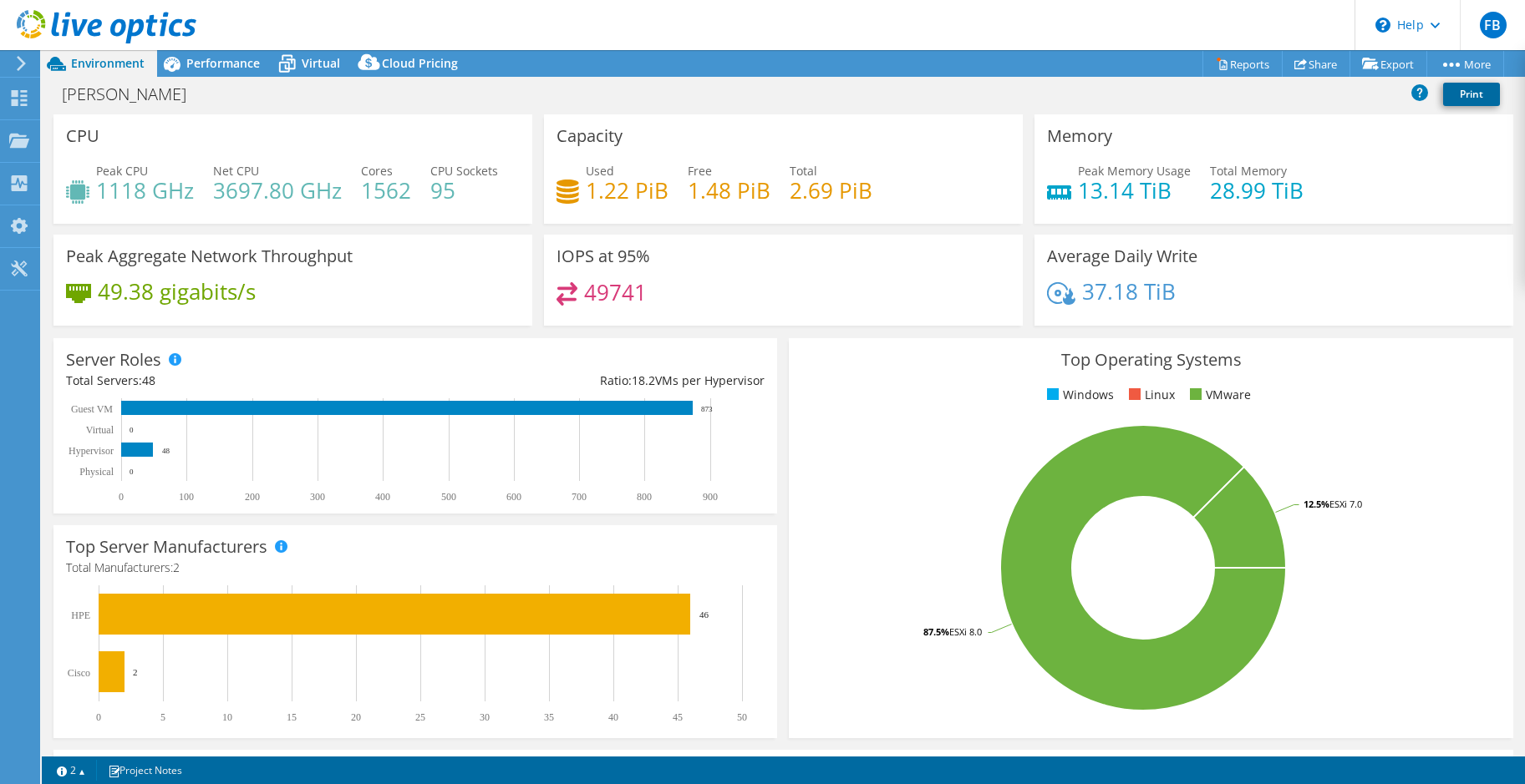
click at [1476, 91] on link "Print" at bounding box center [1471, 94] width 57 height 24
click at [14, 102] on use at bounding box center [20, 99] width 16 height 16
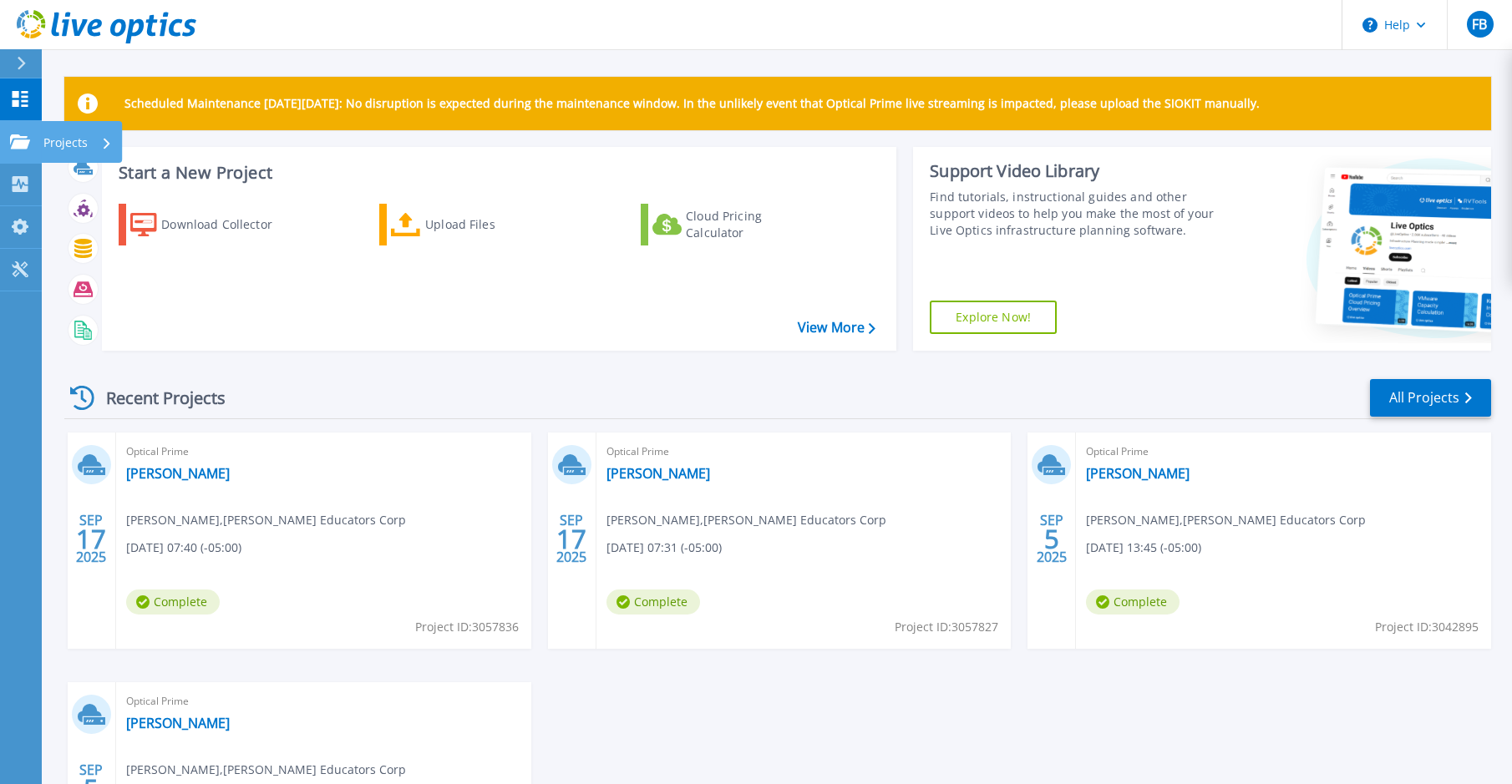
click at [23, 150] on link "Projects Projects" at bounding box center [21, 142] width 42 height 43
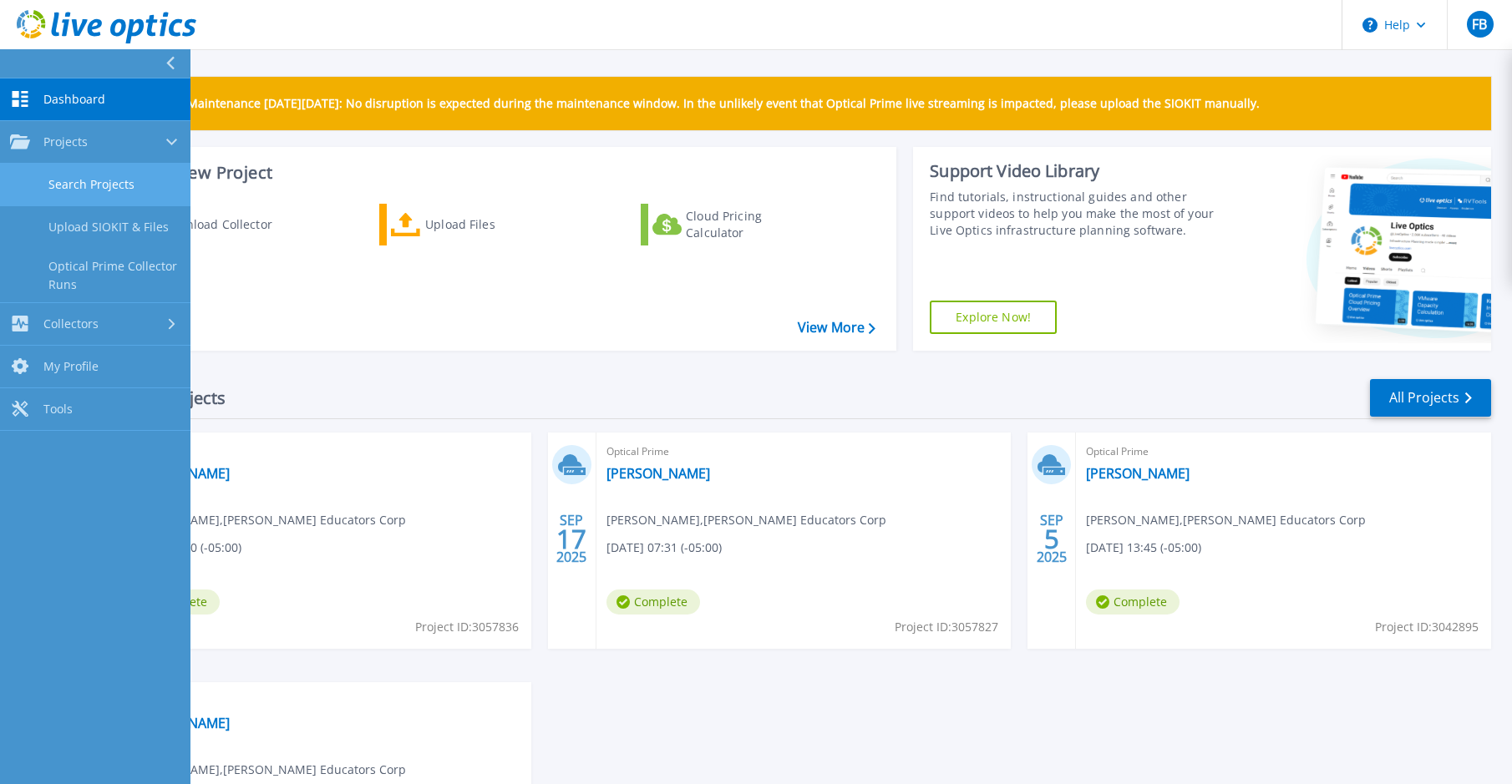
click at [121, 197] on link "Search Projects" at bounding box center [95, 185] width 190 height 43
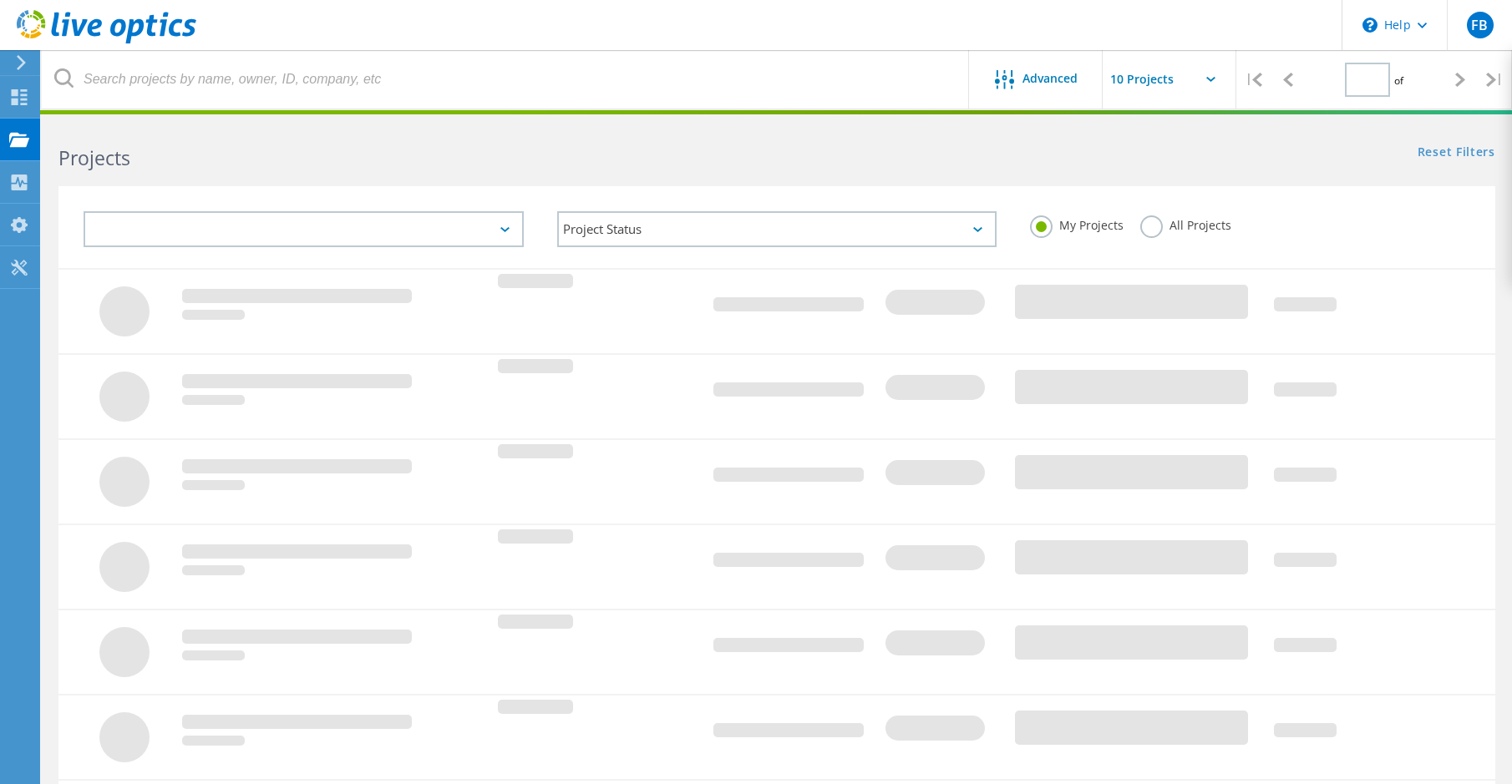
type input "1"
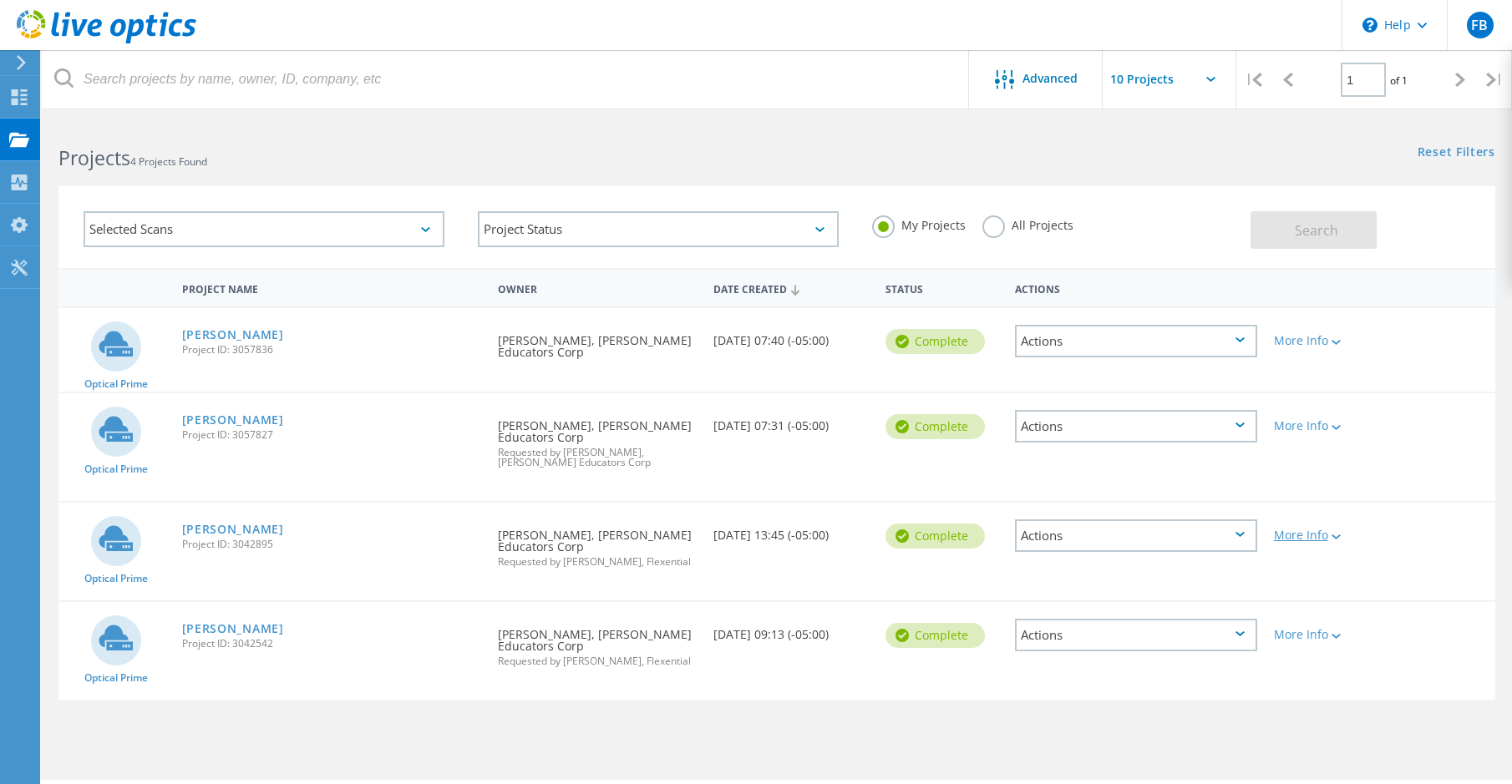
click at [1340, 536] on icon at bounding box center [1336, 537] width 9 height 5
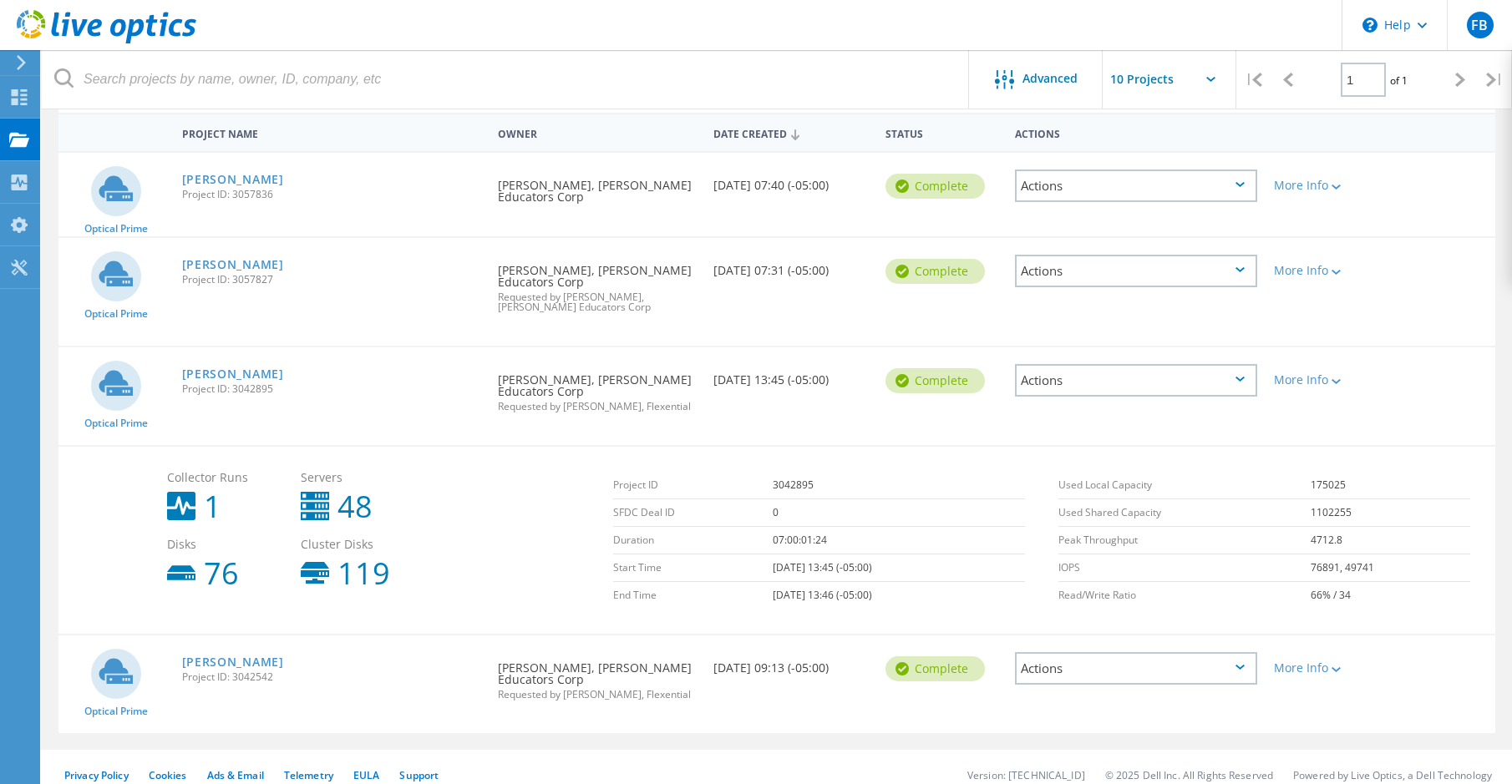
scroll to position [171, 0]
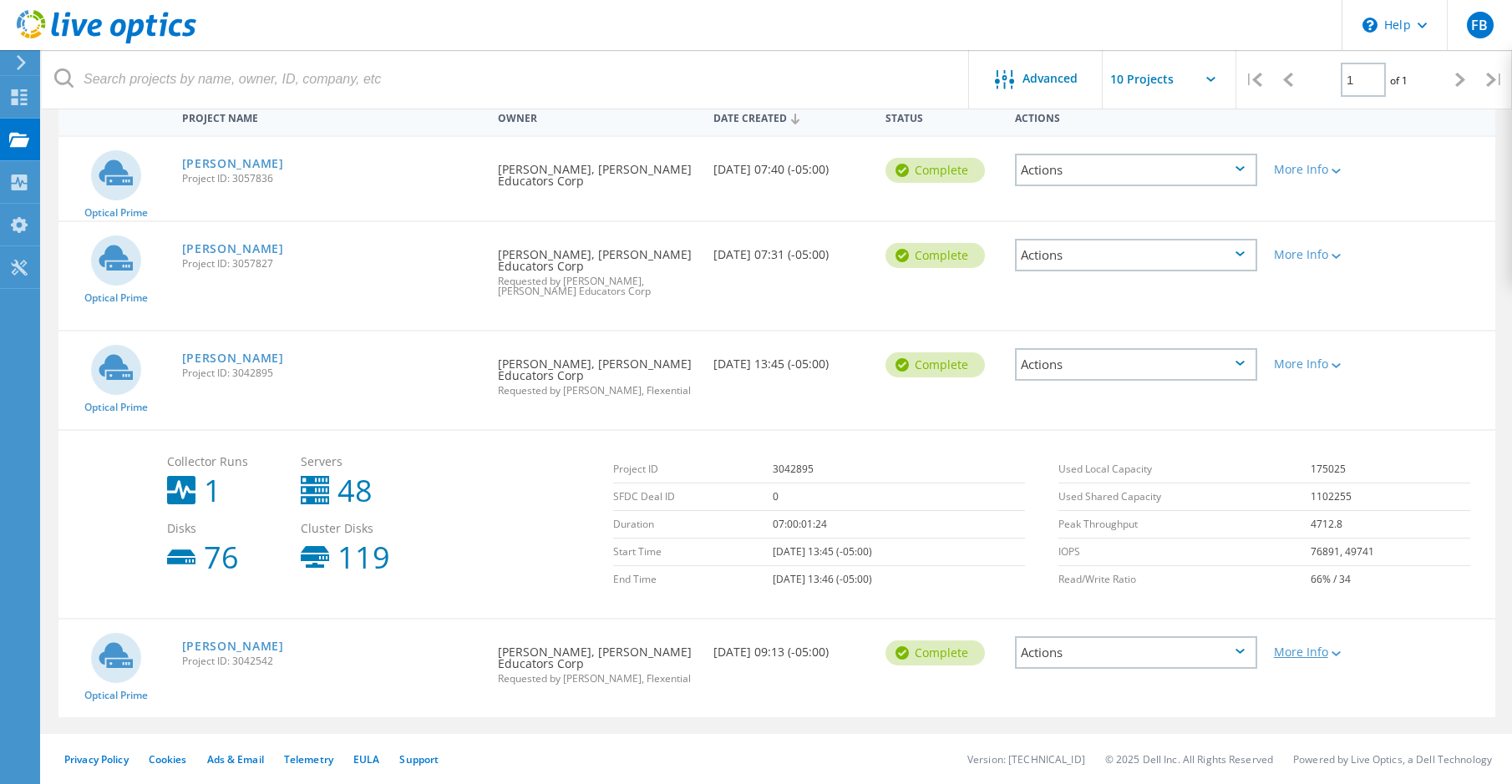
click at [1343, 657] on div "More Info" at bounding box center [1323, 652] width 99 height 12
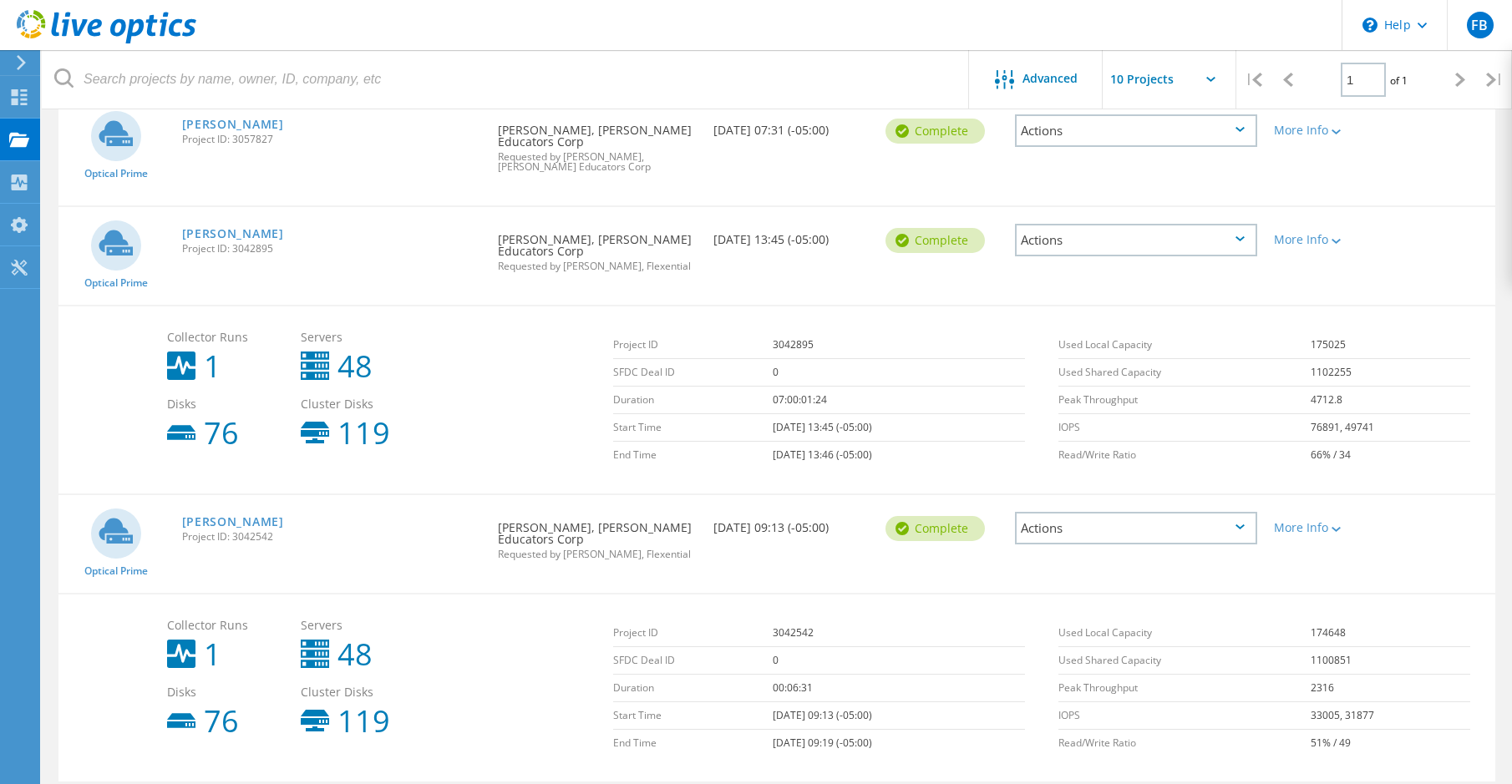
scroll to position [360, 0]
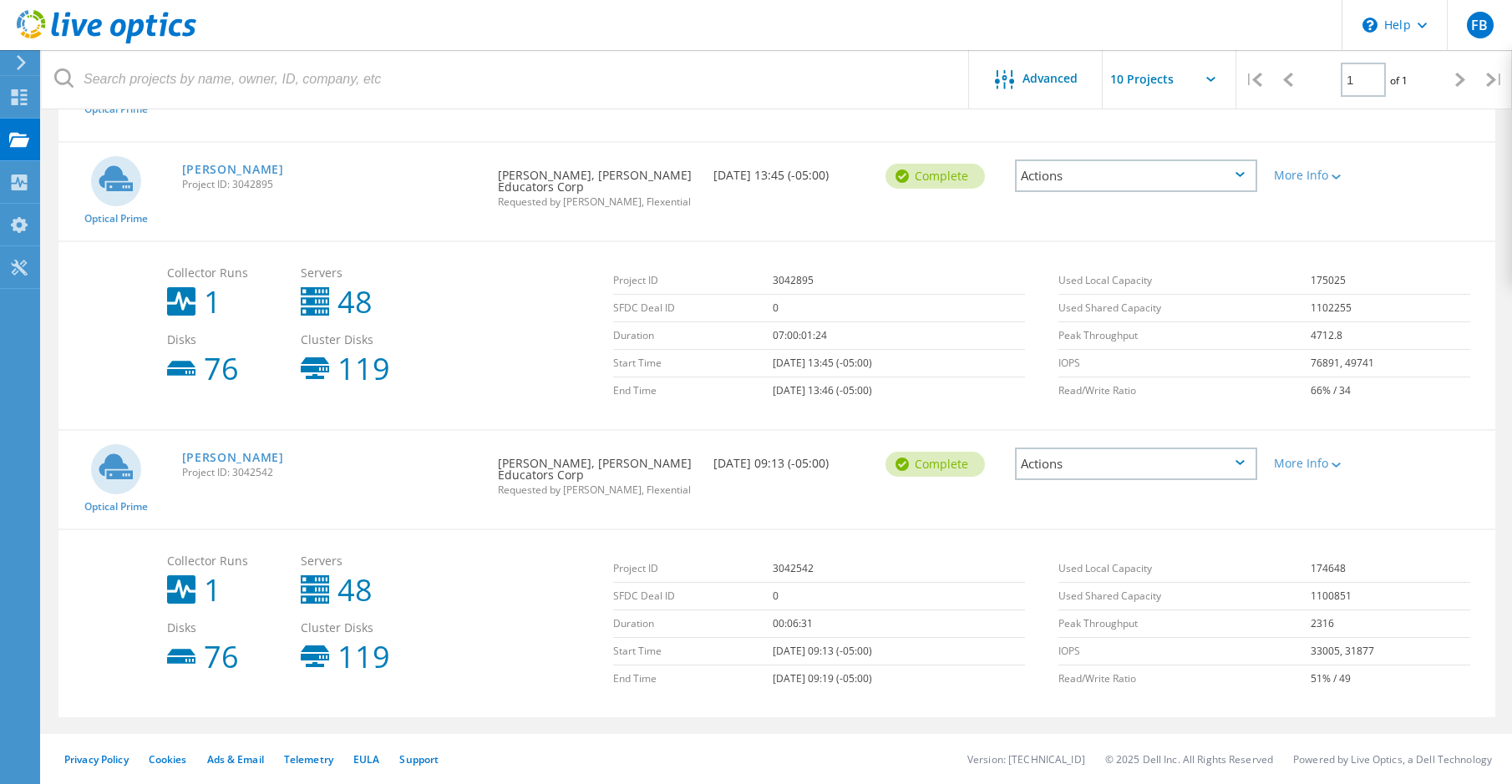
click at [1245, 463] on div "Actions" at bounding box center [1136, 464] width 242 height 33
click at [1090, 510] on div "Delete" at bounding box center [1136, 503] width 239 height 26
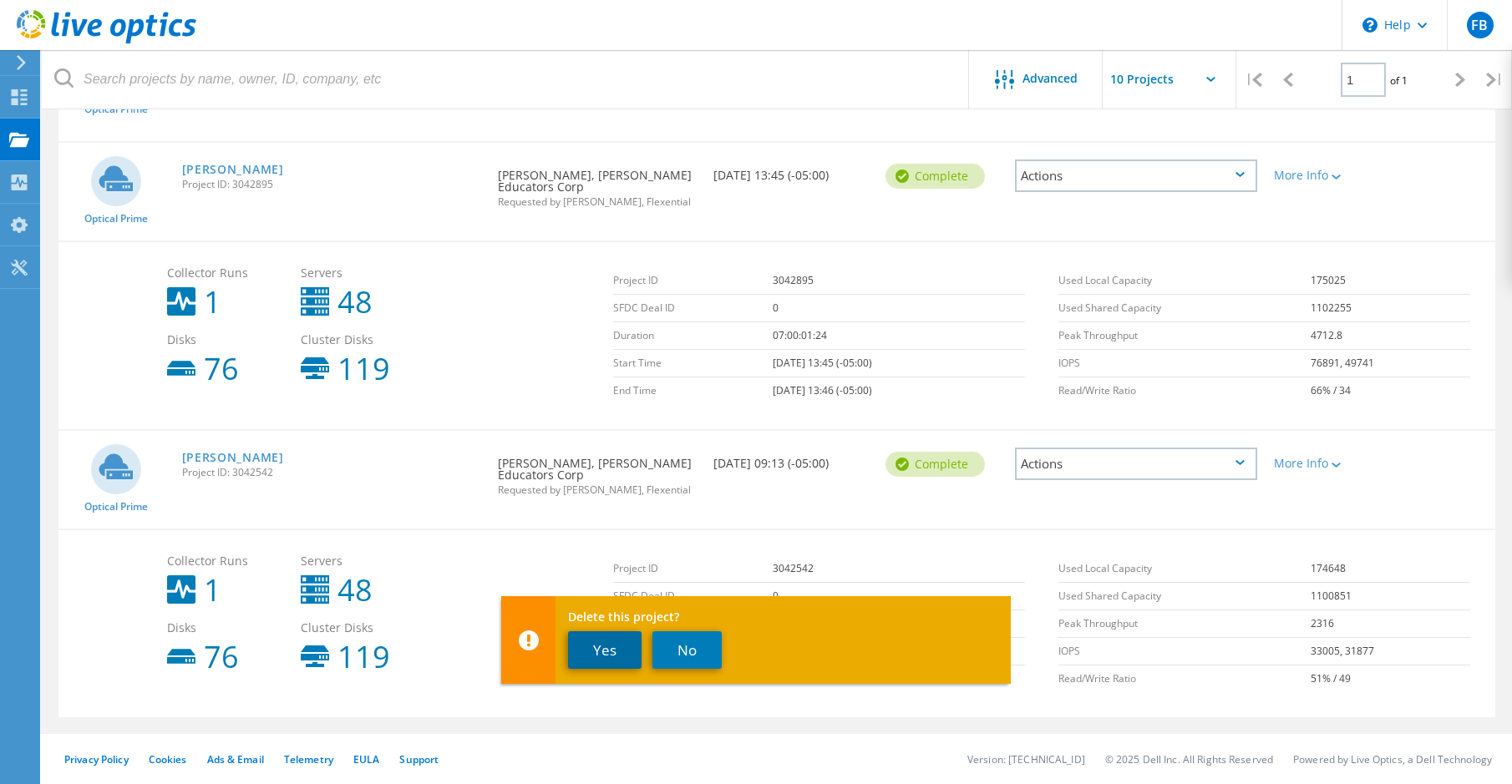
click at [596, 659] on button "Yes" at bounding box center [605, 650] width 73 height 37
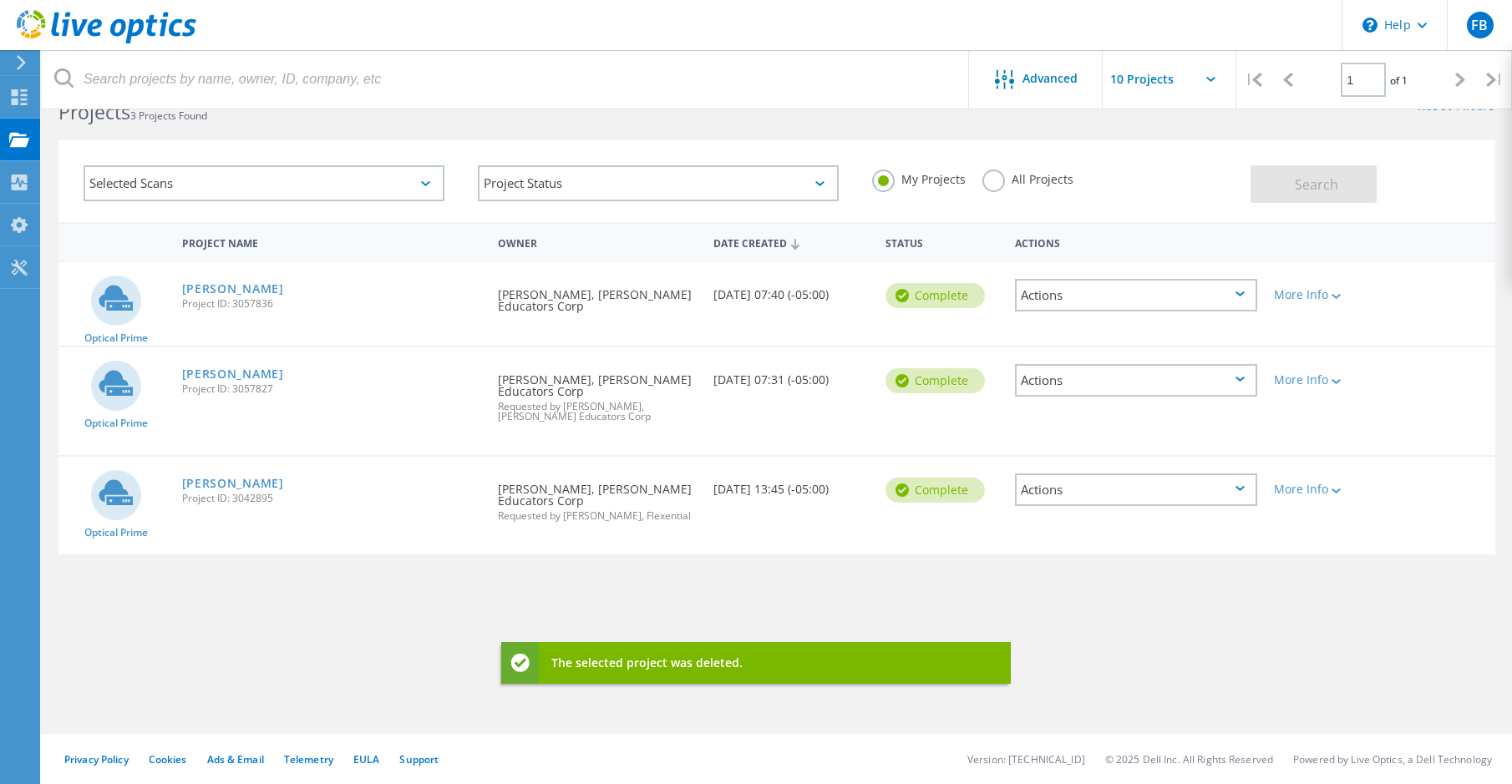
scroll to position [46, 0]
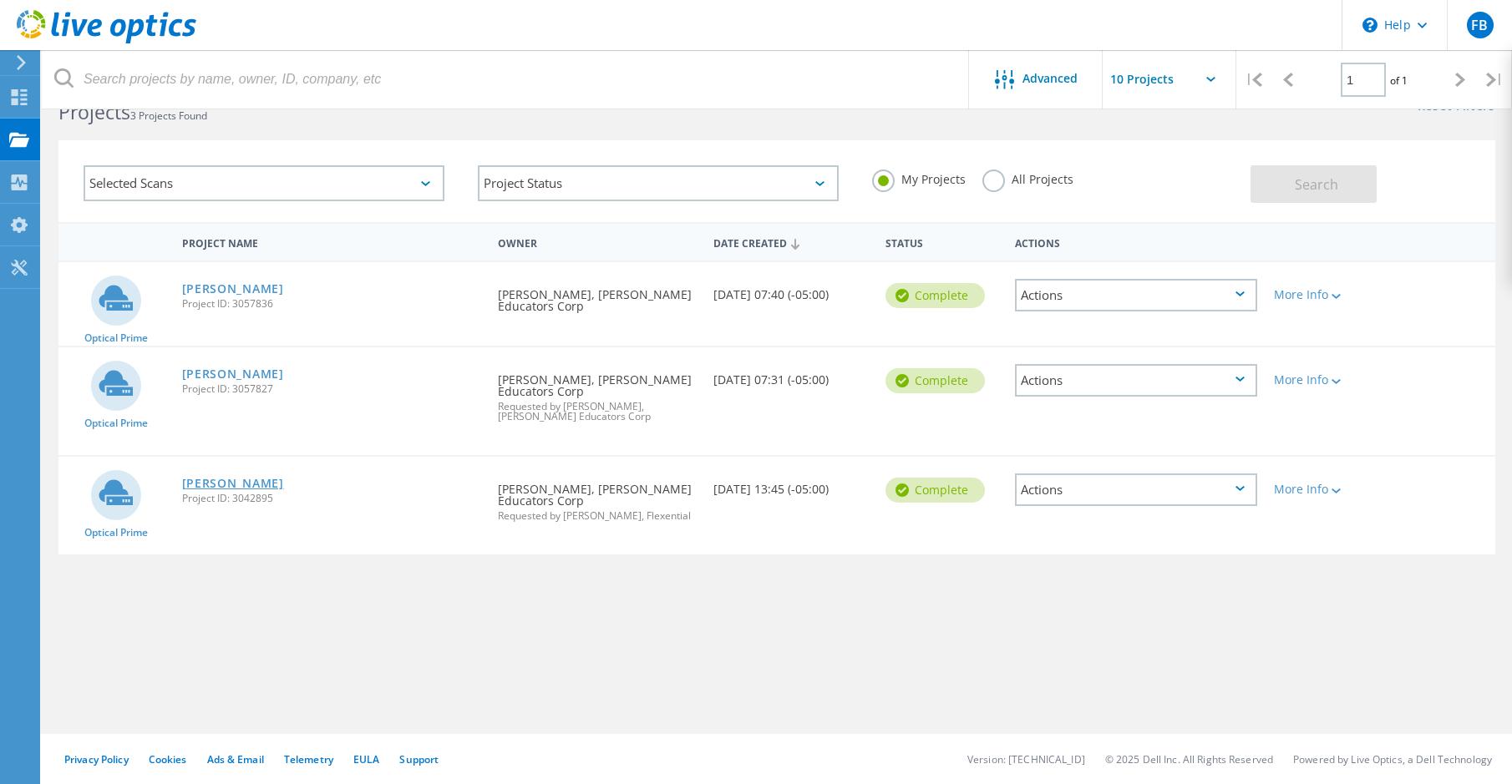
click at [260, 487] on link "HORACE MANN" at bounding box center [233, 483] width 102 height 12
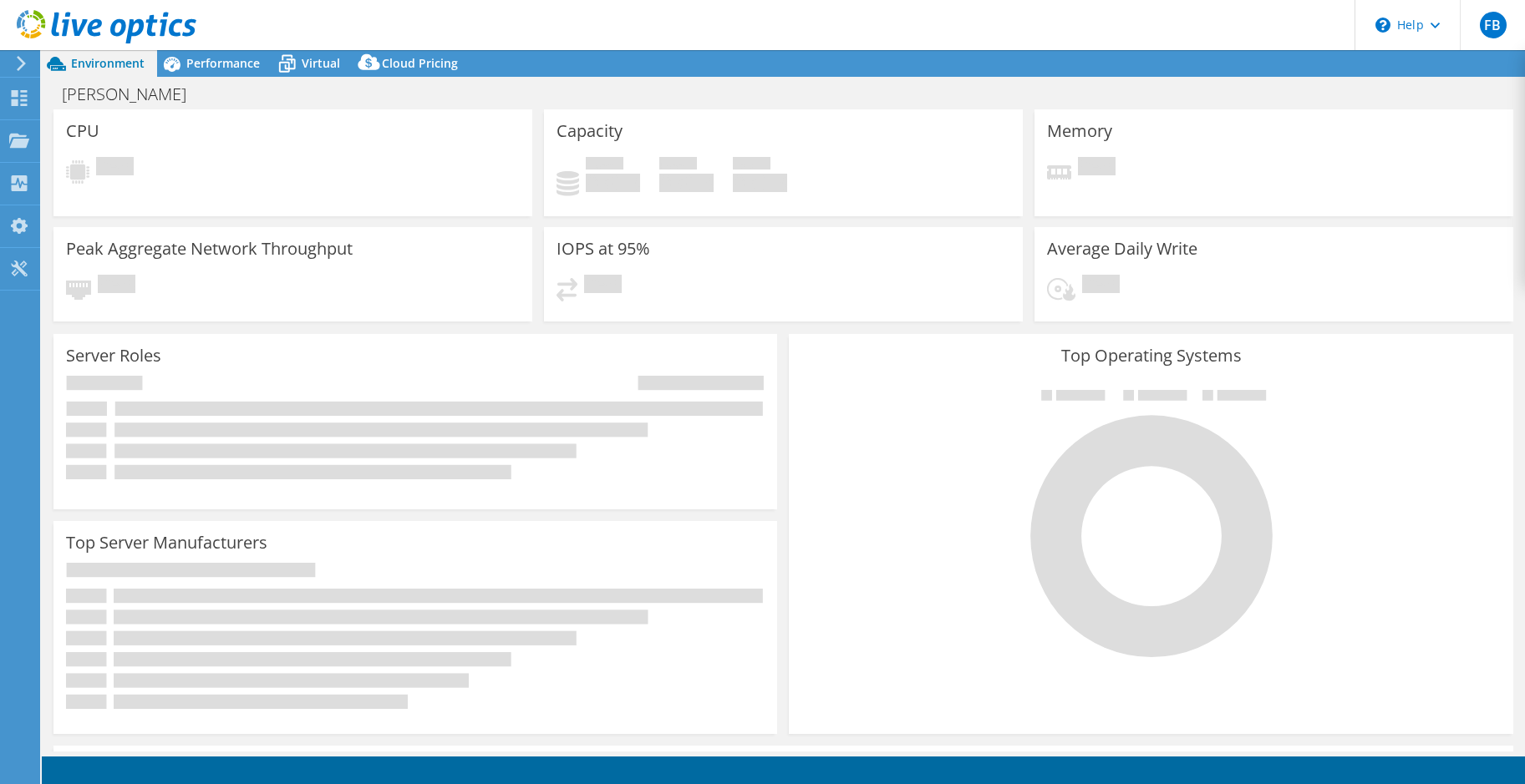
select select "USEast"
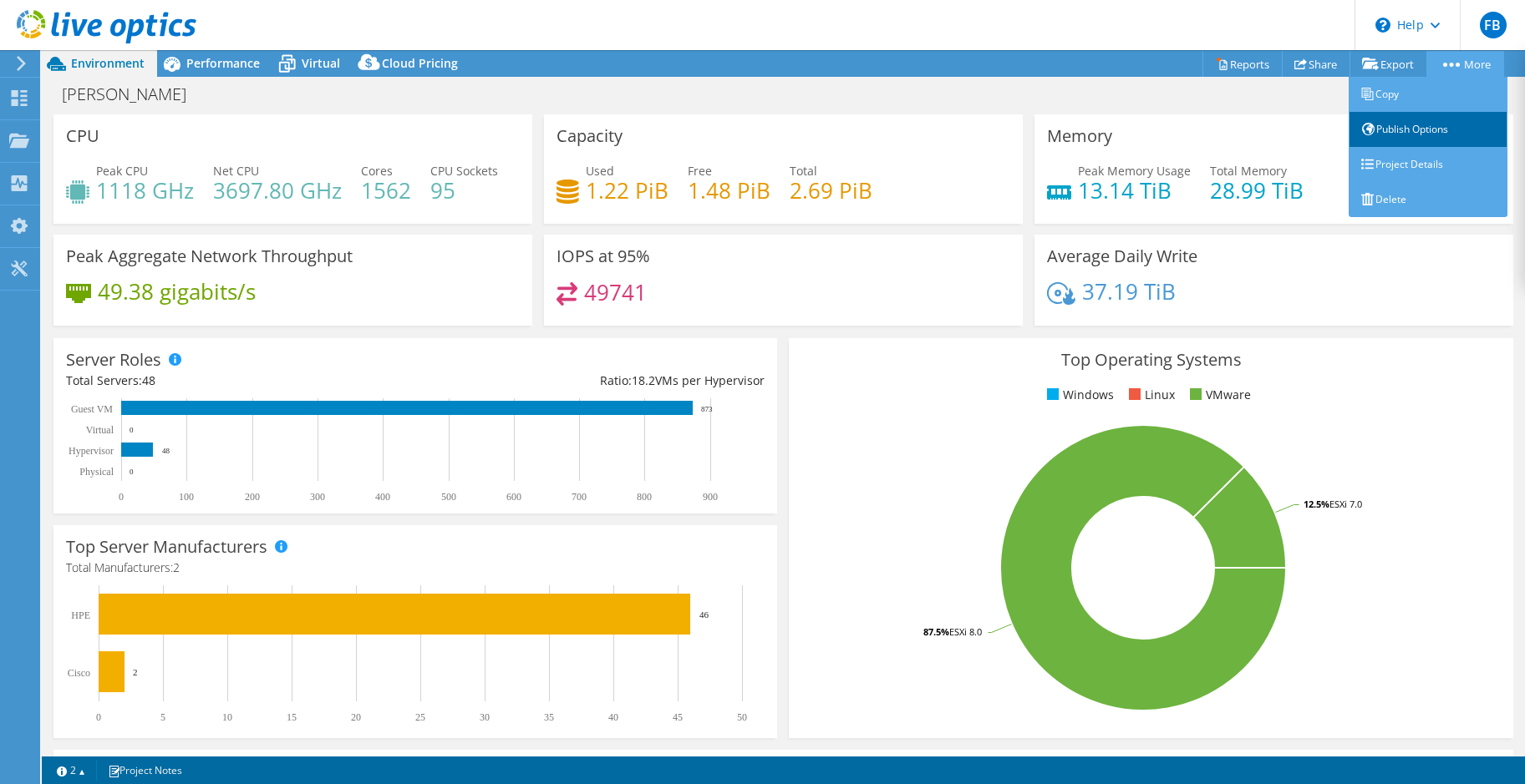
click at [1453, 133] on link "Publish Options" at bounding box center [1427, 129] width 159 height 35
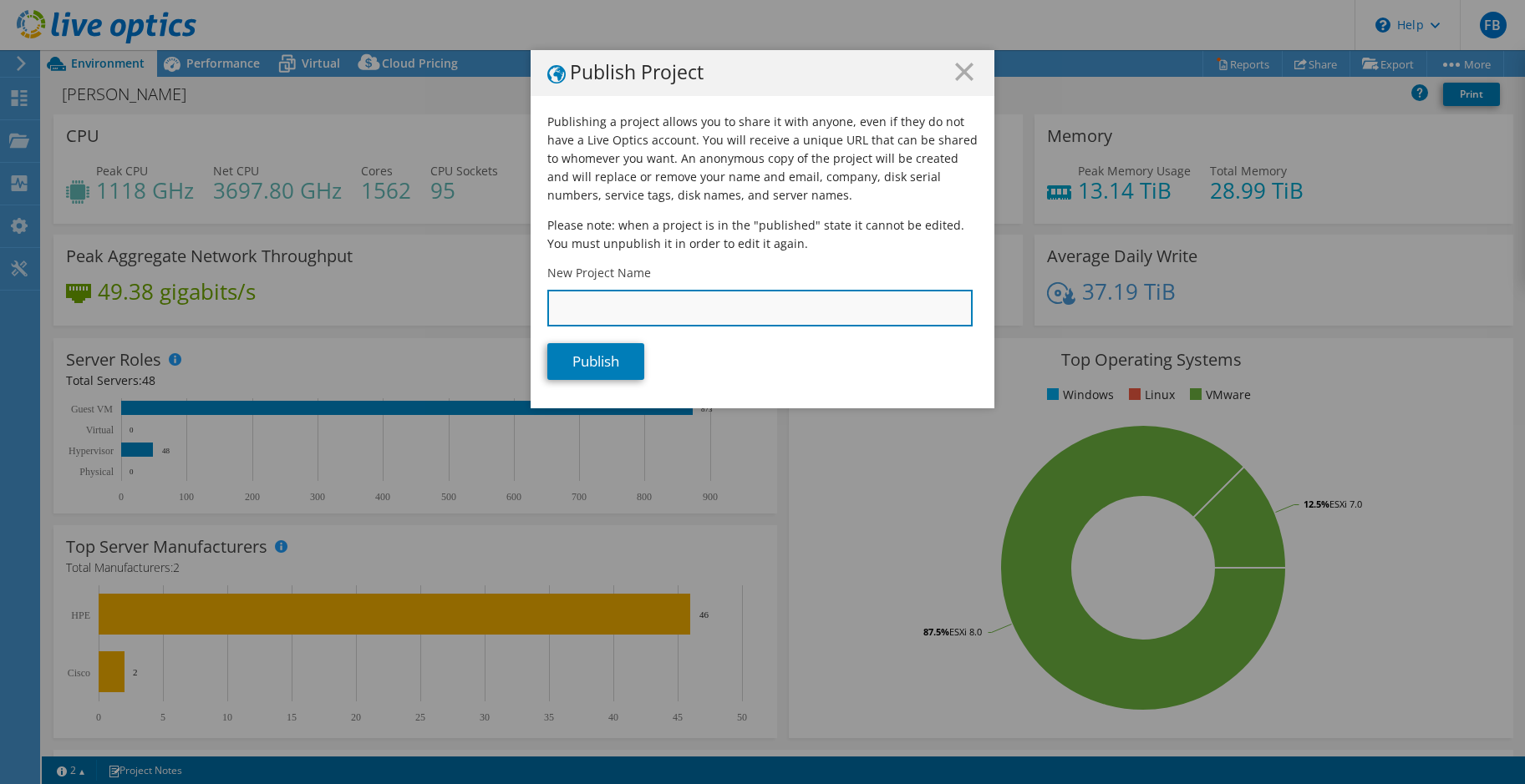
click at [589, 315] on input "New Project Name" at bounding box center [760, 308] width 425 height 37
type input "HM 7 day metrics"
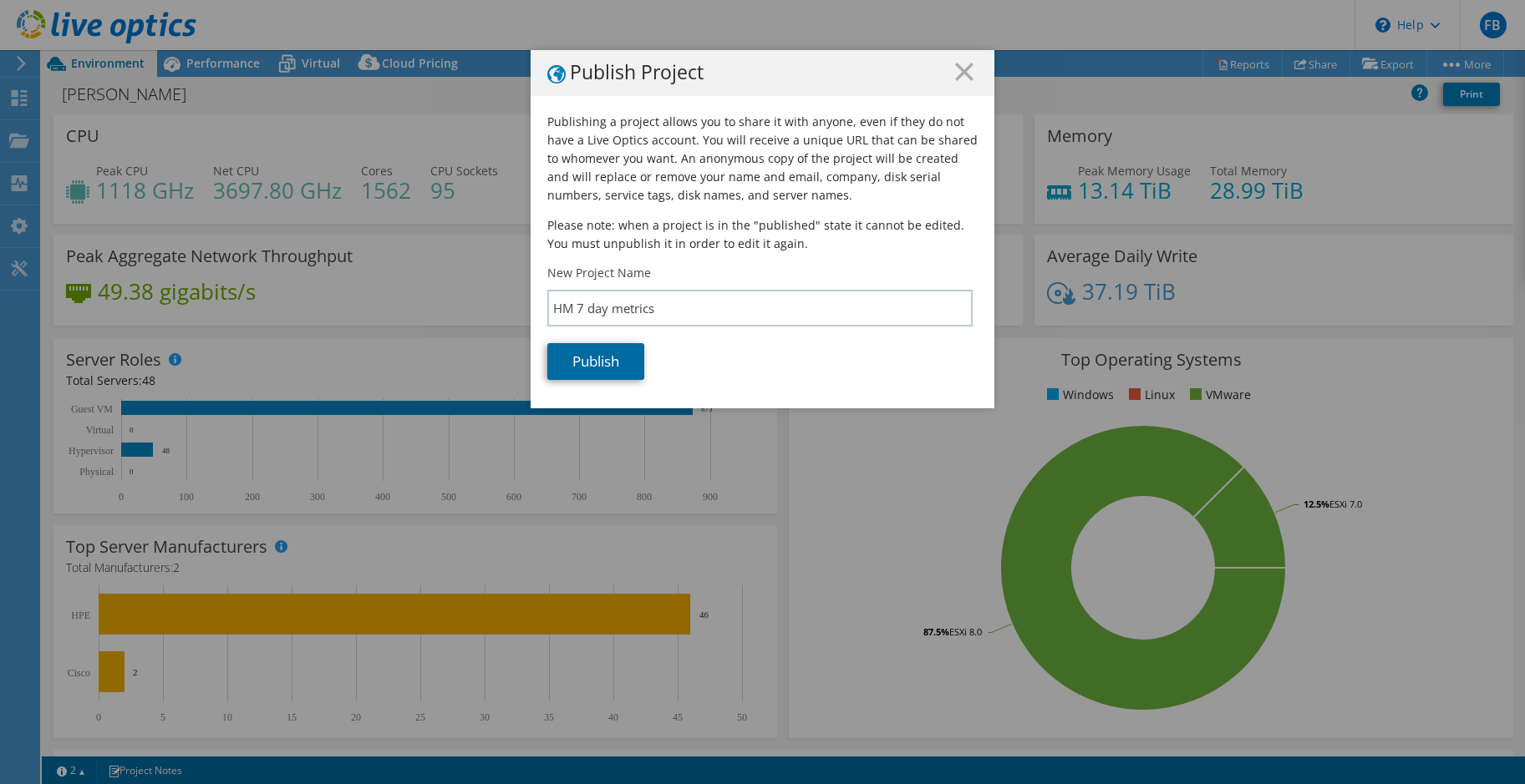
click at [588, 367] on link "Publish" at bounding box center [596, 362] width 97 height 37
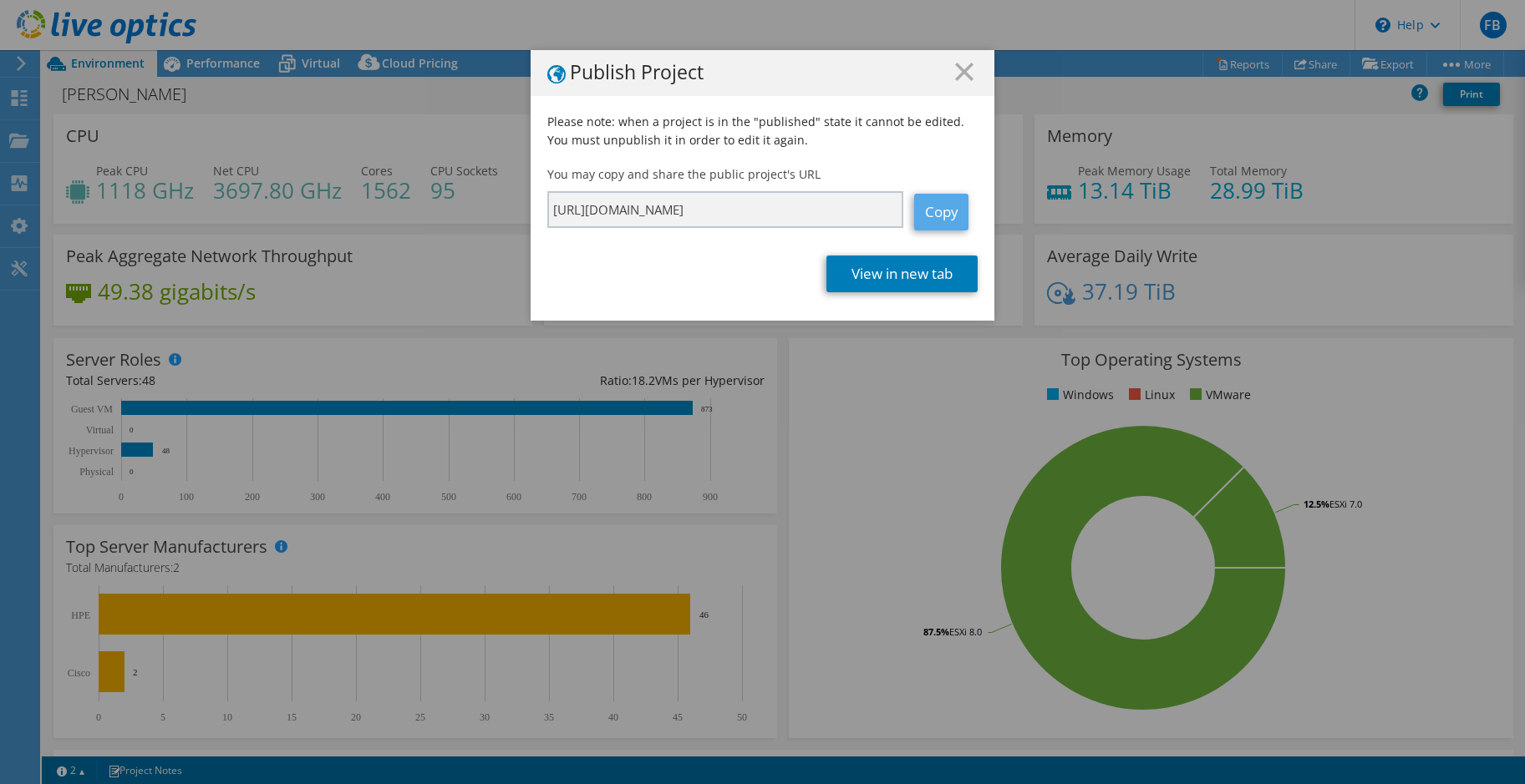
click at [939, 212] on link "Copy" at bounding box center [941, 212] width 54 height 37
drag, startPoint x: 939, startPoint y: 212, endPoint x: 919, endPoint y: 276, distance: 67.1
click at [919, 276] on link "View in new tab" at bounding box center [901, 274] width 151 height 37
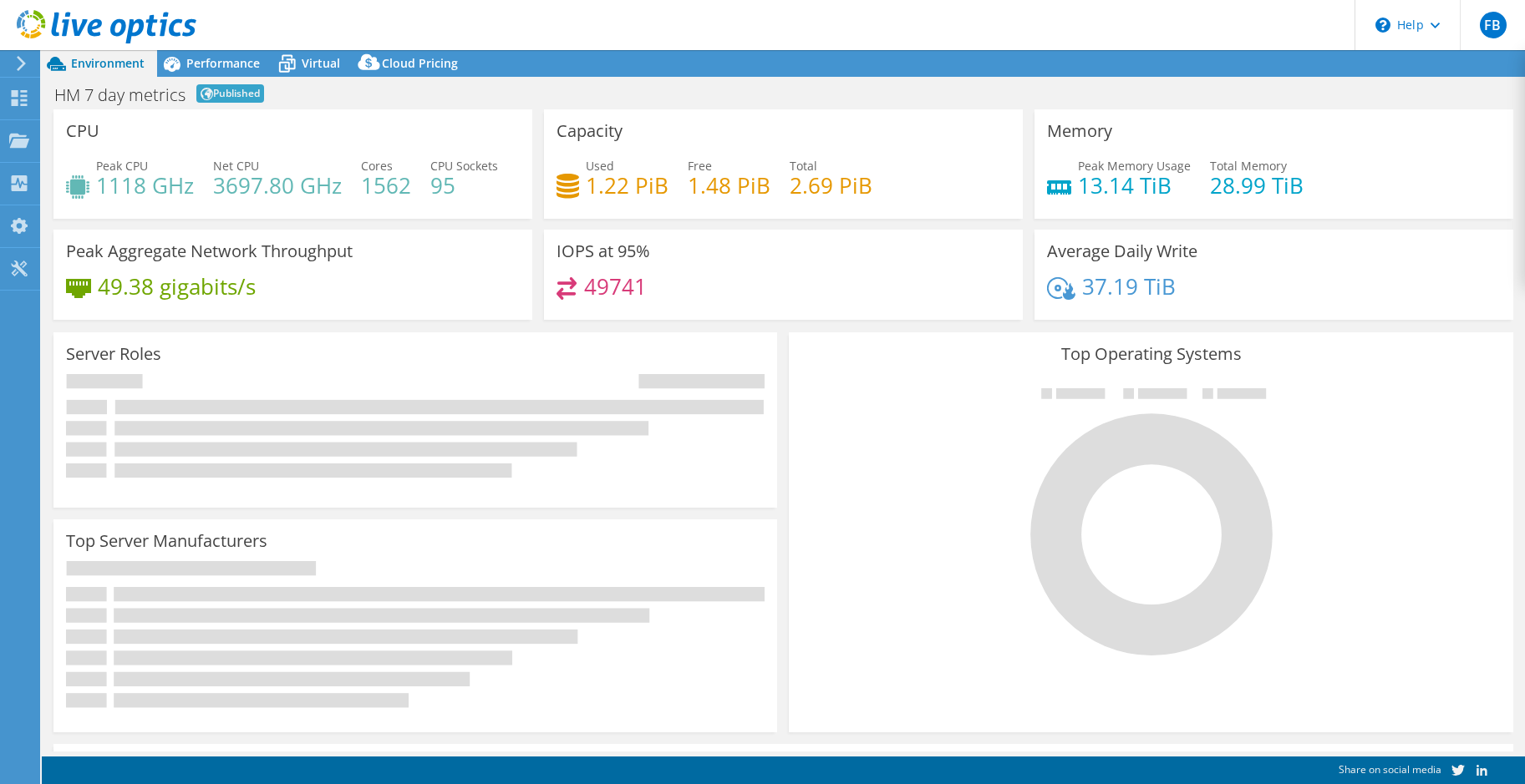
select select "USD"
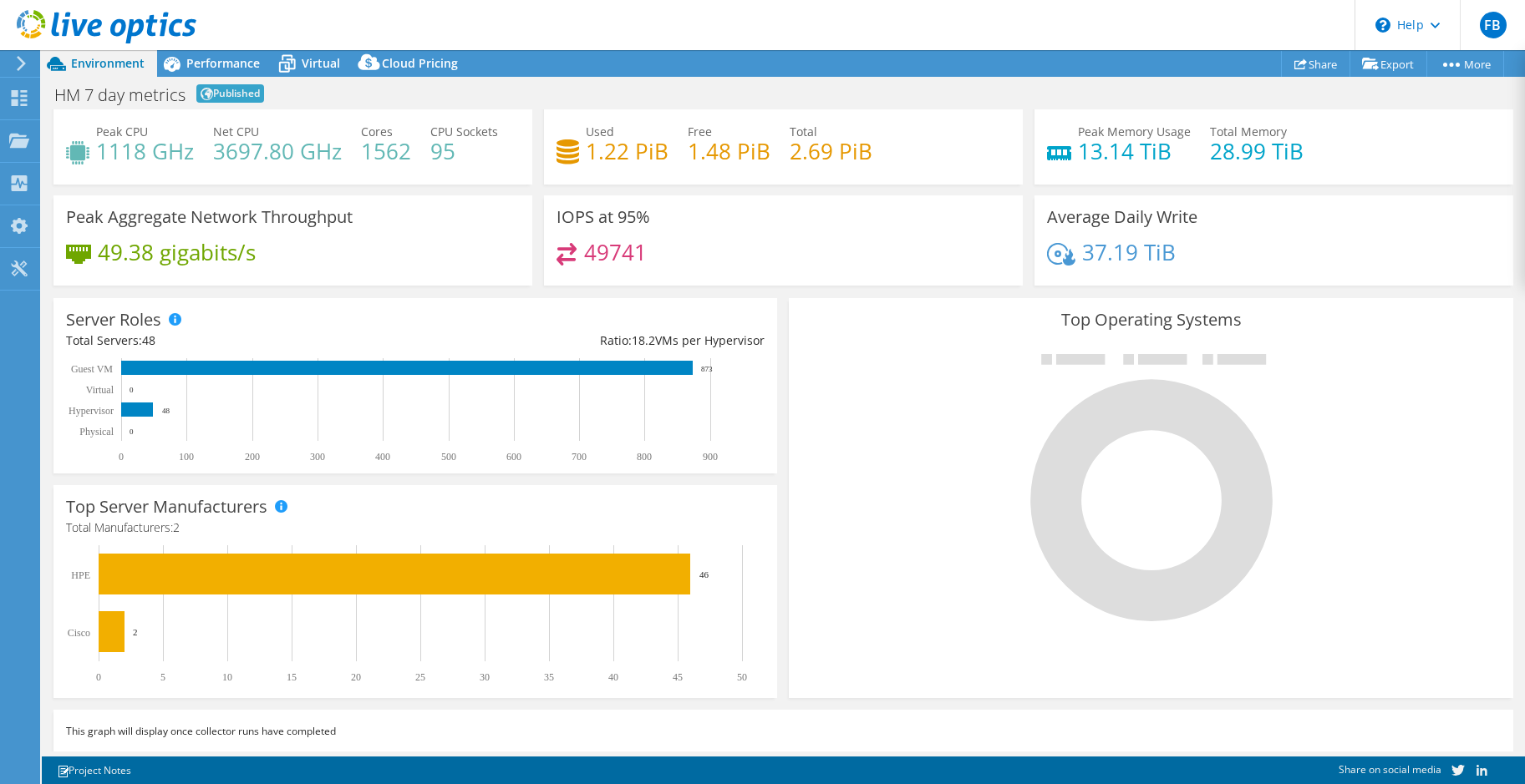
scroll to position [48, 0]
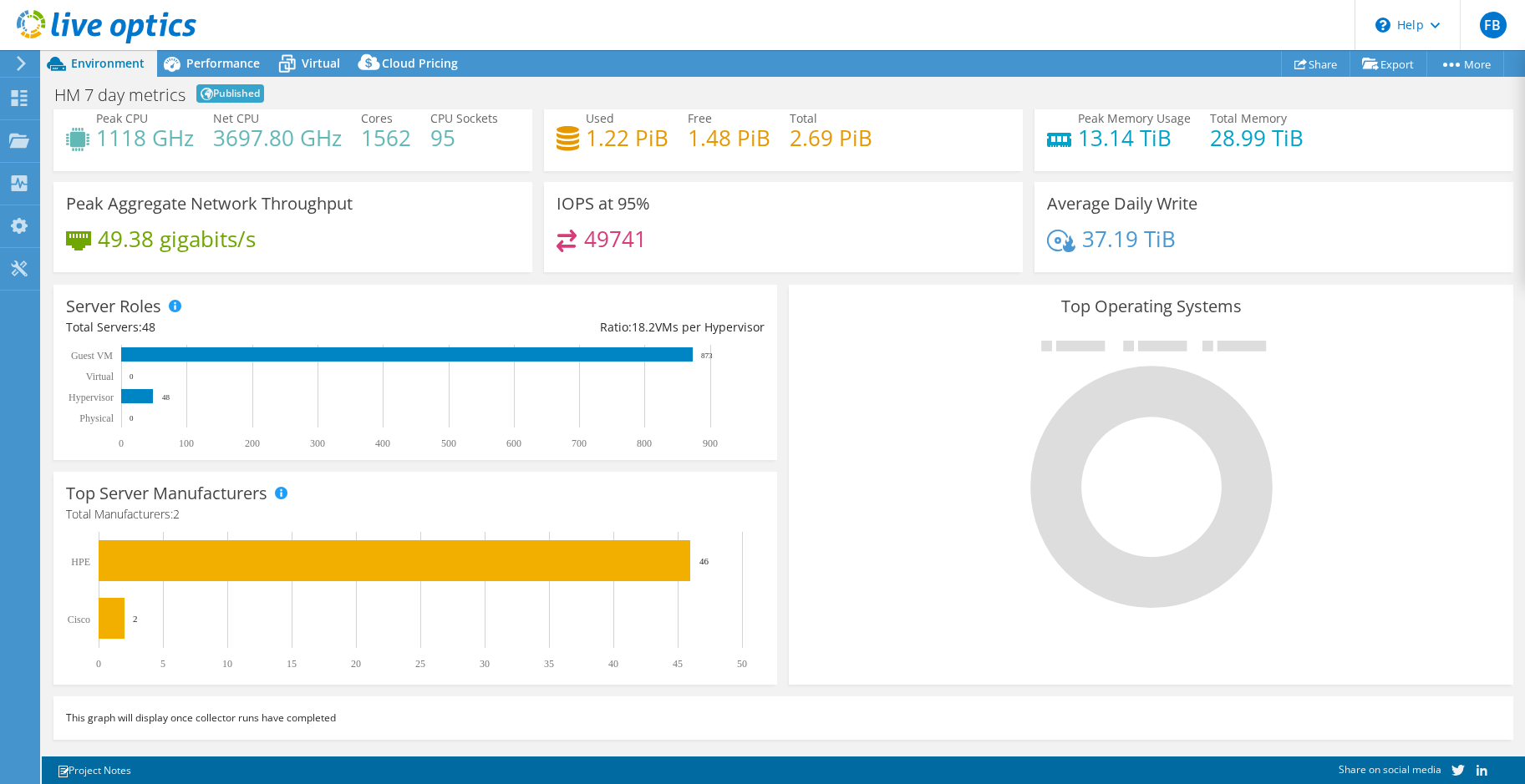
drag, startPoint x: 867, startPoint y: 412, endPoint x: 874, endPoint y: 421, distance: 11.4
click at [867, 416] on div at bounding box center [1151, 473] width 698 height 282
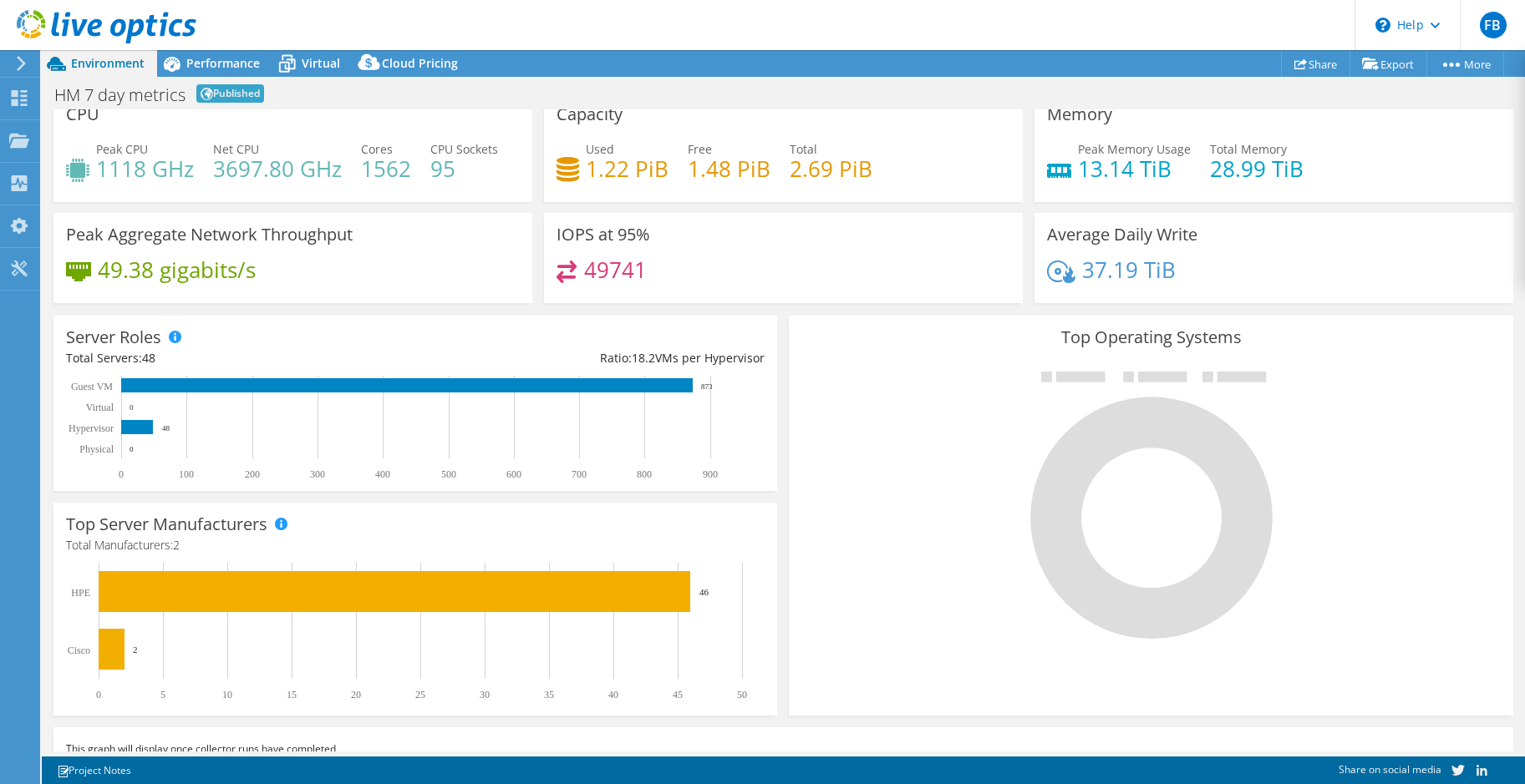
scroll to position [0, 0]
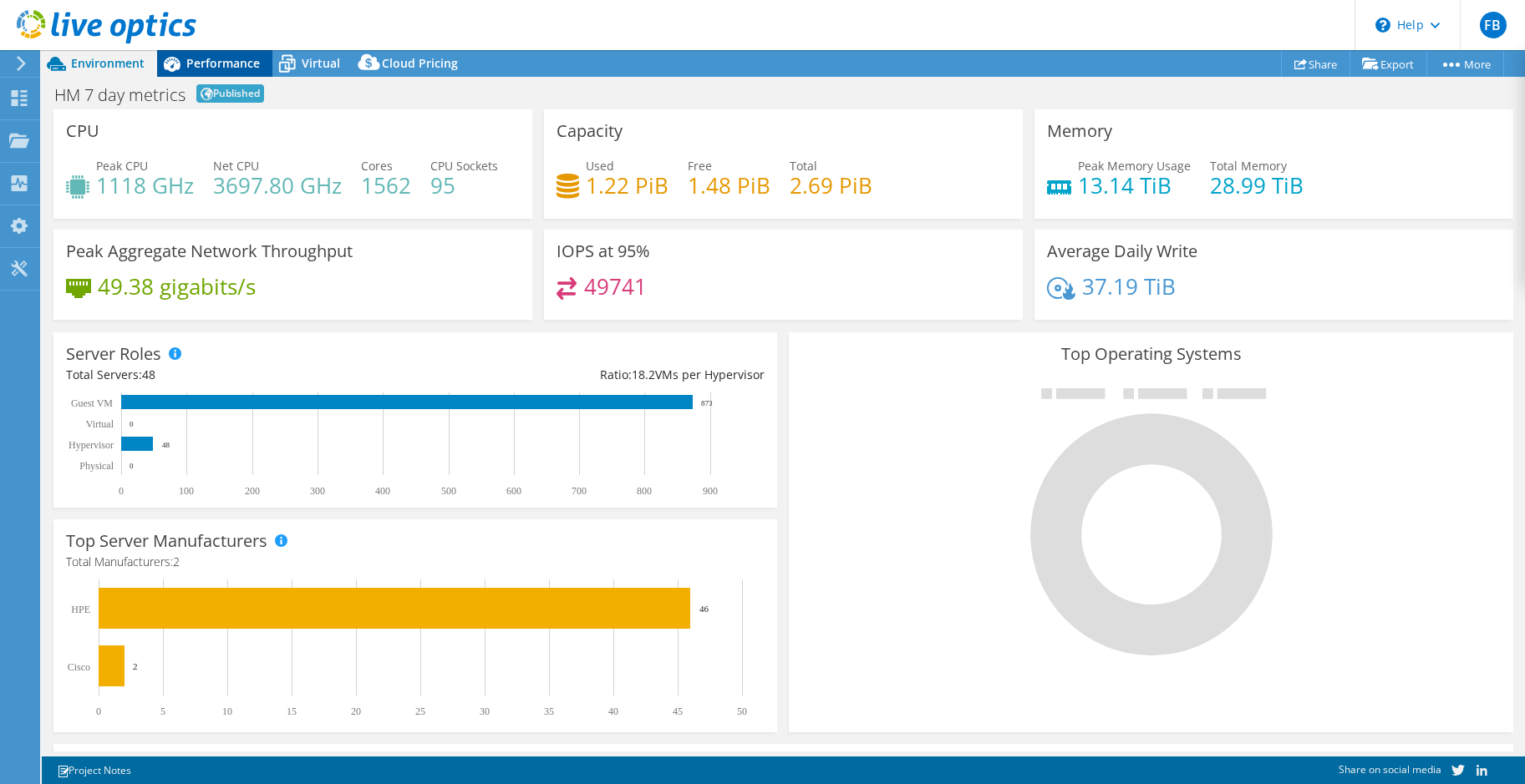
click at [208, 63] on span "Performance" at bounding box center [222, 63] width 73 height 16
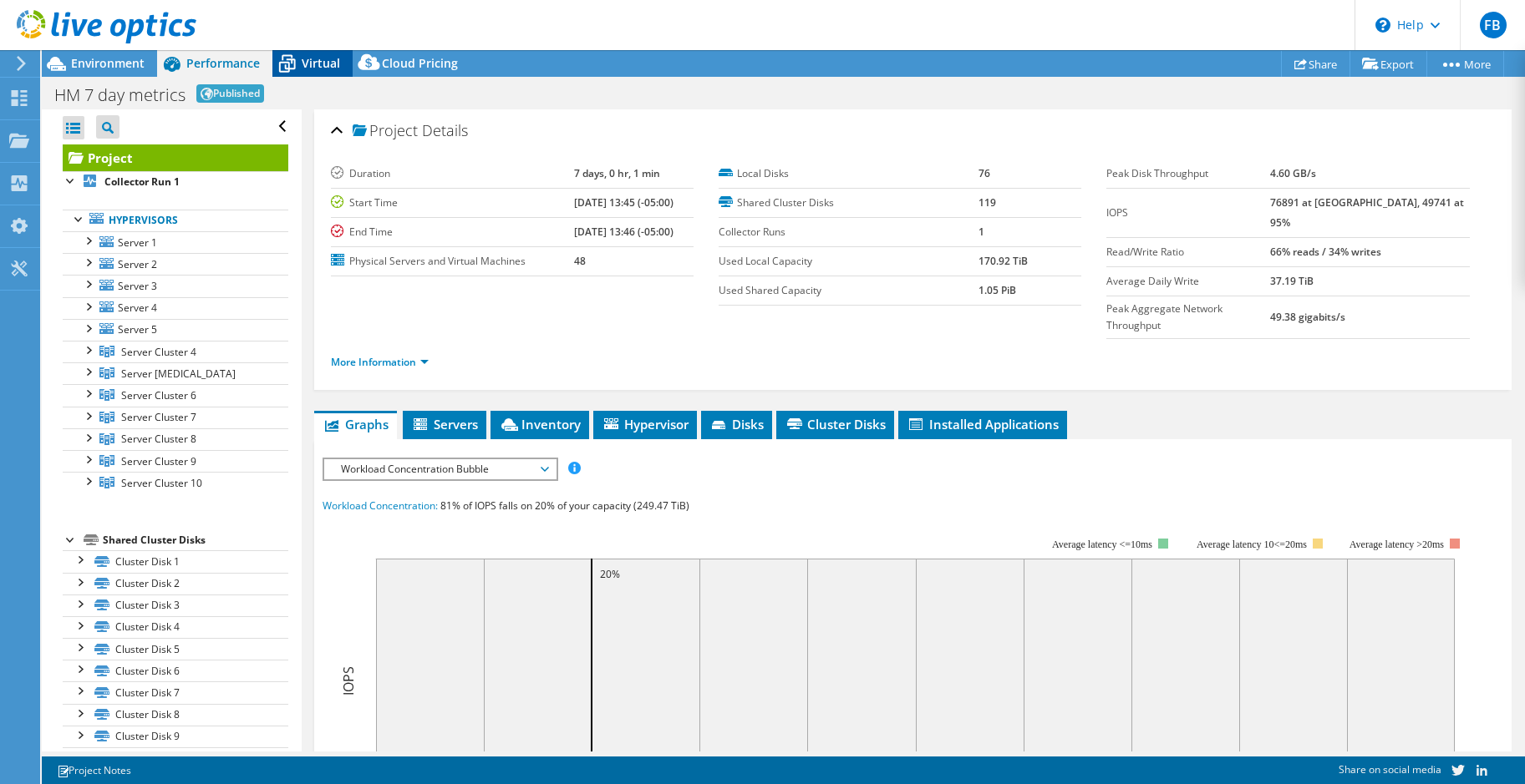
click at [319, 59] on span "Virtual" at bounding box center [321, 63] width 38 height 16
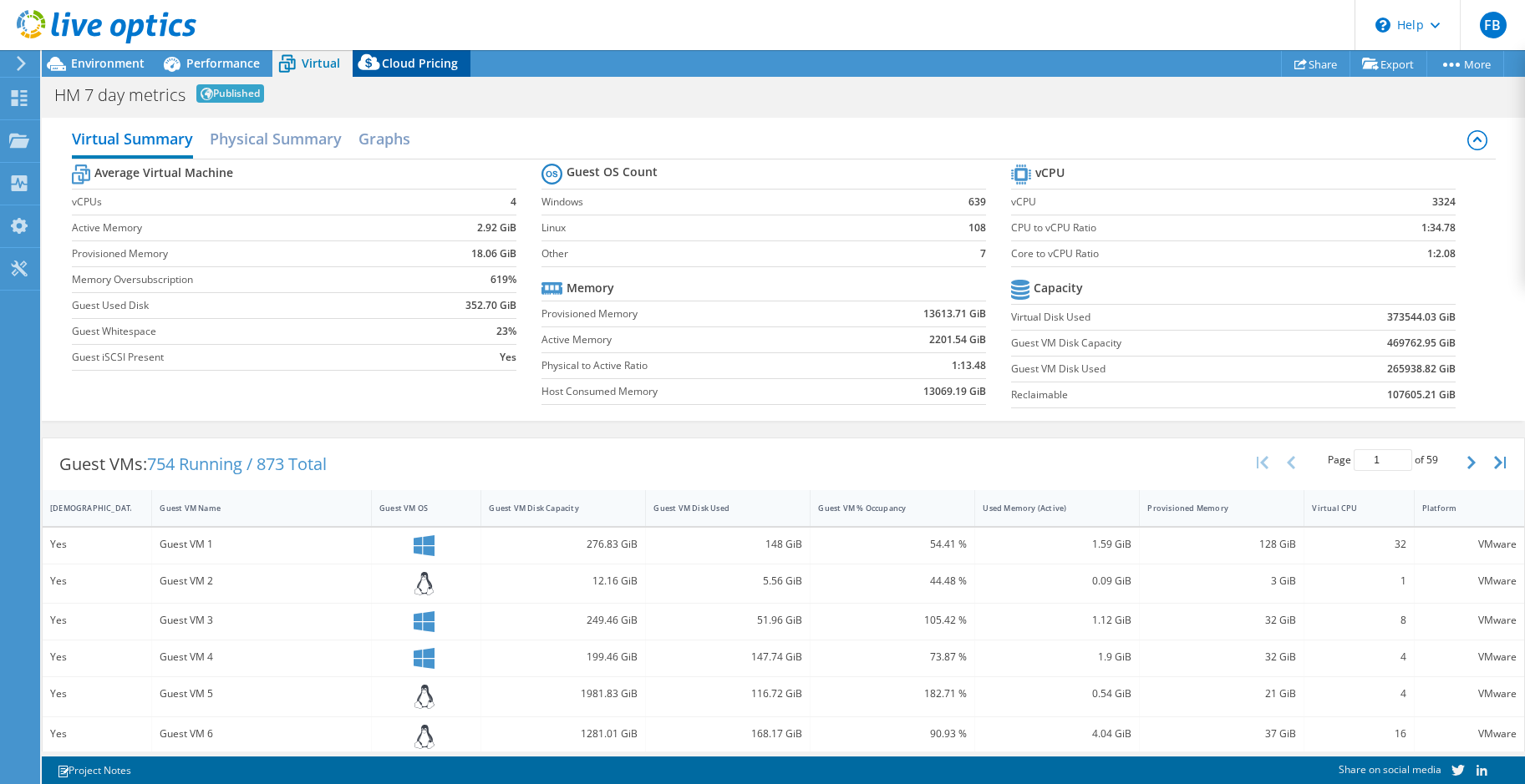
click at [412, 65] on span "Cloud Pricing" at bounding box center [420, 63] width 76 height 16
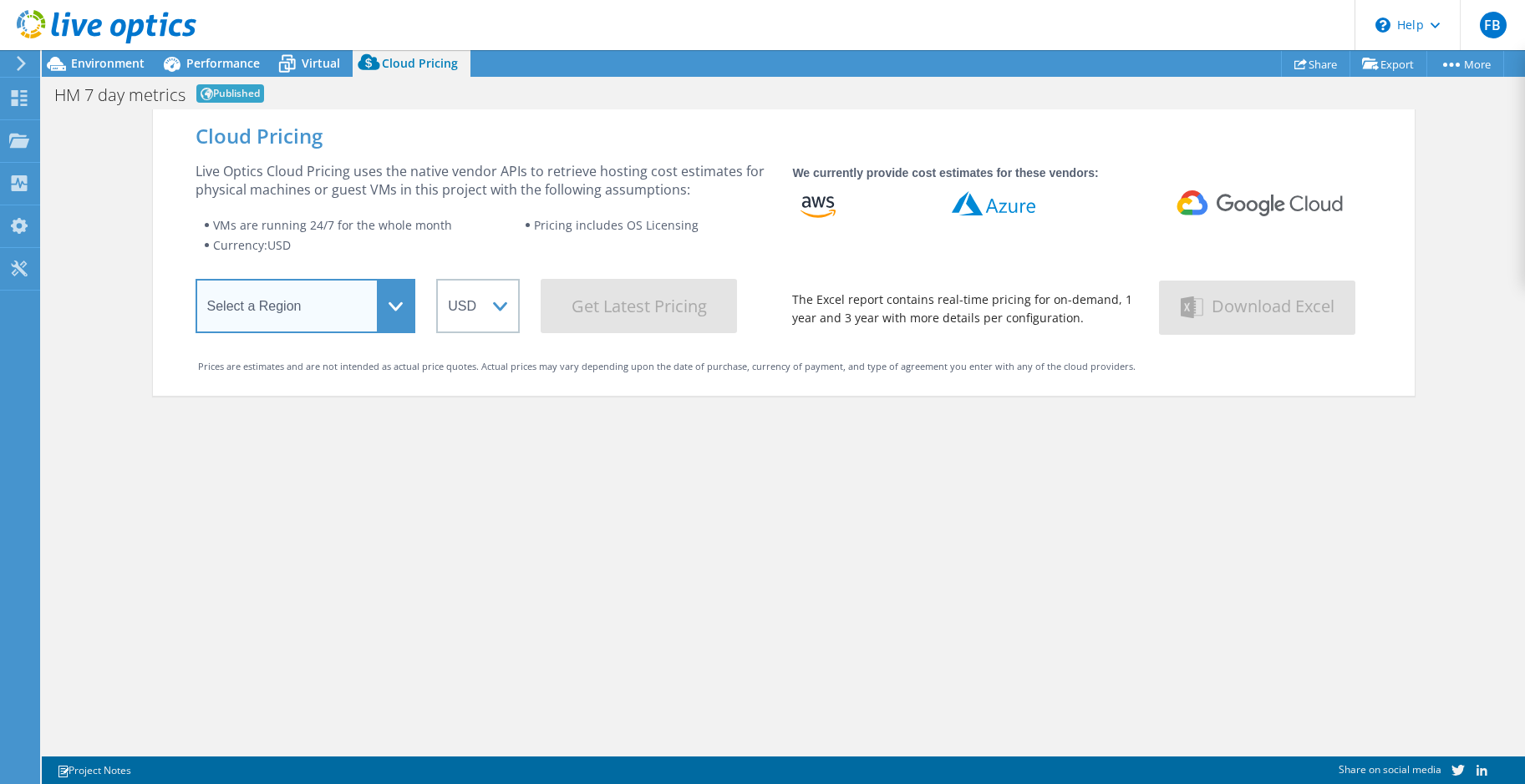
click at [400, 302] on select "Select a Region [GEOGRAPHIC_DATA] ([GEOGRAPHIC_DATA]) [GEOGRAPHIC_DATA] ([GEOGR…" at bounding box center [306, 306] width 220 height 54
select select "USEast"
click at [196, 282] on select "Select a Region [GEOGRAPHIC_DATA] ([GEOGRAPHIC_DATA]) [GEOGRAPHIC_DATA] ([GEOGR…" at bounding box center [306, 306] width 220 height 54
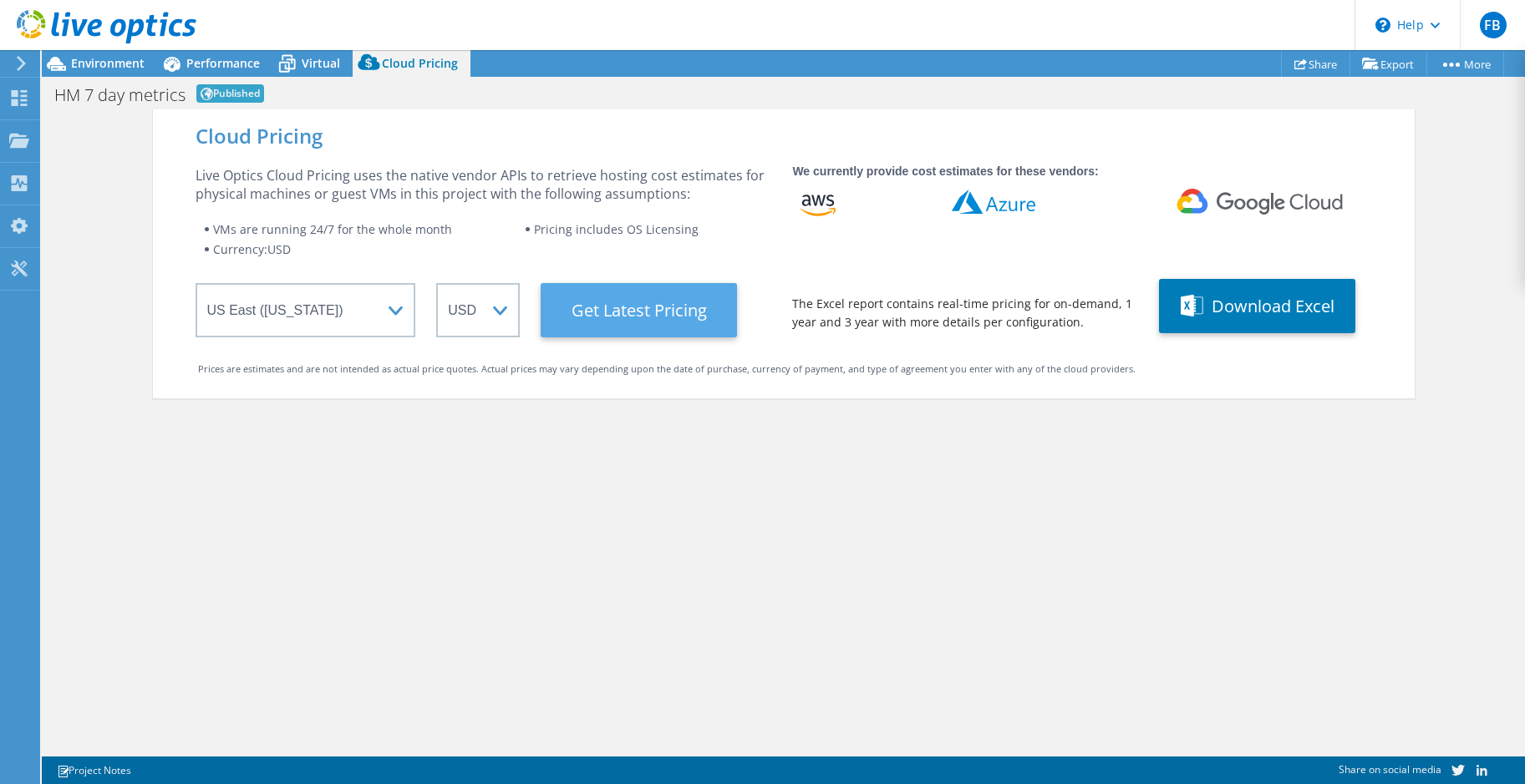
click at [657, 305] on Latest "Get Latest Pricing" at bounding box center [638, 310] width 197 height 54
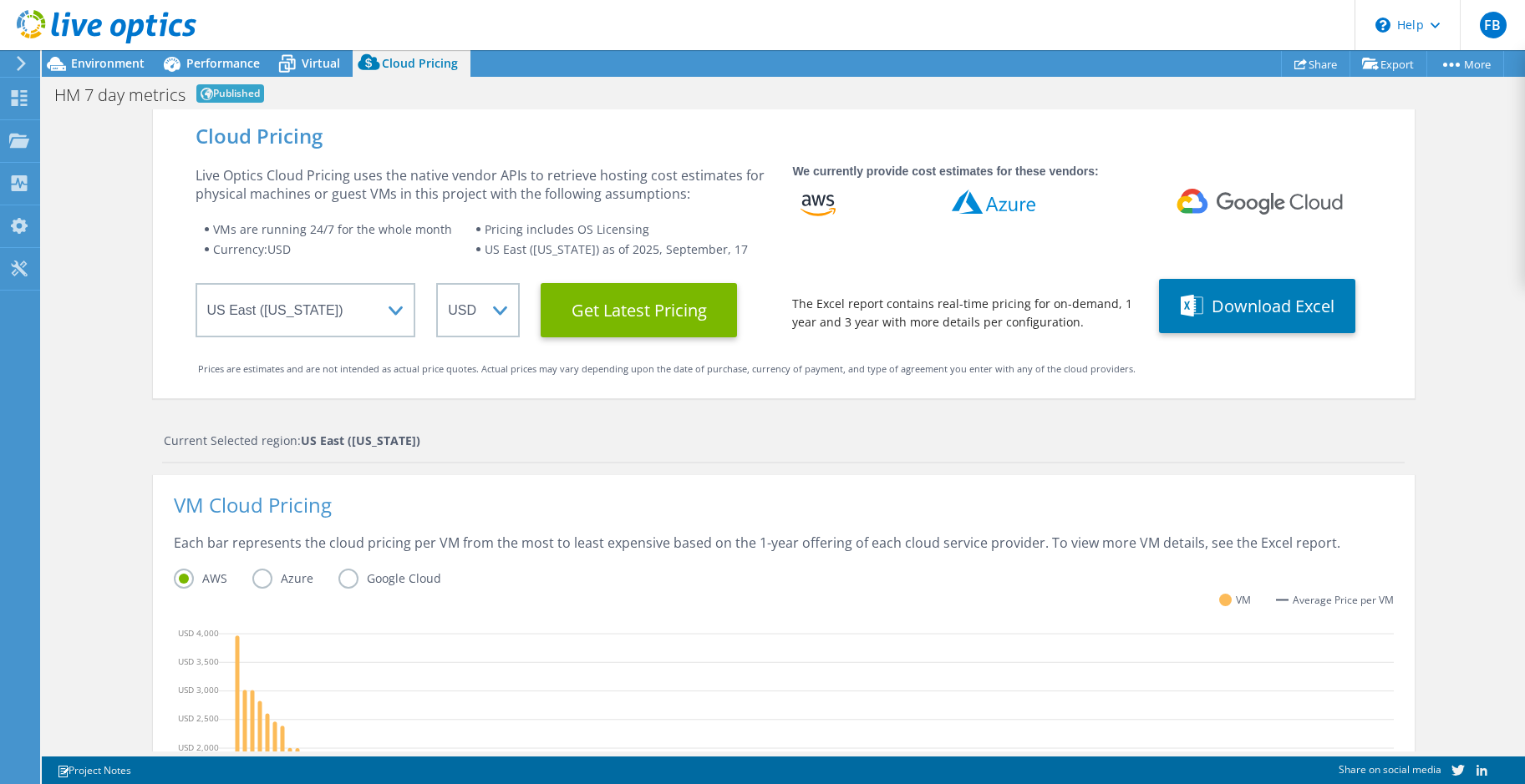
click at [260, 572] on label "Azure" at bounding box center [295, 578] width 86 height 20
click at [0, 0] on input "Azure" at bounding box center [0, 0] width 0 height 0
click at [1015, 454] on div "Current Selected region: [GEOGRAPHIC_DATA] ([US_STATE])" at bounding box center [783, 447] width 1242 height 32
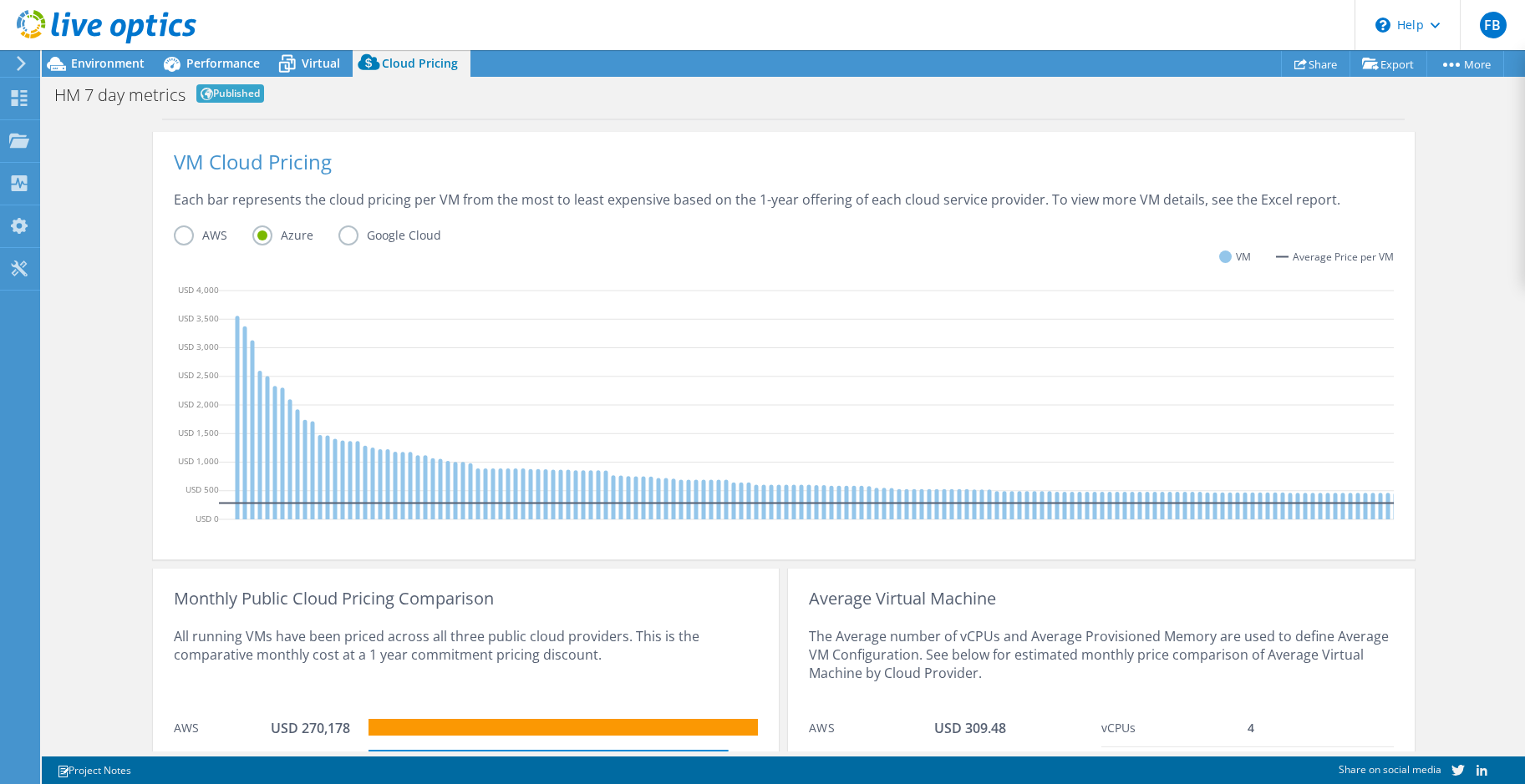
scroll to position [485, 0]
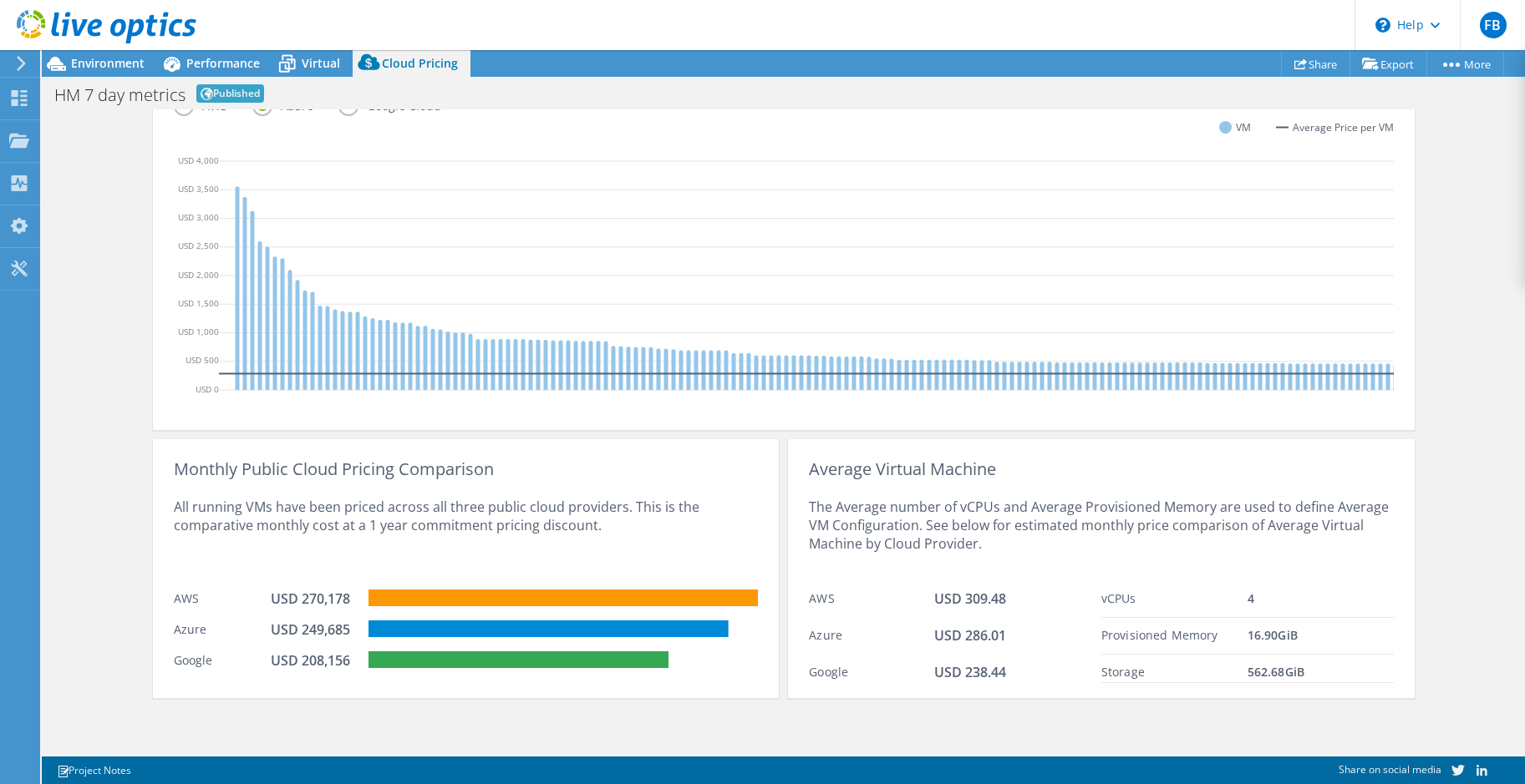
click at [88, 211] on div "Cloud Pricing Live Optics Cloud Pricing uses the native vendor APIs to retrieve…" at bounding box center [783, 194] width 1483 height 1115
click at [88, 208] on div "Cloud Pricing Live Optics Cloud Pricing uses the native vendor APIs to retrieve…" at bounding box center [783, 194] width 1483 height 1115
click at [96, 218] on div "Cloud Pricing Live Optics Cloud Pricing uses the native vendor APIs to retrieve…" at bounding box center [783, 194] width 1483 height 1115
